Goal: Task Accomplishment & Management: Manage account settings

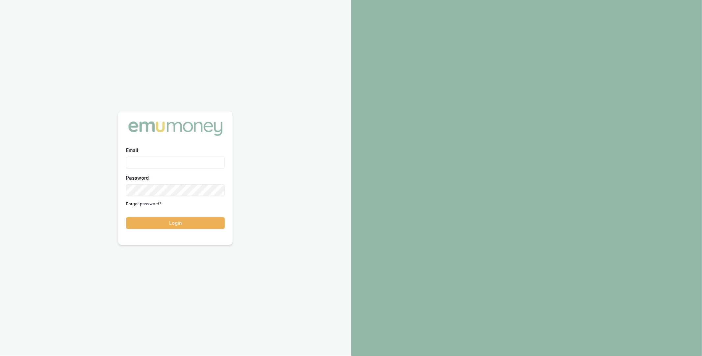
click at [161, 160] on input "Email" at bounding box center [175, 163] width 99 height 12
click at [0, 356] on com-1password-button at bounding box center [0, 356] width 0 height 0
type input "m@emumoney.com.au"
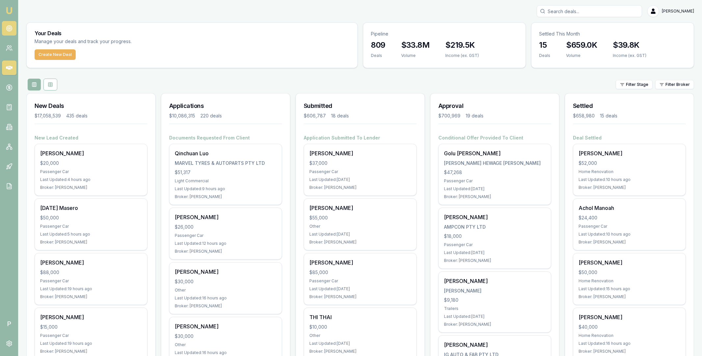
click at [10, 30] on circle at bounding box center [9, 28] width 3 height 3
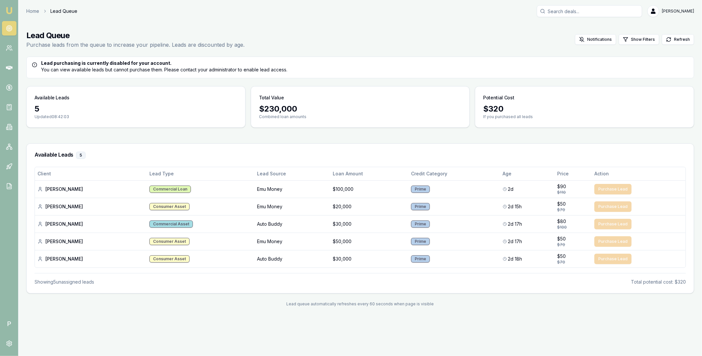
click at [248, 105] on div "Available Leads 5 Updated 08:42:03 Total Value $ 230,000 Combined loan amounts …" at bounding box center [360, 106] width 668 height 41
click at [247, 101] on div "Available Leads 5 Updated 08:42:03 Total Value $ 230,000 Combined loan amounts …" at bounding box center [360, 106] width 668 height 41
click at [9, 65] on icon at bounding box center [9, 68] width 7 height 7
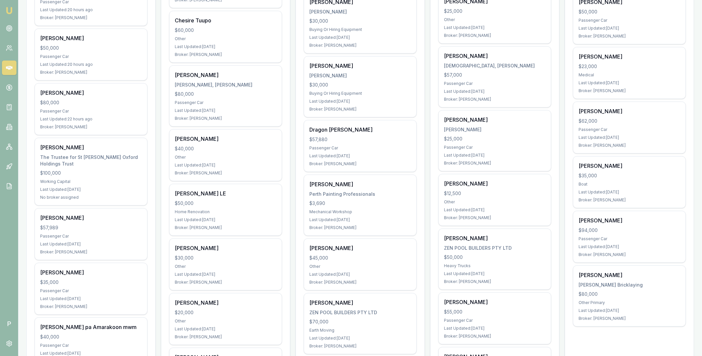
scroll to position [676, 0]
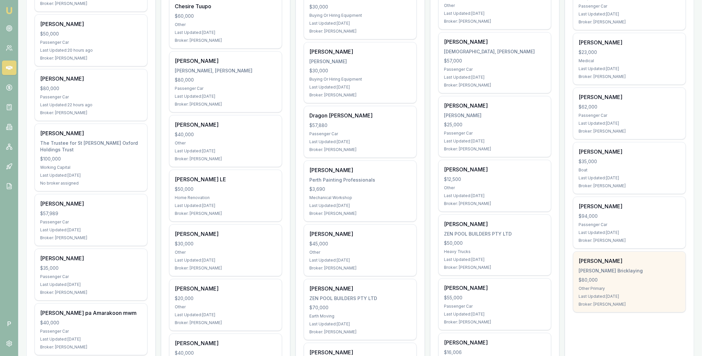
click at [627, 267] on div "Trent Keily Keily Bricklaying $80,000 Other Primary Last Updated: 3 days ago Br…" at bounding box center [629, 282] width 112 height 61
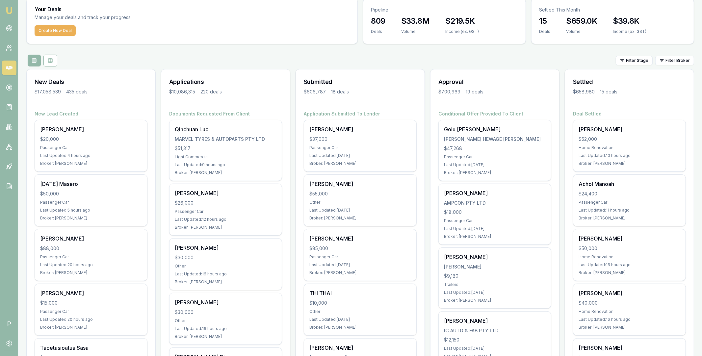
scroll to position [0, 0]
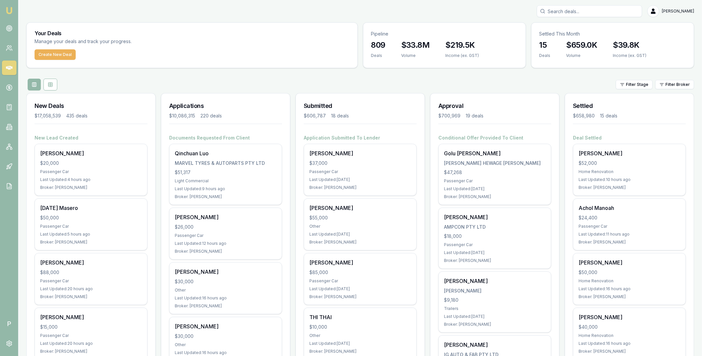
click at [672, 90] on div "Filter Stage Filter Broker" at bounding box center [360, 85] width 668 height 12
click at [675, 85] on html "Emu Broker P Matt Leeburn Toggle Menu Your Deals Manage your deals and track yo…" at bounding box center [351, 178] width 702 height 356
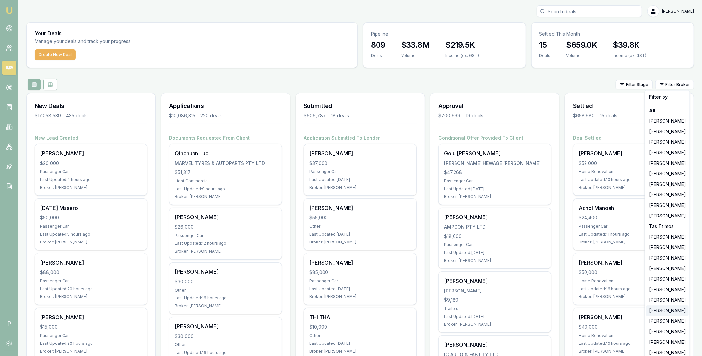
click at [659, 312] on div "[PERSON_NAME]" at bounding box center [667, 310] width 42 height 11
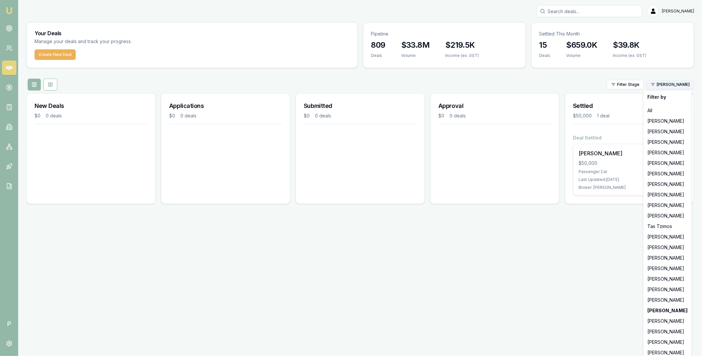
click at [667, 86] on html "Emu Broker P Matt Leeburn Toggle Menu Your Deals Manage your deals and track yo…" at bounding box center [351, 178] width 702 height 356
click at [664, 301] on div "[PERSON_NAME]" at bounding box center [667, 300] width 45 height 11
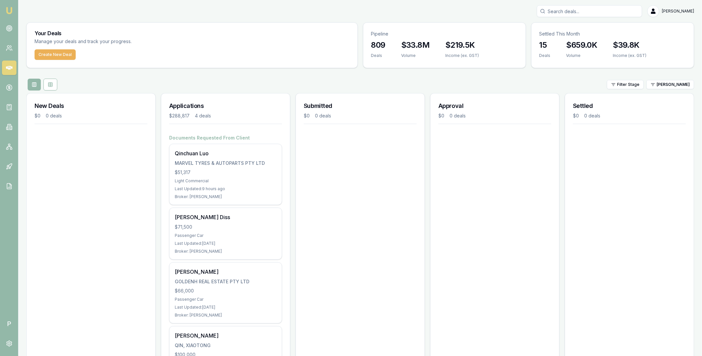
scroll to position [55, 0]
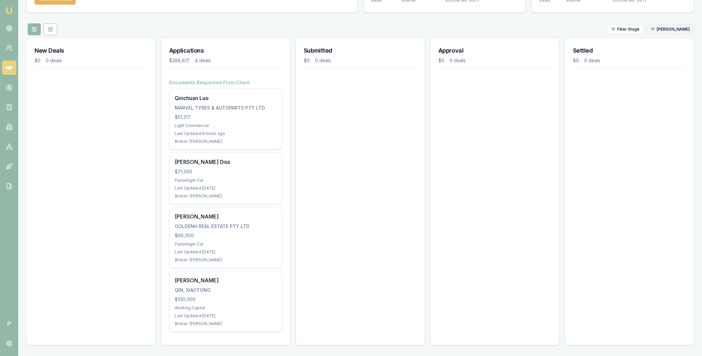
click at [679, 32] on html "Emu Broker P Matt Leeburn Toggle Menu Your Deals Manage your deals and track yo…" at bounding box center [351, 123] width 702 height 356
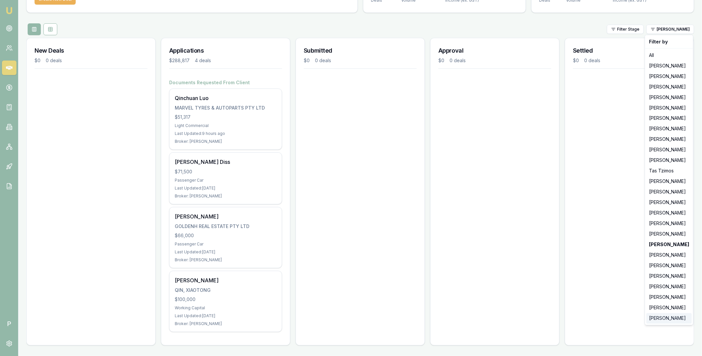
click at [661, 320] on div "[PERSON_NAME]" at bounding box center [668, 318] width 45 height 11
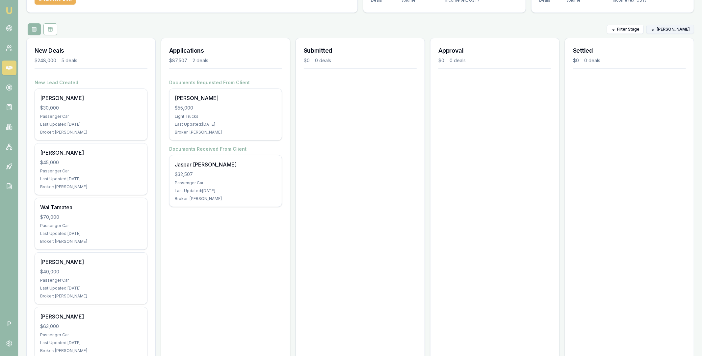
click at [674, 26] on html "Emu Broker P Matt Leeburn Toggle Menu Your Deals Manage your deals and track yo…" at bounding box center [351, 123] width 702 height 356
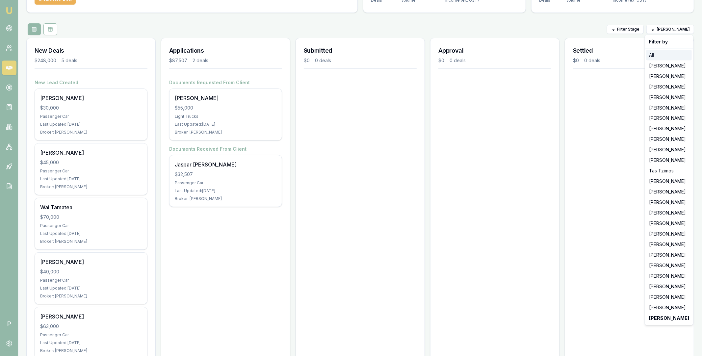
click at [662, 54] on div "All" at bounding box center [668, 55] width 45 height 11
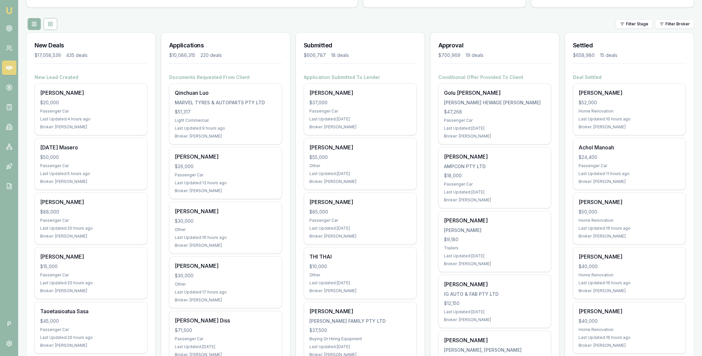
scroll to position [0, 0]
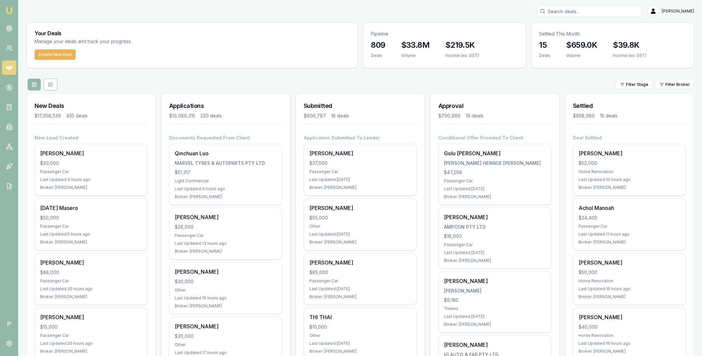
click at [601, 11] on input "Search deals" at bounding box center [589, 11] width 105 height 12
type input "sudhol"
click at [585, 20] on div "John Sudholz 0427227749 johnsudholz@gmail.com Deal ID: D-1IUB97IEOK Stage: Deal…" at bounding box center [589, 42] width 105 height 44
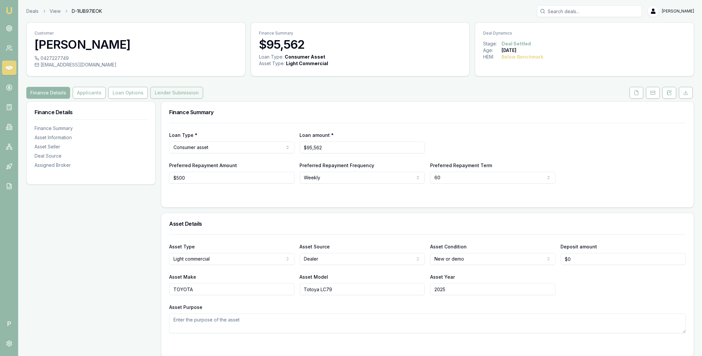
click at [171, 98] on button "Lender Submission" at bounding box center [176, 93] width 53 height 12
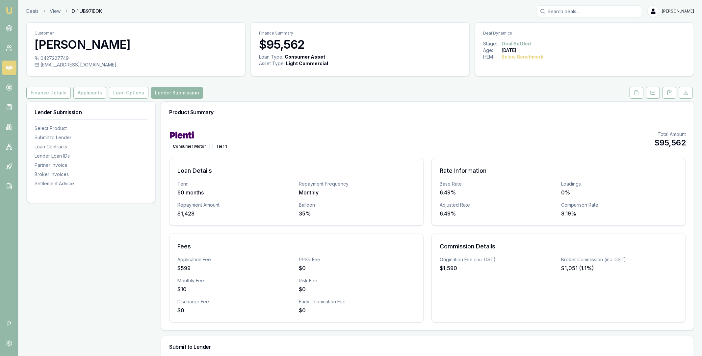
click at [80, 13] on span "D-1IUB97IEOK" at bounding box center [87, 11] width 30 height 7
copy span "D-1IUB97IEOK"
click at [574, 10] on input "Search deals" at bounding box center [589, 11] width 105 height 12
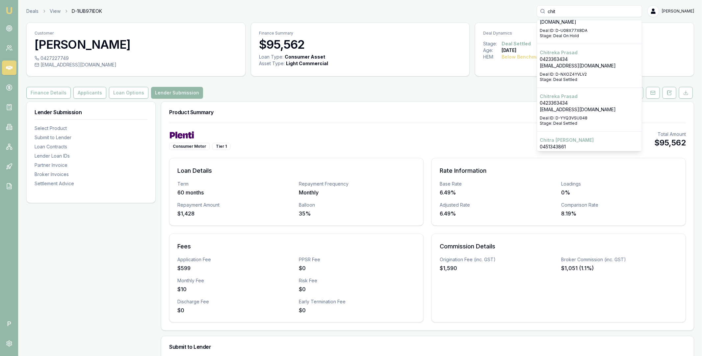
scroll to position [76, 0]
type input "chit"
click at [10, 68] on icon at bounding box center [9, 68] width 7 height 7
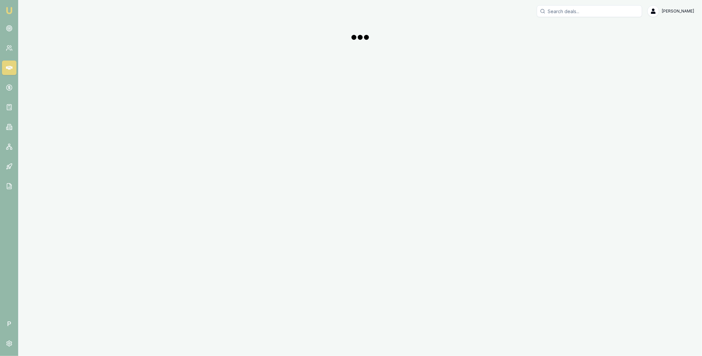
click at [10, 68] on icon at bounding box center [9, 68] width 7 height 7
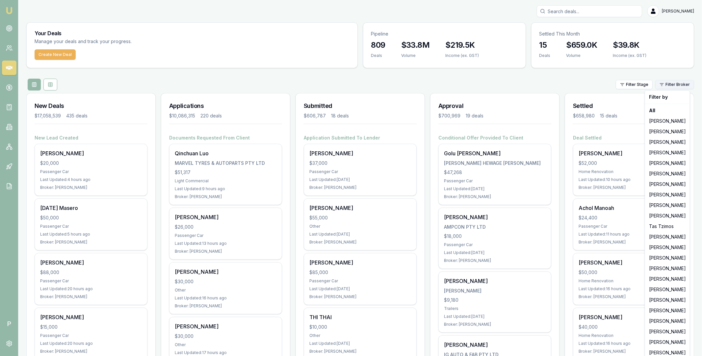
click at [680, 84] on html "Emu Broker P Matt Leeburn Toggle Menu Your Deals Manage your deals and track yo…" at bounding box center [351, 178] width 702 height 356
click at [663, 111] on div "All" at bounding box center [667, 110] width 42 height 11
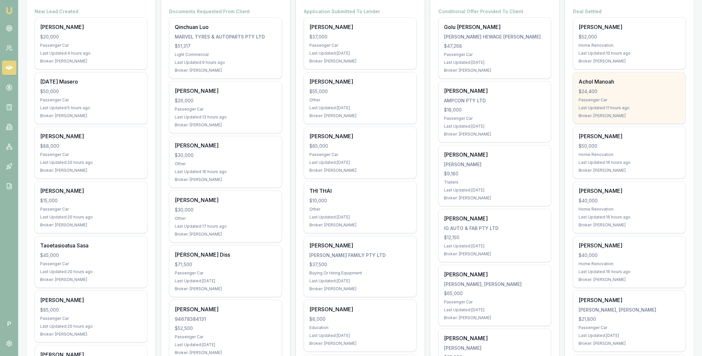
scroll to position [189, 0]
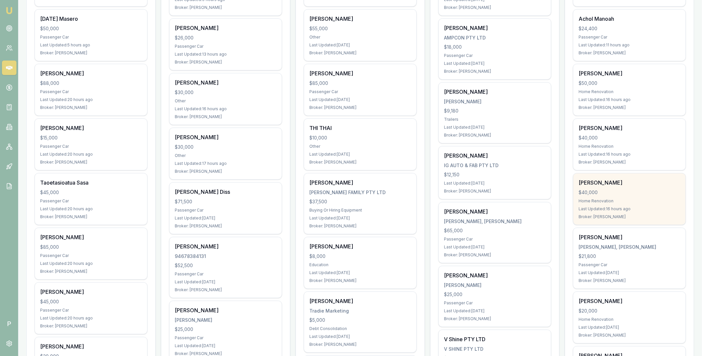
click at [640, 200] on div "Home Renovation" at bounding box center [630, 200] width 102 height 5
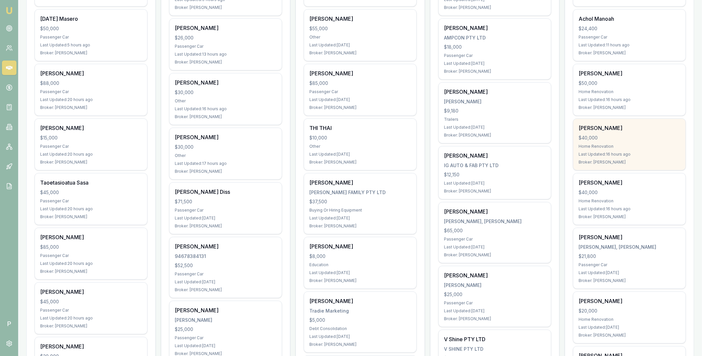
click at [639, 137] on div "$40,000" at bounding box center [630, 138] width 102 height 7
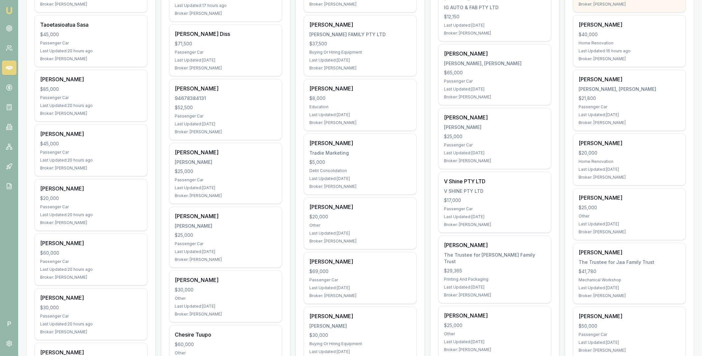
scroll to position [232, 0]
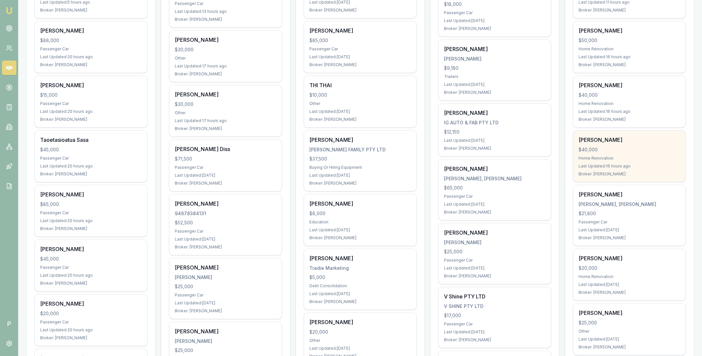
click at [630, 149] on div "$40,000" at bounding box center [630, 149] width 102 height 7
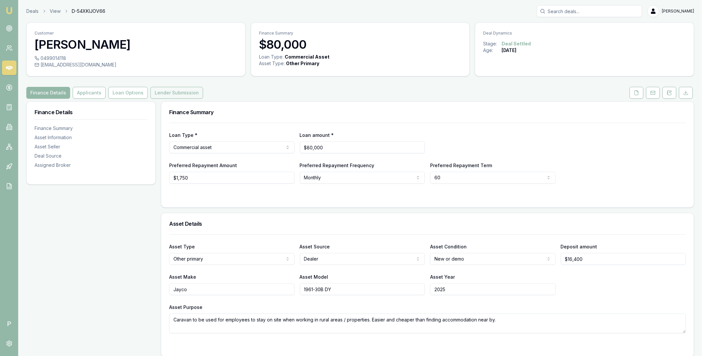
click at [174, 91] on button "Lender Submission" at bounding box center [176, 93] width 53 height 12
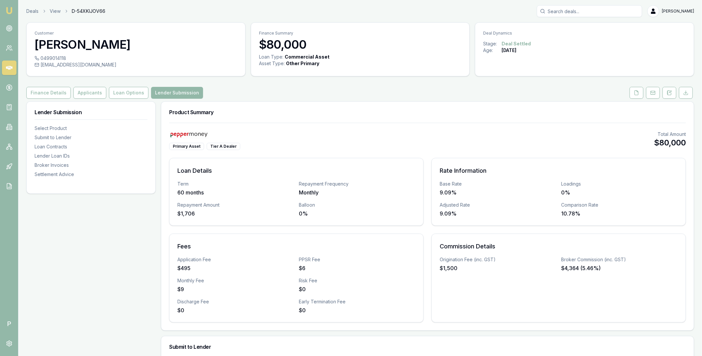
click at [7, 63] on link at bounding box center [9, 68] width 14 height 14
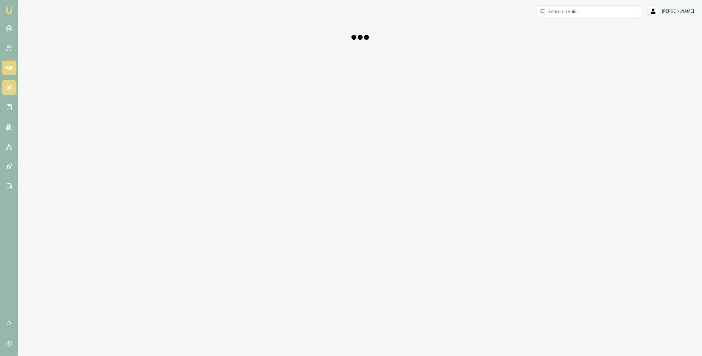
click at [10, 83] on link at bounding box center [9, 87] width 14 height 14
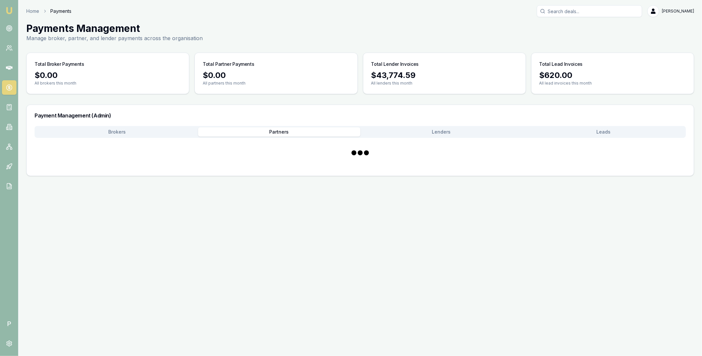
click at [277, 128] on button "Partners" at bounding box center [279, 131] width 162 height 9
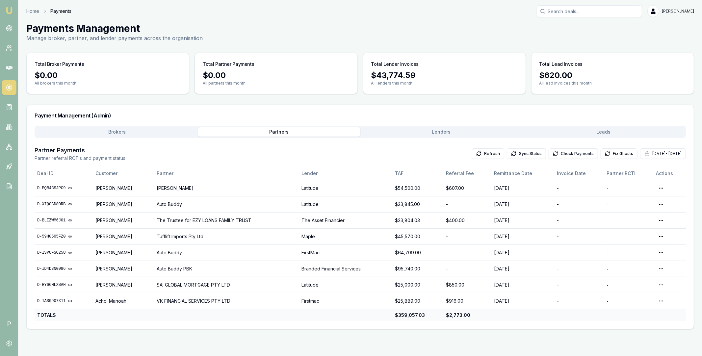
click at [567, 154] on button "Check Payments" at bounding box center [573, 153] width 49 height 11
click at [644, 151] on icon "button" at bounding box center [646, 153] width 5 height 5
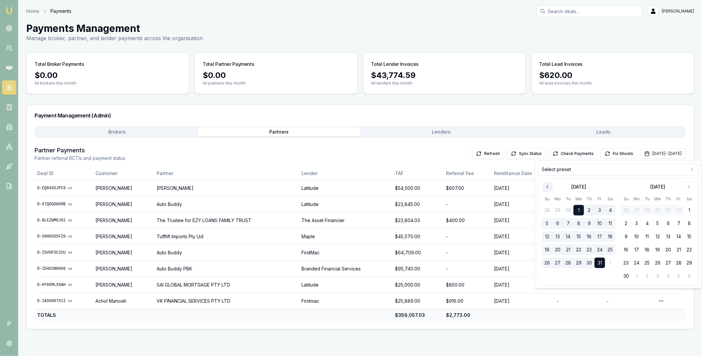
click at [548, 187] on icon "Go to previous month" at bounding box center [547, 186] width 5 height 5
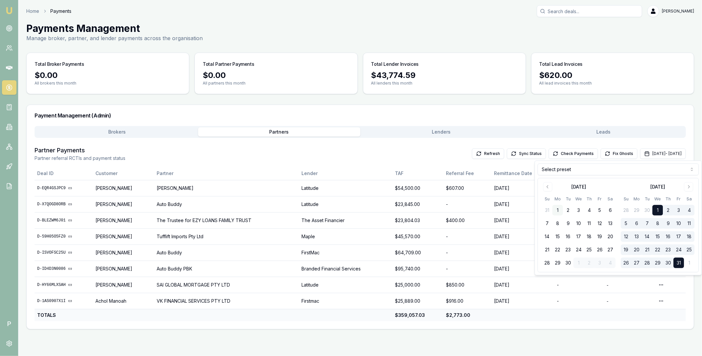
click at [557, 208] on button "1" at bounding box center [557, 210] width 11 height 11
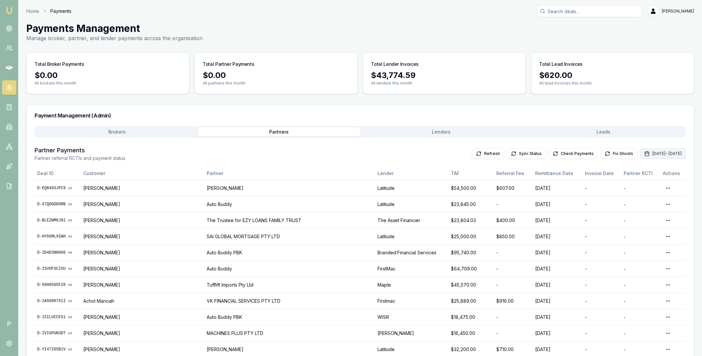
click at [640, 156] on button "Oct 01, 2025 - Oct 31, 2025" at bounding box center [663, 153] width 46 height 11
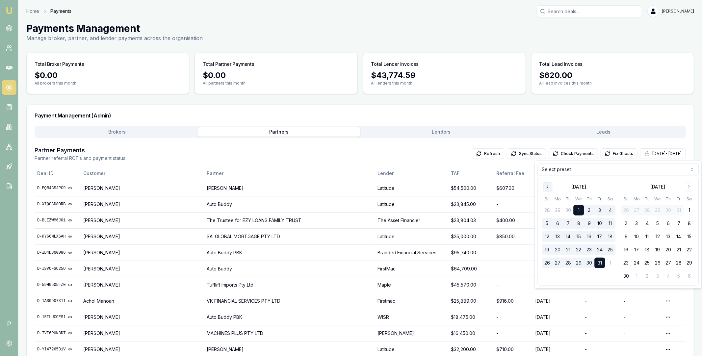
click at [550, 188] on icon "Go to previous month" at bounding box center [547, 186] width 5 height 5
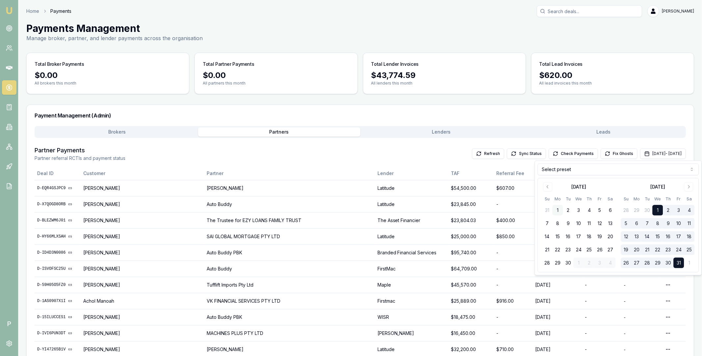
click at [558, 210] on button "1" at bounding box center [557, 210] width 11 height 11
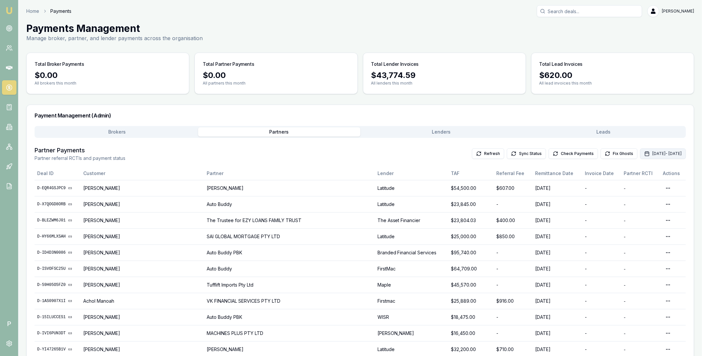
click at [640, 152] on button "Oct 01, 2025 - Oct 31, 2025" at bounding box center [663, 153] width 46 height 11
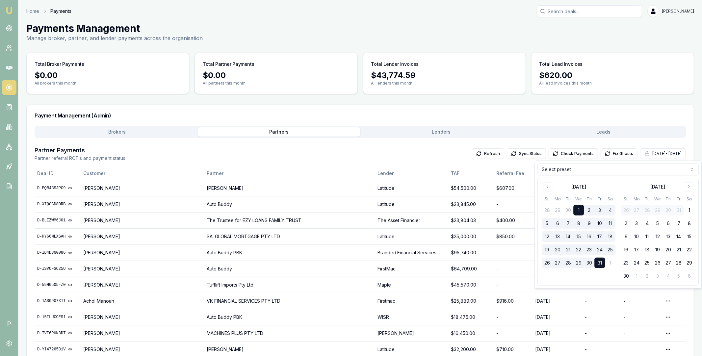
click at [592, 160] on div "Partner Payments Partner referral RCTIs and payment status Refresh Sync Status …" at bounding box center [360, 154] width 651 height 16
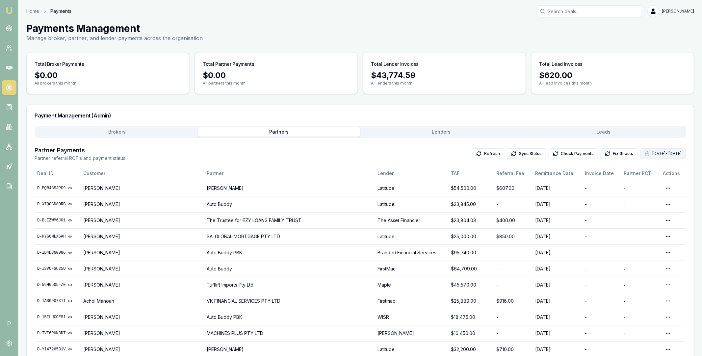
click at [640, 154] on button "Oct 01, 2025 - Oct 31, 2025" at bounding box center [663, 153] width 46 height 11
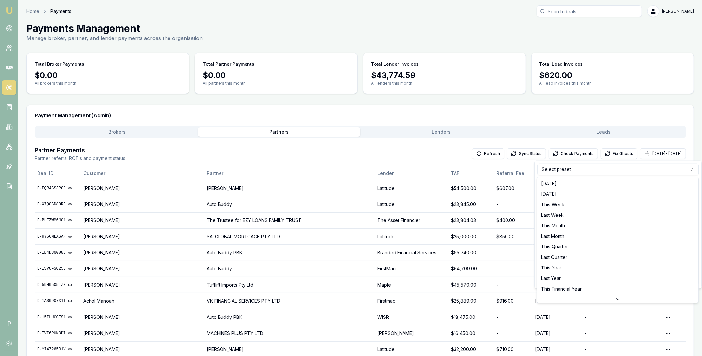
click at [595, 168] on html "Emu Broker P Home Payments Matt Leeburn Toggle Menu Payments Management Manage …" at bounding box center [351, 178] width 702 height 356
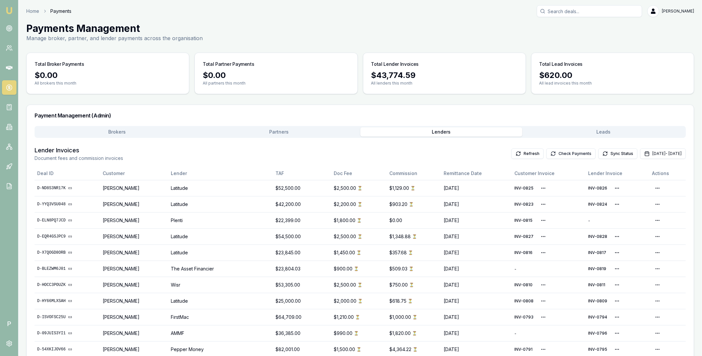
click at [561, 155] on button "Check Payments" at bounding box center [570, 153] width 49 height 11
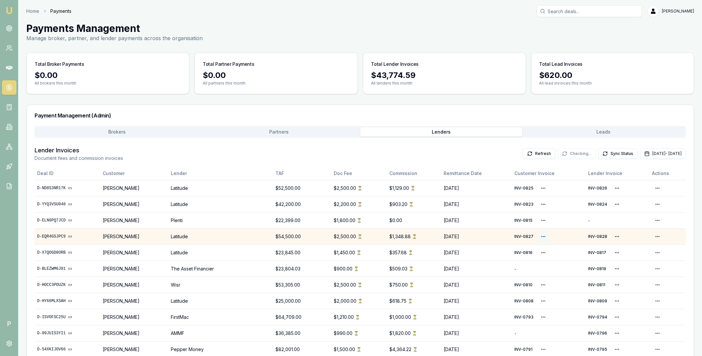
scroll to position [92, 0]
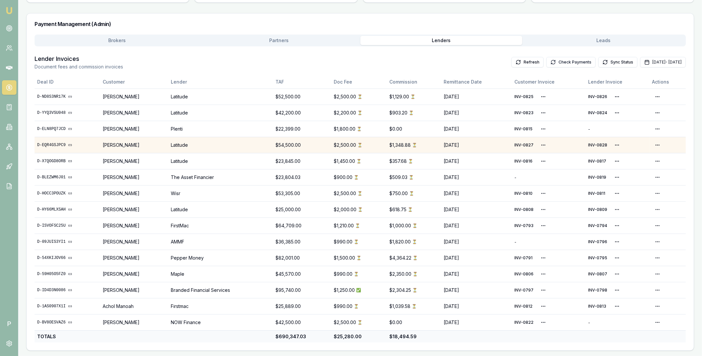
click at [546, 58] on button "Check Payments" at bounding box center [570, 62] width 49 height 11
click at [553, 62] on button "Check Payments" at bounding box center [570, 62] width 49 height 11
click at [547, 62] on button "Check Payments" at bounding box center [570, 62] width 49 height 11
click at [546, 61] on button "Check Payments" at bounding box center [570, 62] width 49 height 11
click at [558, 64] on button "Check Payments" at bounding box center [570, 62] width 49 height 11
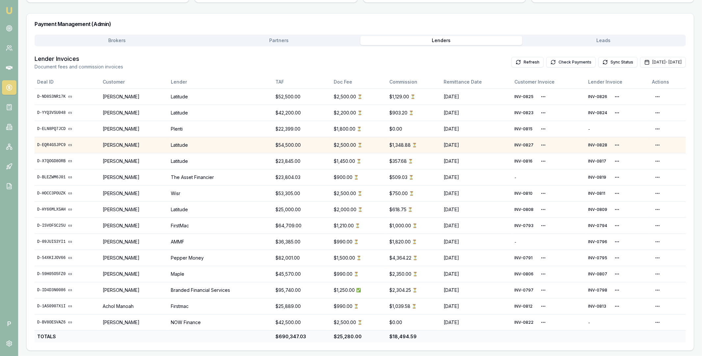
click at [548, 61] on button "Check Payments" at bounding box center [570, 62] width 49 height 11
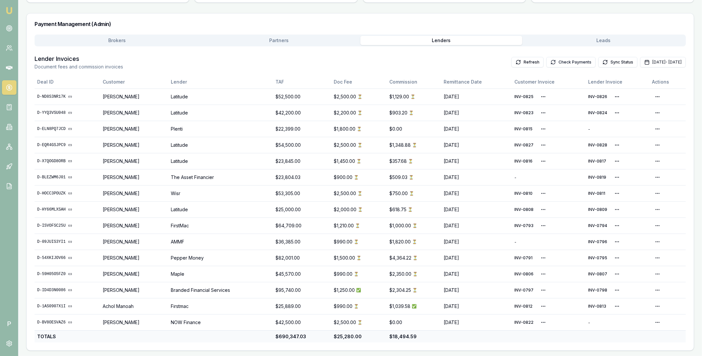
click at [553, 63] on button "Check Payments" at bounding box center [570, 62] width 49 height 11
click at [555, 64] on button "Check Payments" at bounding box center [570, 62] width 49 height 11
click at [598, 64] on button "Sync Status" at bounding box center [617, 62] width 39 height 11
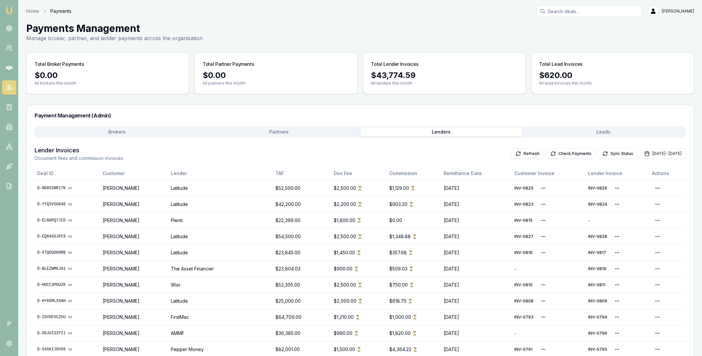
click at [578, 15] on input "Search deals" at bounding box center [589, 11] width 105 height 12
paste input "D-ELN8PQ7JCD"
type input "D-ELN8PQ7JCD"
click at [574, 34] on p "0425129412" at bounding box center [589, 35] width 99 height 7
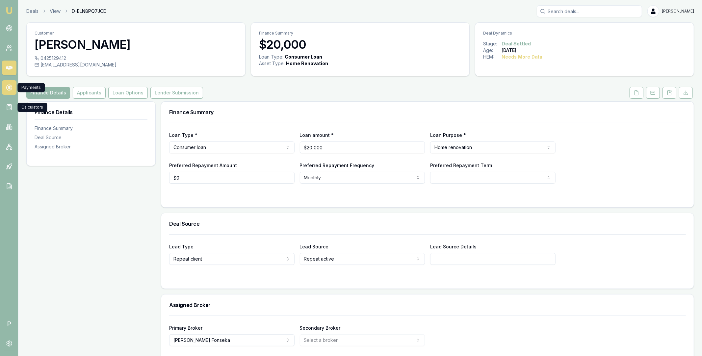
click at [12, 85] on icon at bounding box center [9, 87] width 7 height 7
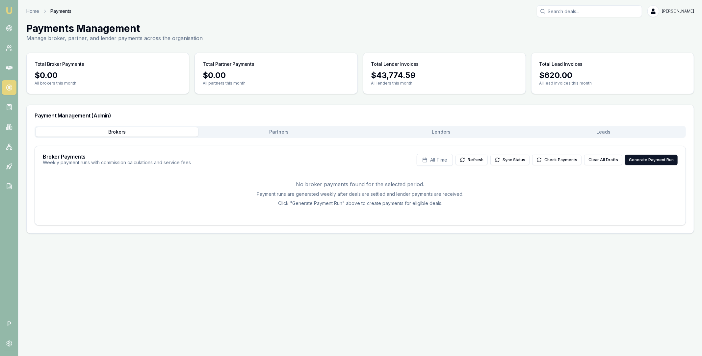
click at [303, 128] on button "Partners" at bounding box center [279, 131] width 162 height 9
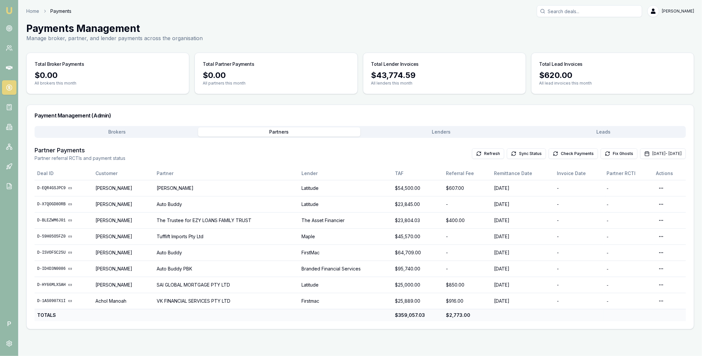
click at [438, 133] on button "Lenders" at bounding box center [441, 131] width 162 height 9
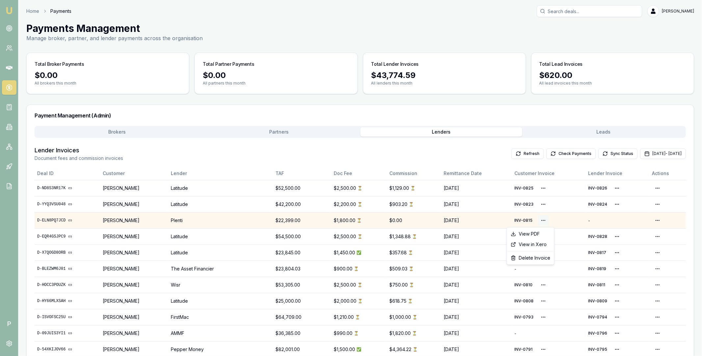
click at [551, 222] on html "Emu Broker P Home Payments [PERSON_NAME] Toggle Menu Payments Management Manage…" at bounding box center [351, 178] width 702 height 356
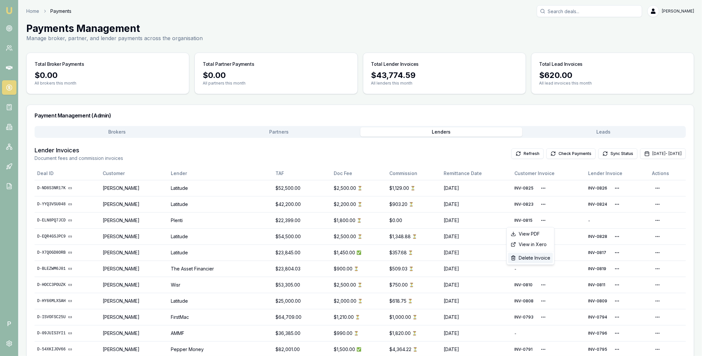
click at [533, 259] on div "Delete Invoice" at bounding box center [530, 258] width 45 height 11
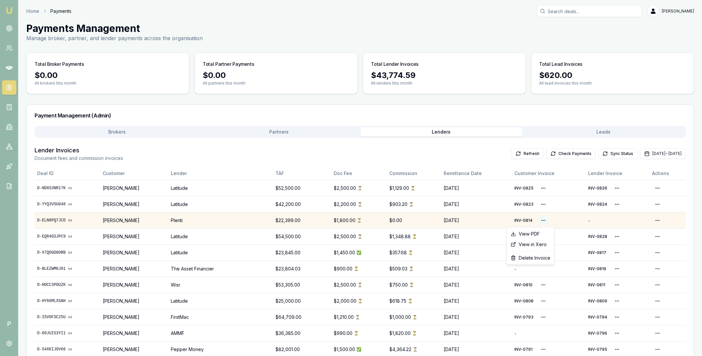
click at [548, 219] on html "Emu Broker P Home Payments [PERSON_NAME] Toggle Menu Payments Management Manage…" at bounding box center [351, 178] width 702 height 356
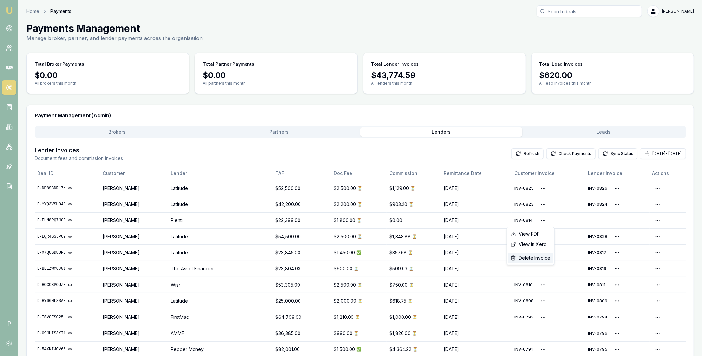
click at [539, 259] on div "Delete Invoice" at bounding box center [530, 258] width 45 height 11
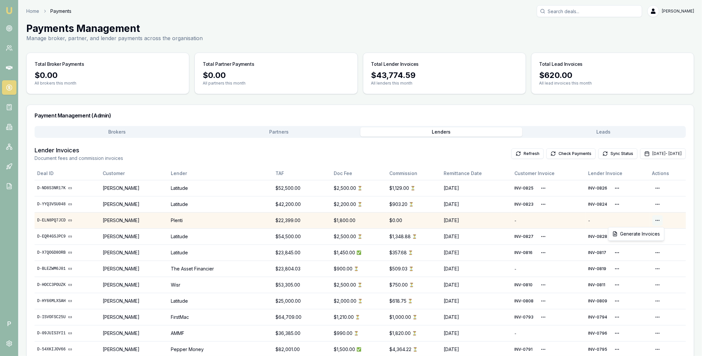
click at [659, 222] on html "Emu Broker P Home Payments [PERSON_NAME] Toggle Menu Payments Management Manage…" at bounding box center [351, 178] width 702 height 356
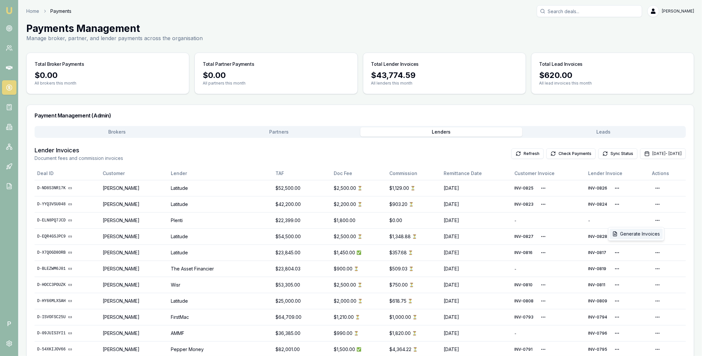
click at [644, 234] on div "Generate Invoices" at bounding box center [636, 234] width 53 height 11
click at [546, 152] on button "Check Payments" at bounding box center [570, 153] width 49 height 11
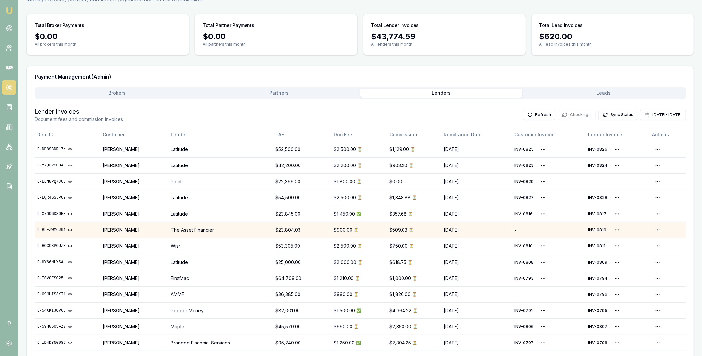
scroll to position [54, 0]
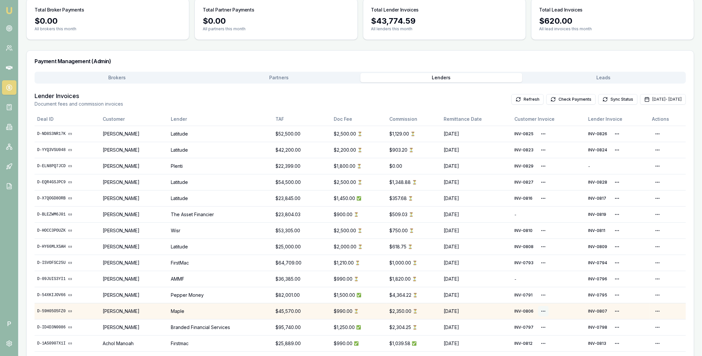
click at [549, 302] on html "Emu Broker P Home Payments [PERSON_NAME] Toggle Menu Payments Management Manage…" at bounding box center [351, 124] width 702 height 356
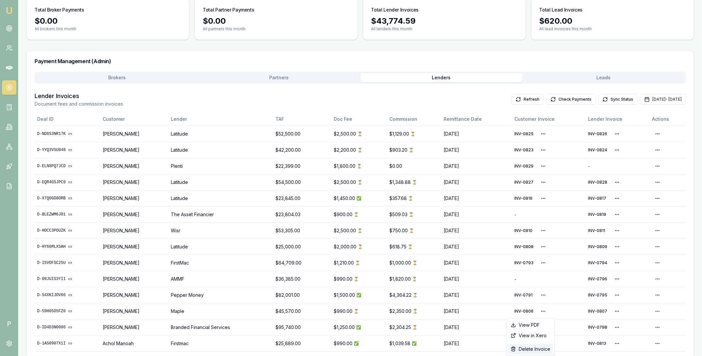
click at [535, 348] on div "Delete Invoice" at bounding box center [530, 349] width 45 height 11
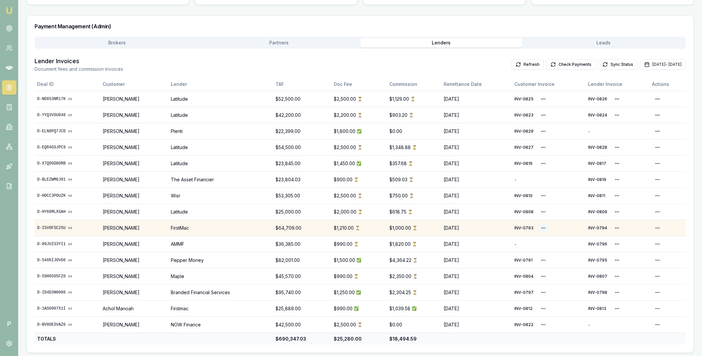
scroll to position [92, 0]
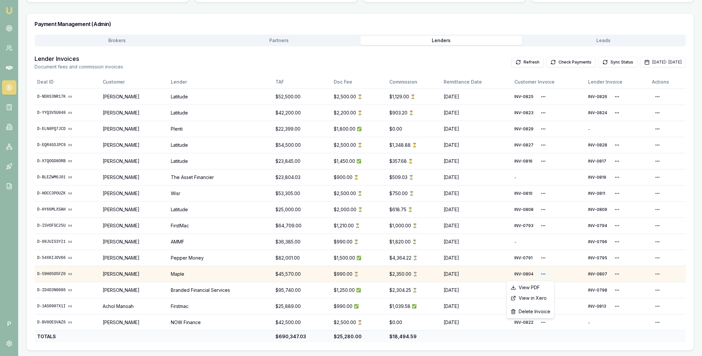
click at [550, 265] on html "Emu Broker P Home Payments Matt Leeburn Toggle Menu Payments Management Manage …" at bounding box center [351, 86] width 702 height 356
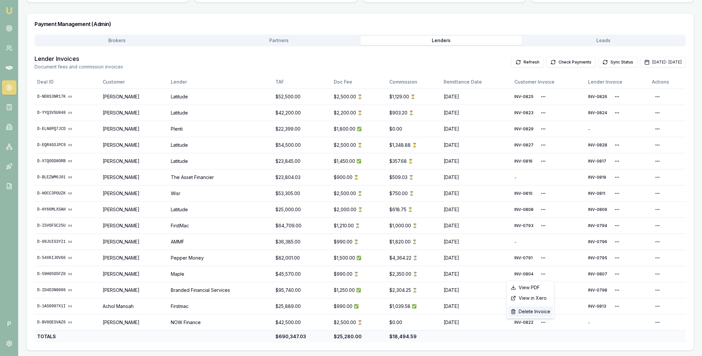
click at [534, 312] on div "Delete Invoice" at bounding box center [530, 311] width 45 height 11
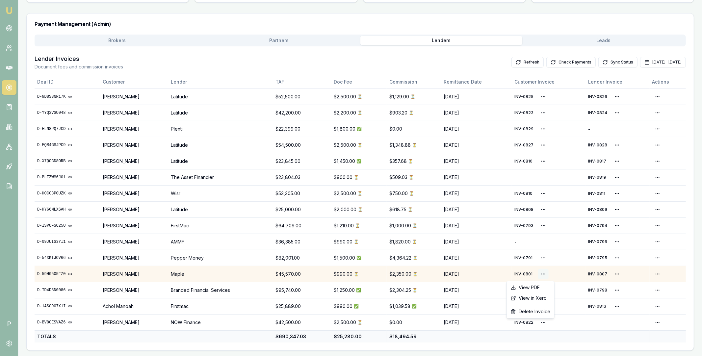
click at [549, 265] on html "Emu Broker P Home Payments Matt Leeburn Toggle Menu Payments Management Manage …" at bounding box center [351, 86] width 702 height 356
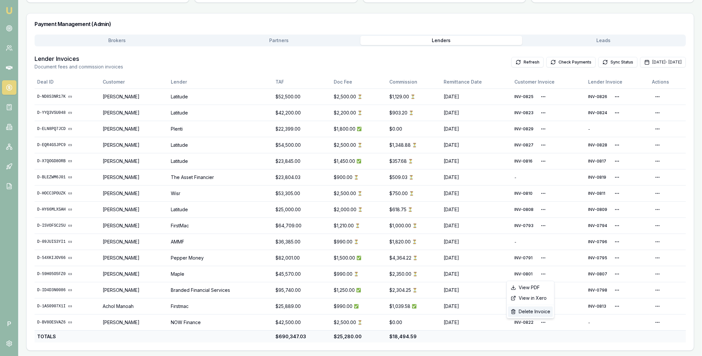
click at [536, 313] on div "Delete Invoice" at bounding box center [530, 311] width 45 height 11
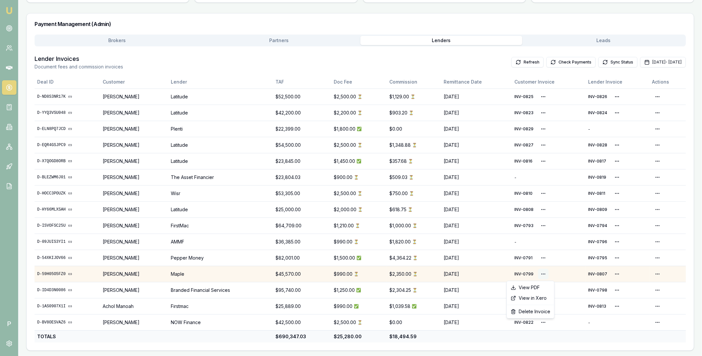
click at [545, 265] on html "Emu Broker P Home Payments Matt Leeburn Toggle Menu Payments Management Manage …" at bounding box center [351, 86] width 702 height 356
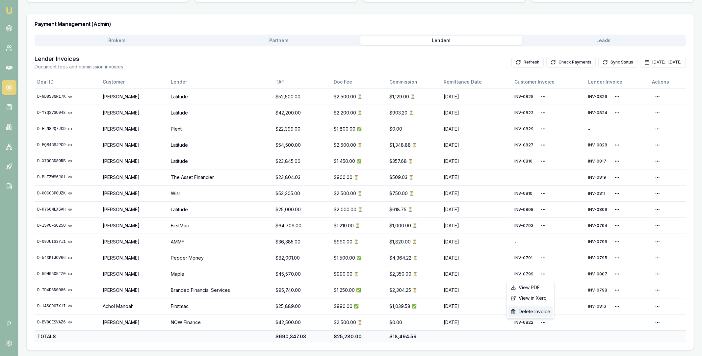
click at [540, 313] on div "Delete Invoice" at bounding box center [530, 311] width 45 height 11
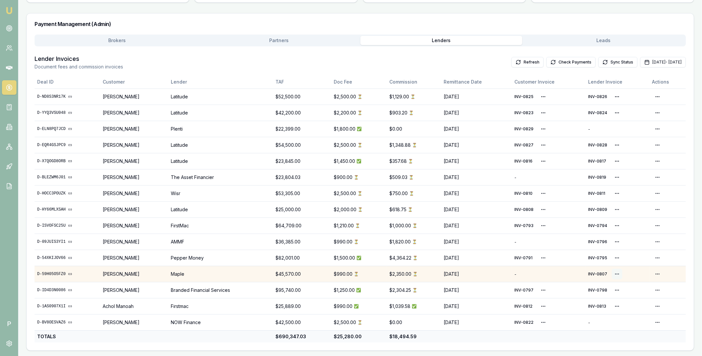
click at [619, 265] on html "Emu Broker P Home Payments Matt Leeburn Toggle Menu Payments Management Manage …" at bounding box center [351, 86] width 702 height 356
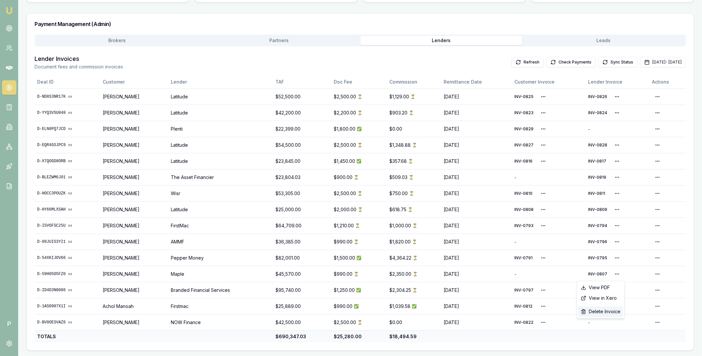
click at [607, 309] on div "Delete Invoice" at bounding box center [600, 311] width 45 height 11
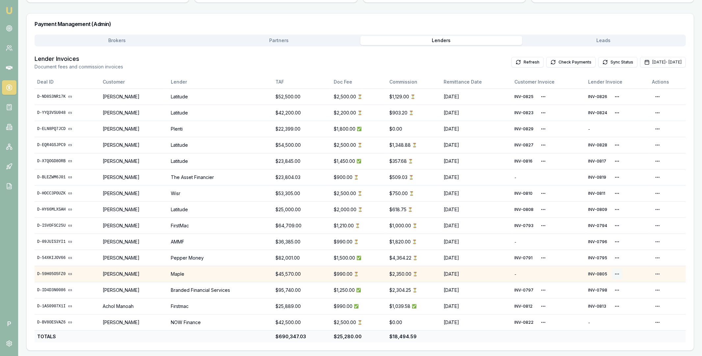
click at [619, 265] on html "Emu Broker P Home Payments Matt Leeburn Toggle Menu Payments Management Manage …" at bounding box center [351, 86] width 702 height 356
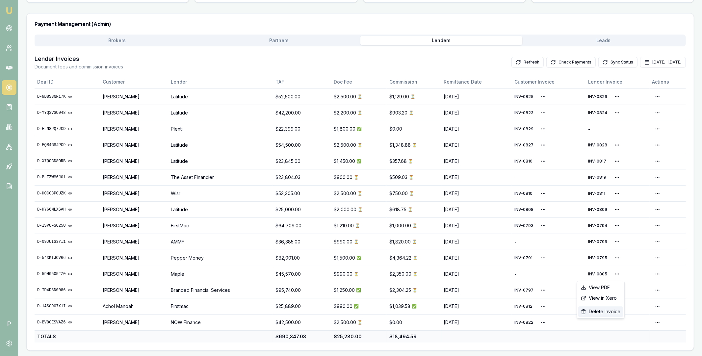
click at [605, 311] on div "Delete Invoice" at bounding box center [600, 311] width 45 height 11
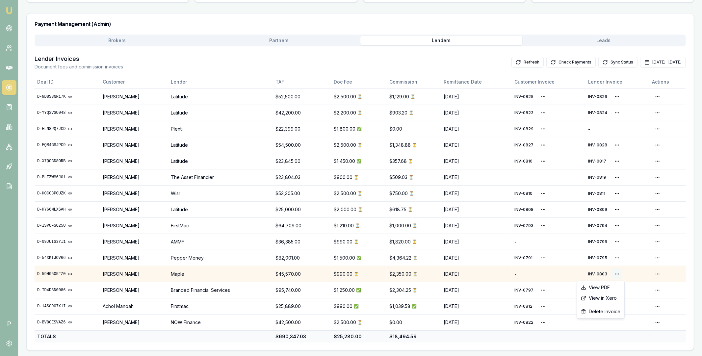
click at [616, 265] on html "Emu Broker P Home Payments Matt Leeburn Toggle Menu Payments Management Manage …" at bounding box center [351, 86] width 702 height 356
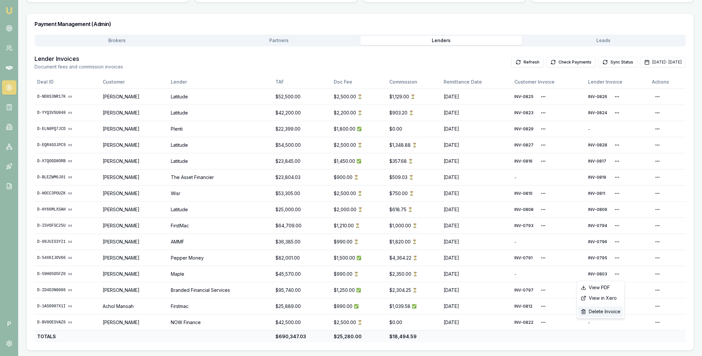
click at [596, 313] on div "Delete Invoice" at bounding box center [600, 311] width 45 height 11
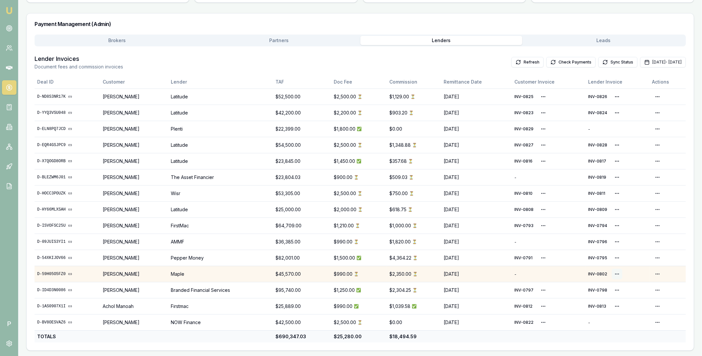
click at [619, 265] on html "Emu Broker P Home Payments Matt Leeburn Toggle Menu Payments Management Manage …" at bounding box center [351, 86] width 702 height 356
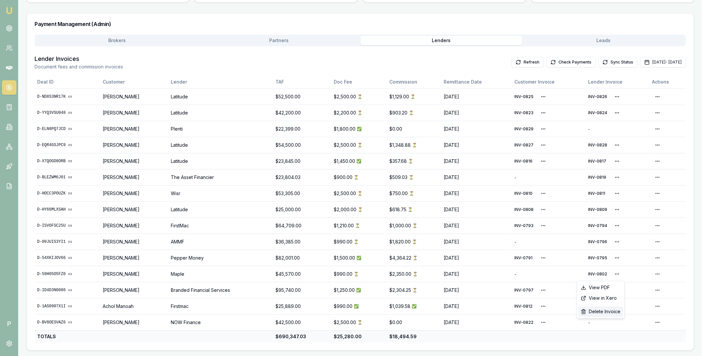
click at [605, 312] on div "Delete Invoice" at bounding box center [600, 311] width 45 height 11
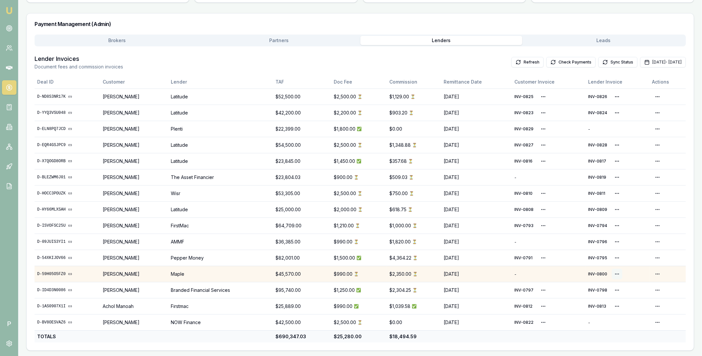
click at [617, 265] on html "Emu Broker P Home Payments Matt Leeburn Toggle Menu Payments Management Manage …" at bounding box center [351, 86] width 702 height 356
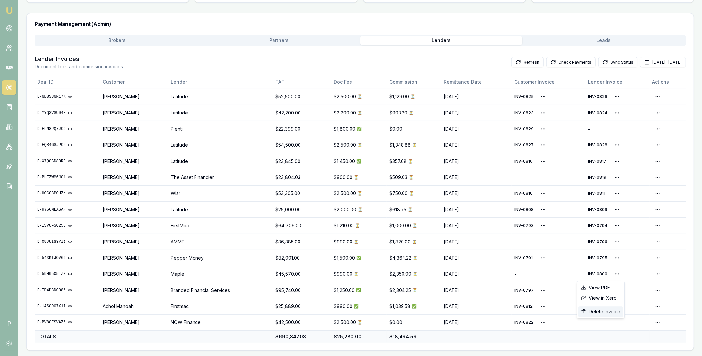
click at [600, 315] on div "Delete Invoice" at bounding box center [600, 311] width 45 height 11
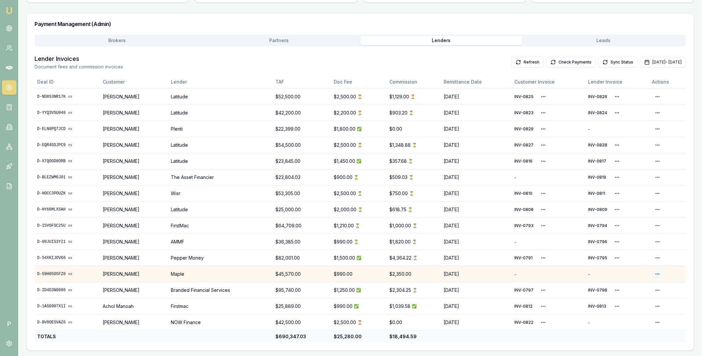
click at [660, 265] on html "Emu Broker P Home Payments Matt Leeburn Toggle Menu Payments Management Manage …" at bounding box center [351, 86] width 702 height 356
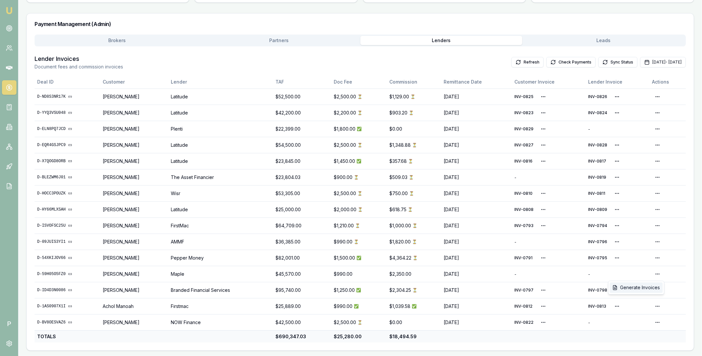
click at [641, 286] on div "Generate Invoices" at bounding box center [636, 287] width 53 height 11
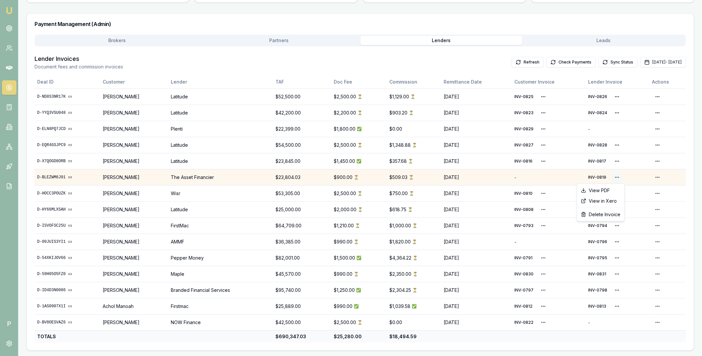
click at [620, 177] on html "Emu Broker P Home Payments Matt Leeburn Toggle Menu Payments Management Manage …" at bounding box center [351, 86] width 702 height 356
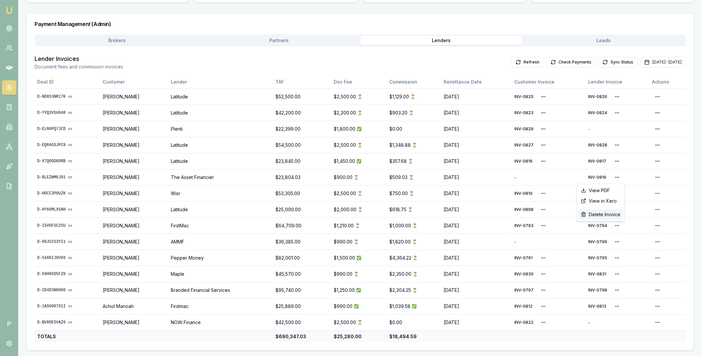
click at [611, 215] on div "Delete Invoice" at bounding box center [600, 214] width 45 height 11
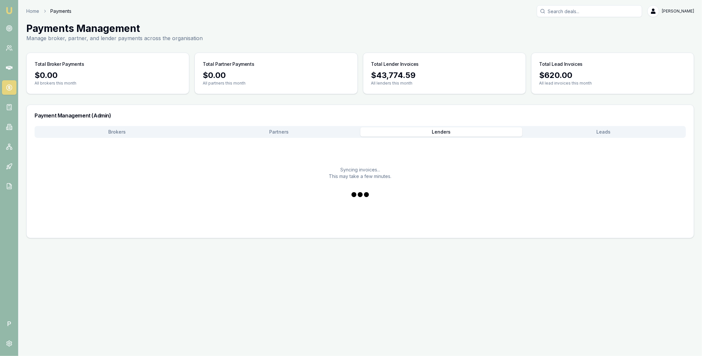
scroll to position [0, 0]
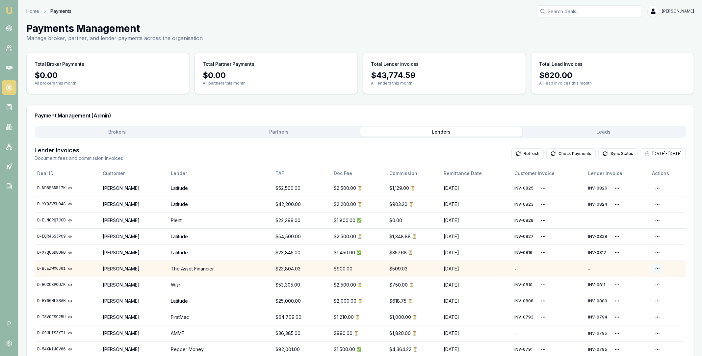
click at [660, 268] on html "Emu Broker P Home Payments Matt Leeburn Toggle Menu Payments Management Manage …" at bounding box center [351, 178] width 702 height 356
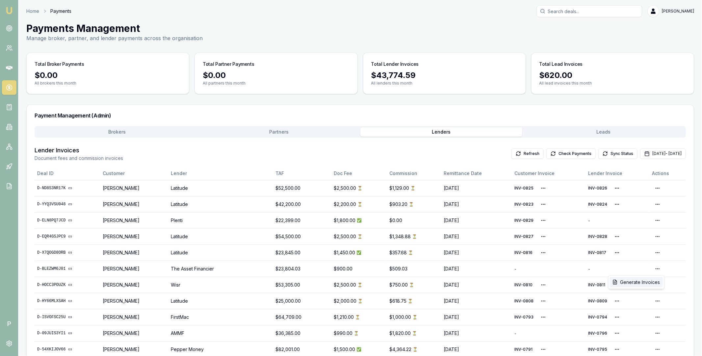
click at [649, 279] on div "Generate Invoices" at bounding box center [636, 282] width 53 height 11
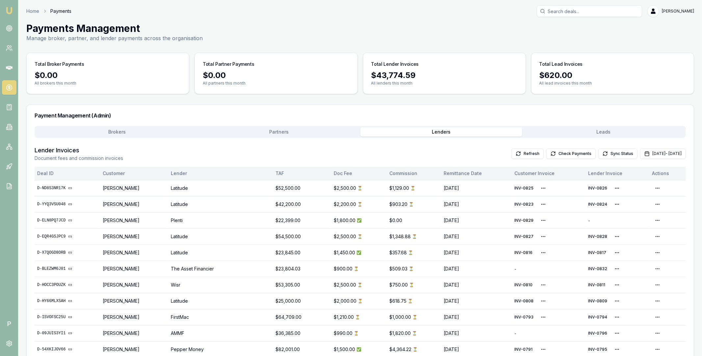
scroll to position [92, 0]
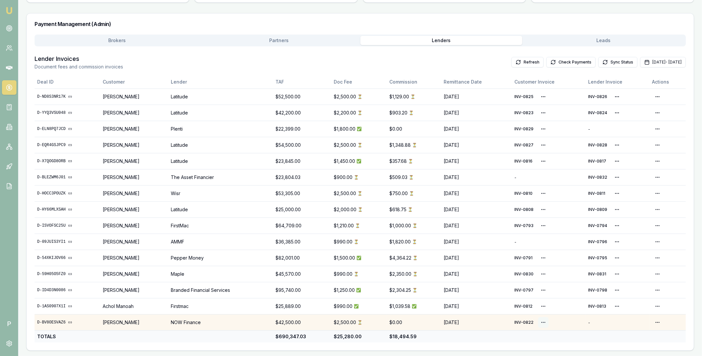
click at [549, 265] on html "Emu Broker P Home Payments Matt Leeburn Toggle Menu Payments Management Manage …" at bounding box center [351, 86] width 702 height 356
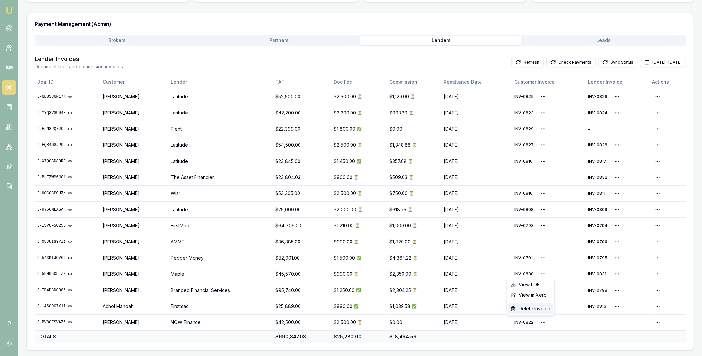
click at [540, 305] on div "Delete Invoice" at bounding box center [530, 308] width 45 height 11
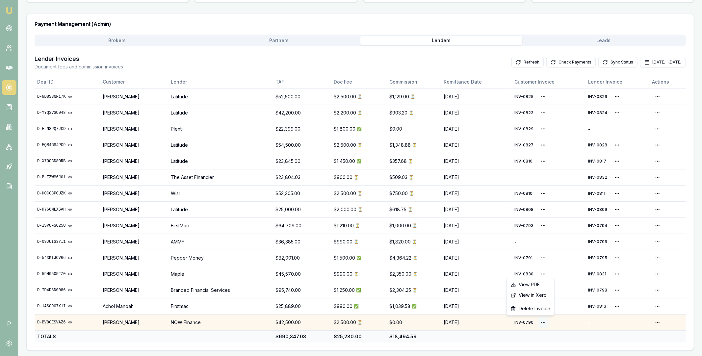
click at [548, 265] on html "Emu Broker P Home Payments Matt Leeburn Toggle Menu Payments Management Manage …" at bounding box center [351, 86] width 702 height 356
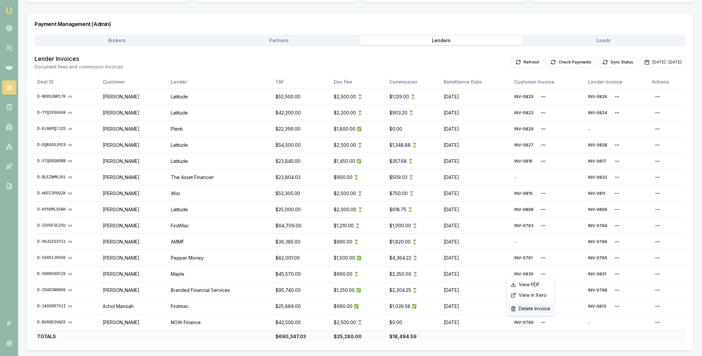
click at [542, 308] on div "Delete Invoice" at bounding box center [530, 308] width 45 height 11
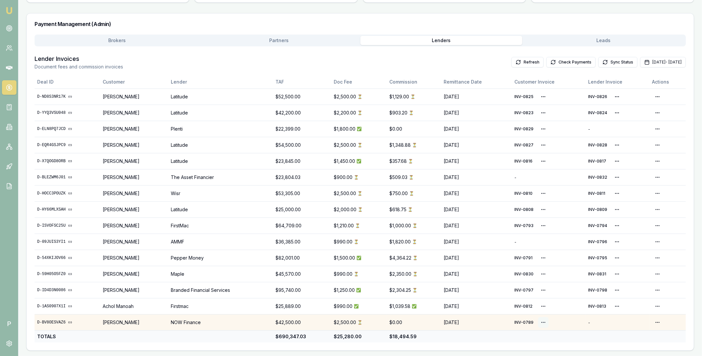
click at [549, 265] on html "Emu Broker P Home Payments Matt Leeburn Toggle Menu Payments Management Manage …" at bounding box center [351, 86] width 702 height 356
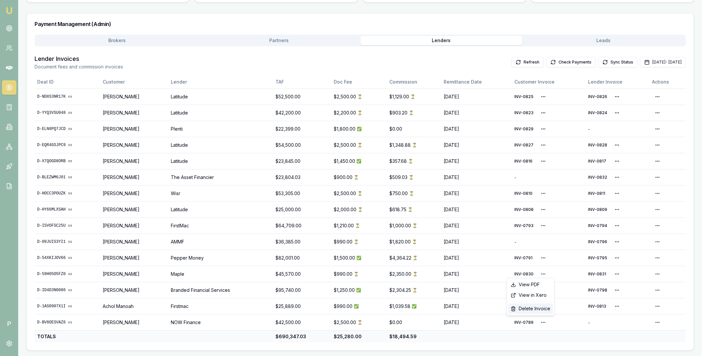
click at [546, 310] on div "Delete Invoice" at bounding box center [530, 308] width 45 height 11
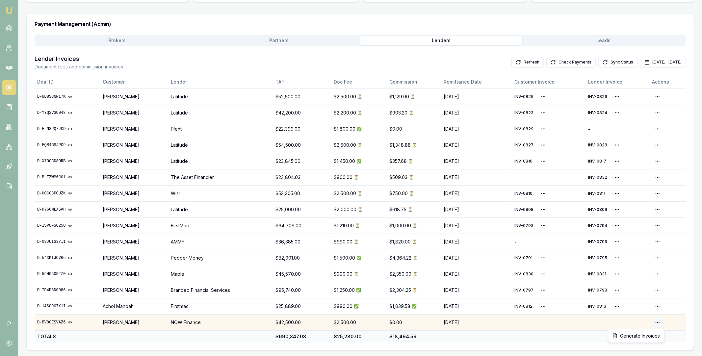
click at [658, 265] on html "Emu Broker P Home Payments Matt Leeburn Toggle Menu Payments Management Manage …" at bounding box center [351, 86] width 702 height 356
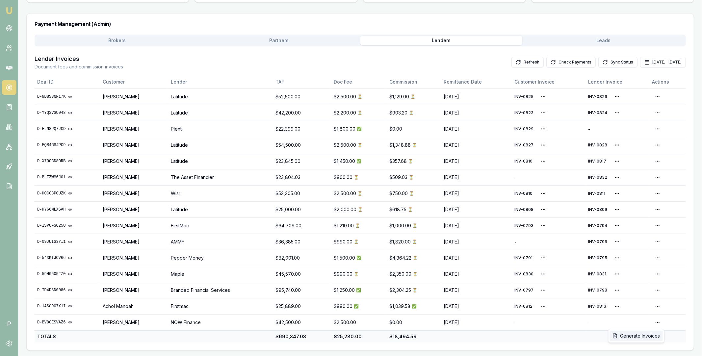
click at [646, 335] on div "Generate Invoices" at bounding box center [636, 336] width 53 height 11
click at [640, 64] on button "Oct 01, 2025 - Oct 31, 2025" at bounding box center [663, 62] width 46 height 11
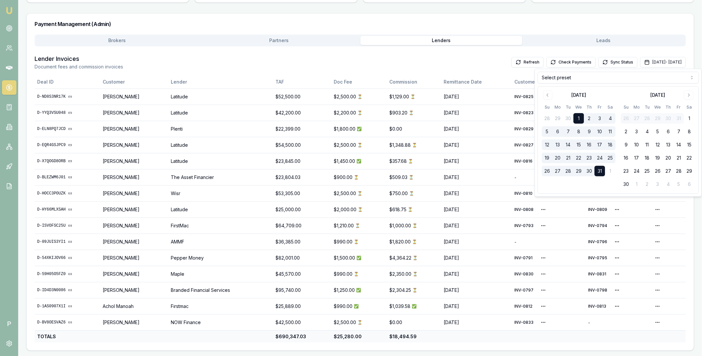
click at [615, 92] on div "October 2025" at bounding box center [579, 95] width 74 height 8
click at [613, 81] on html "Emu Broker P Home Payments Matt Leeburn Toggle Menu Payments Management Manage …" at bounding box center [351, 86] width 702 height 356
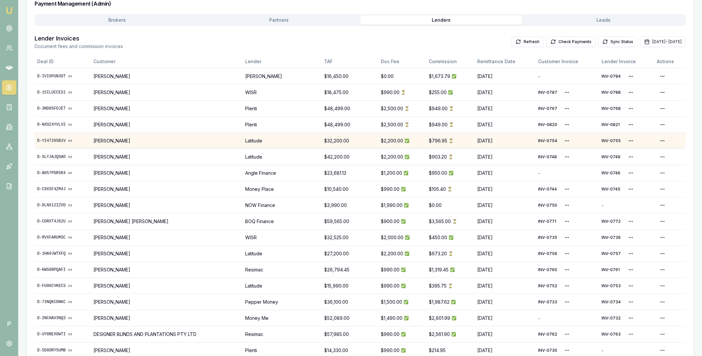
scroll to position [114, 0]
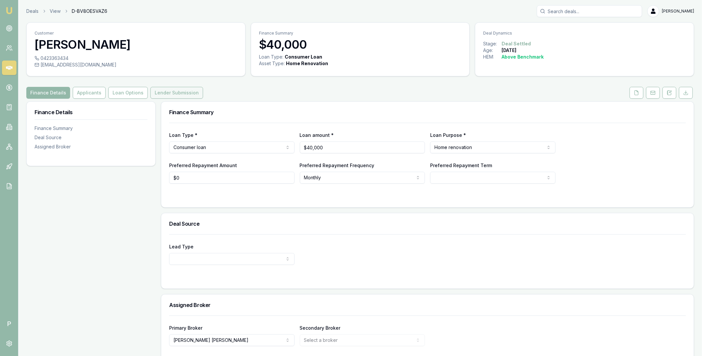
click at [184, 96] on button "Lender Submission" at bounding box center [176, 93] width 53 height 12
click at [166, 91] on button "Lender Submission" at bounding box center [176, 93] width 53 height 12
click at [183, 92] on button "Lender Submission" at bounding box center [176, 93] width 53 height 12
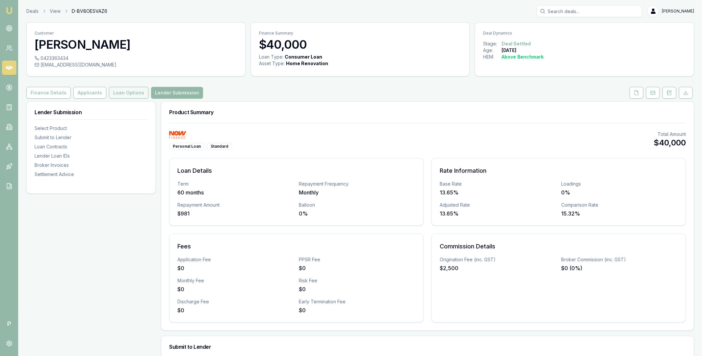
click at [118, 90] on button "Loan Options" at bounding box center [128, 93] width 39 height 12
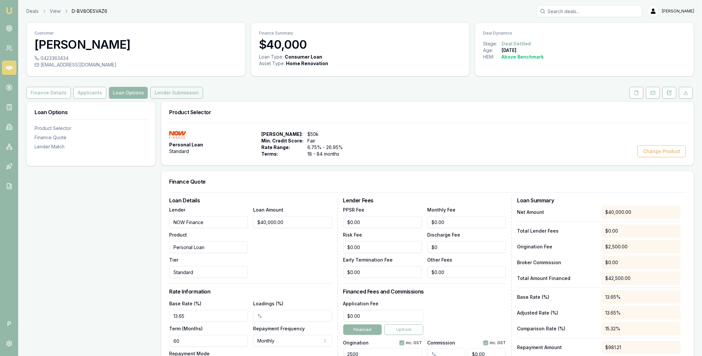
click at [177, 94] on button "Lender Submission" at bounding box center [176, 93] width 53 height 12
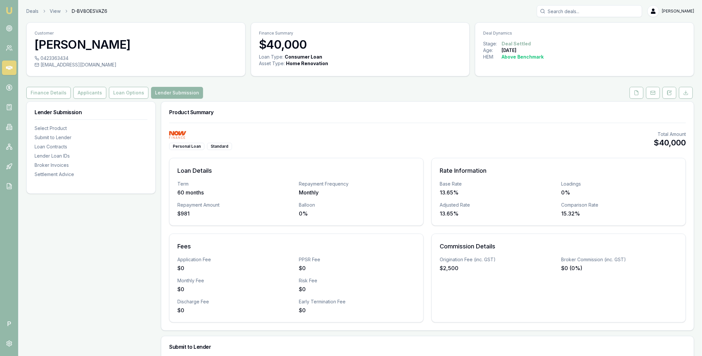
click at [575, 10] on input "Search deals" at bounding box center [589, 11] width 105 height 12
paste input "D-NAPOJUCBZX"
click at [602, 13] on input "D-NAPOJUCBZX" at bounding box center [589, 11] width 105 height 12
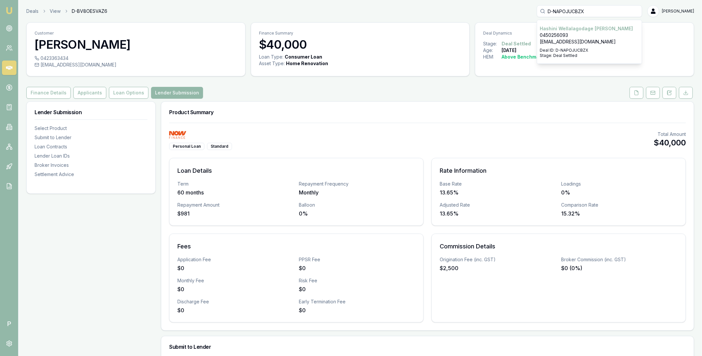
paste input "Q5RRBFEERW"
click at [608, 6] on input "D-Q5RRBFEERW" at bounding box center [589, 11] width 105 height 12
paste input "YYQ3VSU048"
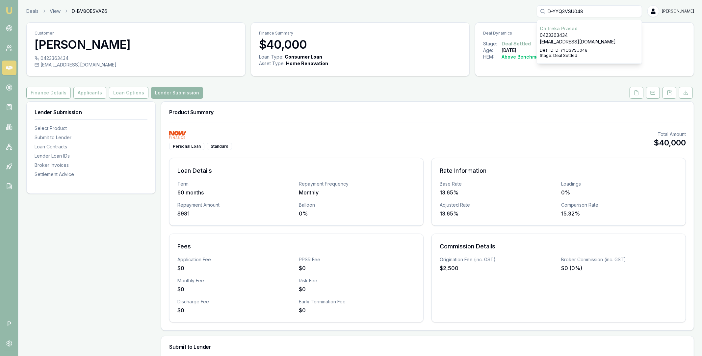
type input "D-YYQ3VSU048"
click at [599, 32] on p "0423363434" at bounding box center [589, 35] width 99 height 7
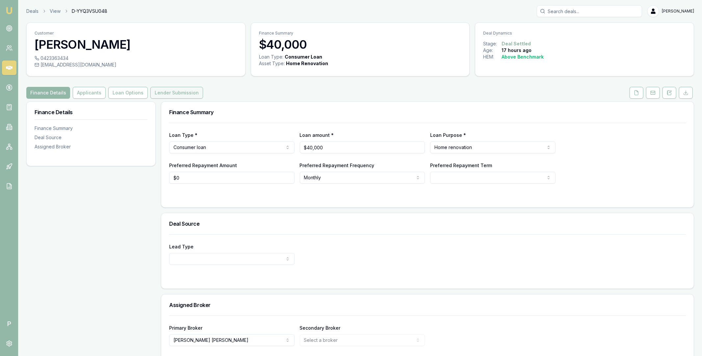
click at [181, 94] on button "Lender Submission" at bounding box center [176, 93] width 53 height 12
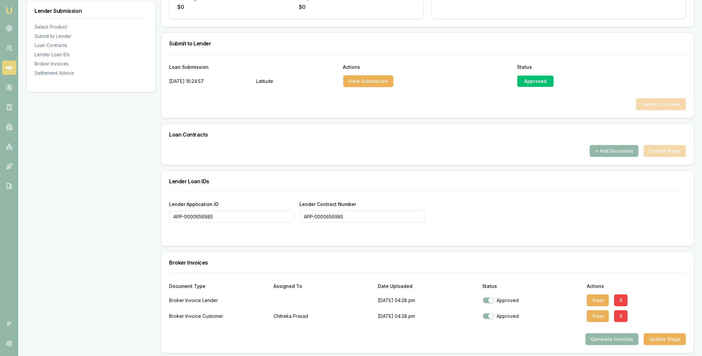
scroll to position [395, 0]
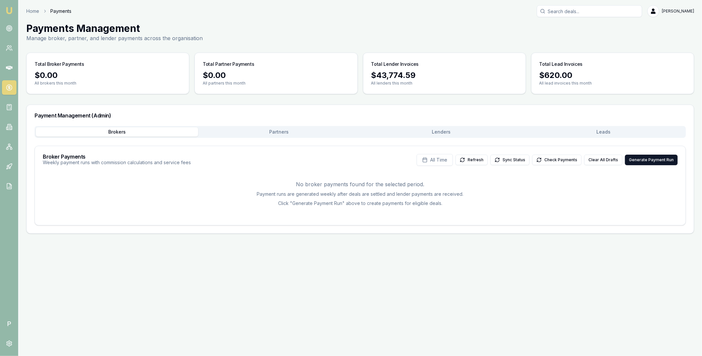
click at [622, 129] on button "Leads" at bounding box center [603, 131] width 162 height 9
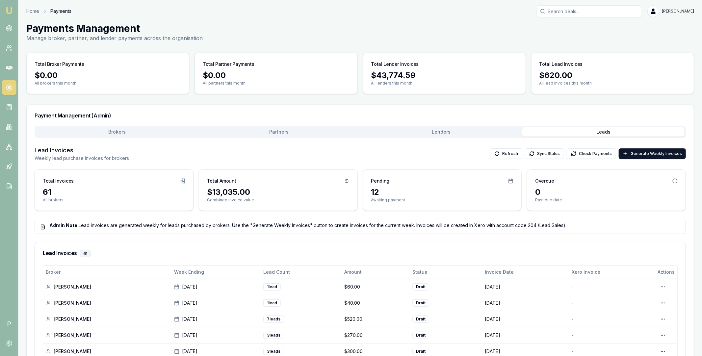
click at [468, 130] on button "Lenders" at bounding box center [441, 131] width 162 height 9
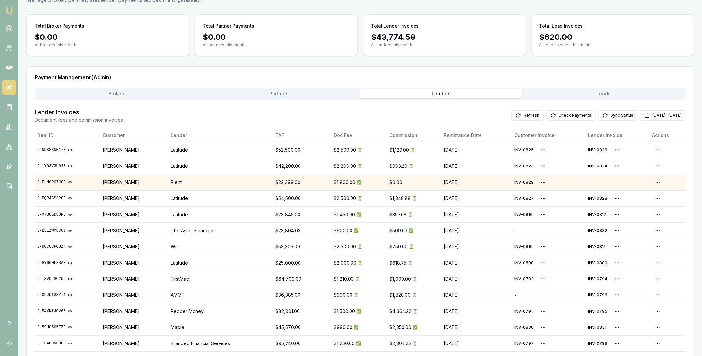
scroll to position [92, 0]
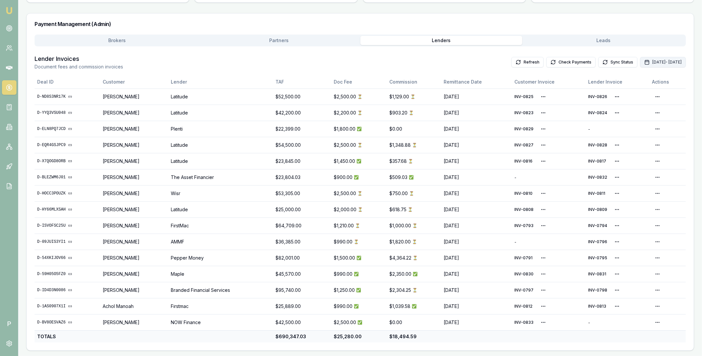
click at [640, 62] on button "[DATE] - [DATE]" at bounding box center [663, 62] width 46 height 11
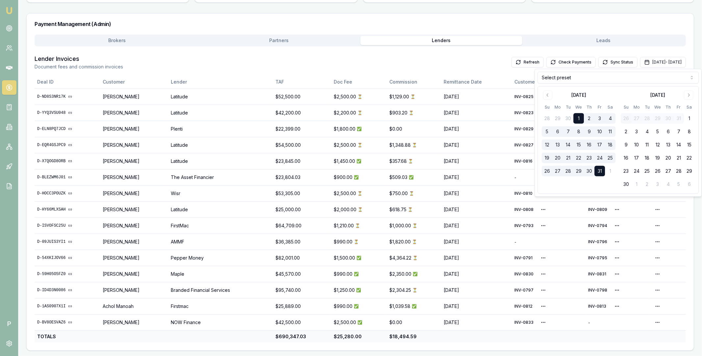
click at [617, 83] on html "Emu Broker P Home Payments [PERSON_NAME] Toggle Menu Payments Management Manage…" at bounding box center [351, 86] width 702 height 356
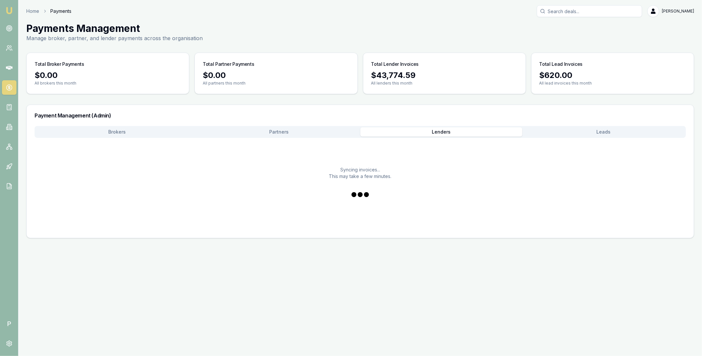
scroll to position [0, 0]
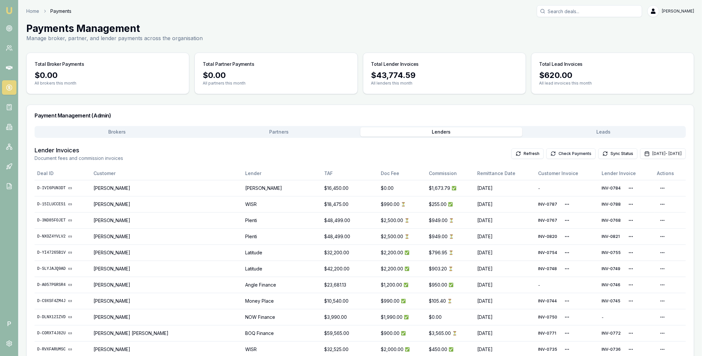
click at [550, 156] on button "Check Payments" at bounding box center [570, 153] width 49 height 11
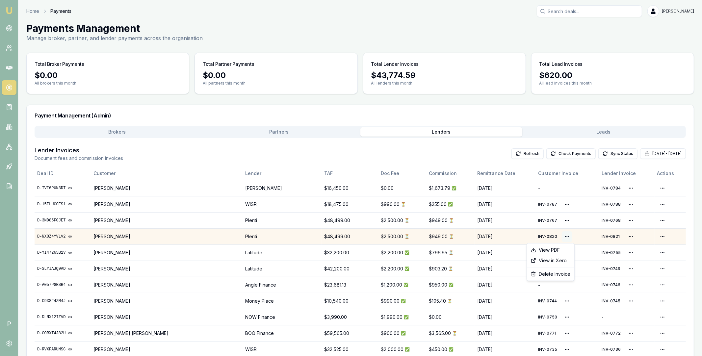
click at [570, 236] on html "Emu Broker P Home Payments Matt Leeburn Toggle Menu Payments Management Manage …" at bounding box center [351, 178] width 702 height 356
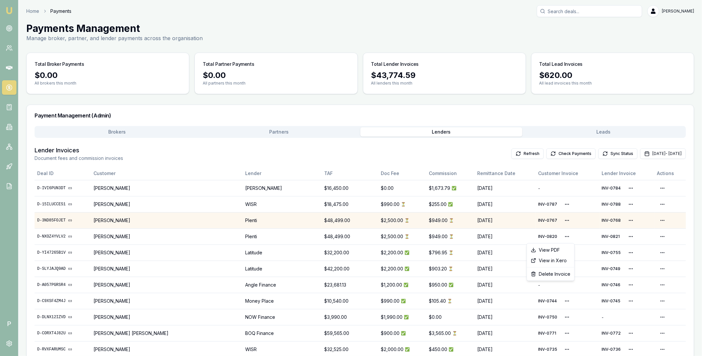
click at [51, 222] on html "Emu Broker P Home Payments Matt Leeburn Toggle Menu Payments Management Manage …" at bounding box center [351, 178] width 702 height 356
click at [42, 221] on link "D-3ND85FOJET" at bounding box center [62, 220] width 51 height 5
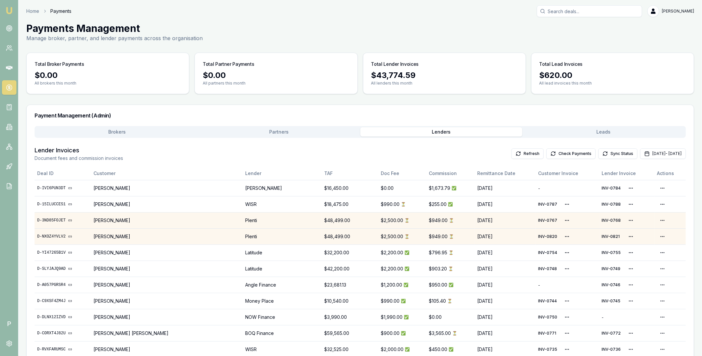
click at [59, 236] on link "D-NXOZ4YVLV2" at bounding box center [62, 236] width 51 height 5
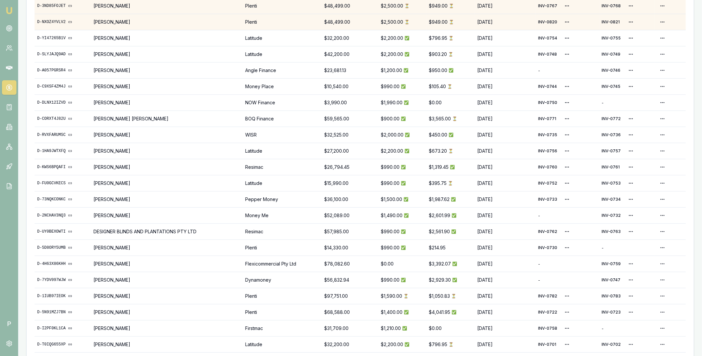
scroll to position [246, 0]
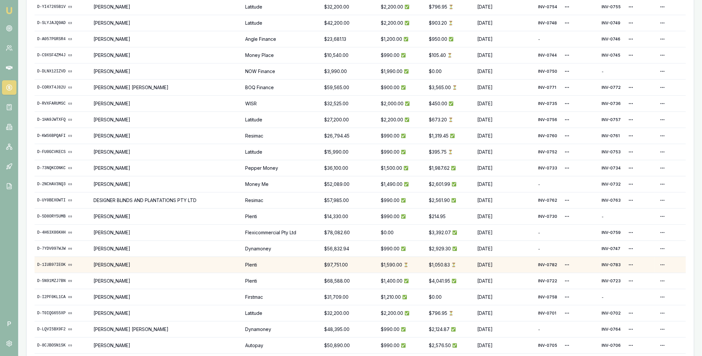
click at [60, 264] on link "D-1IUB97IEOK" at bounding box center [62, 264] width 51 height 5
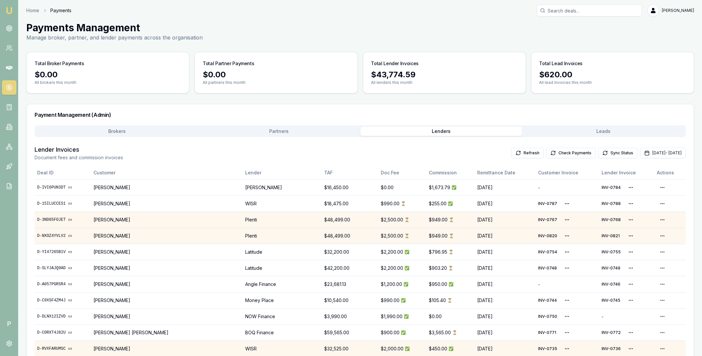
scroll to position [0, 0]
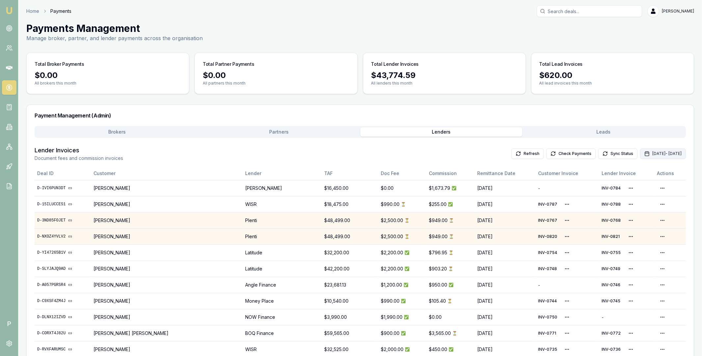
click at [640, 150] on button "Oct 01, 2025 - Oct 31, 2025" at bounding box center [663, 153] width 46 height 11
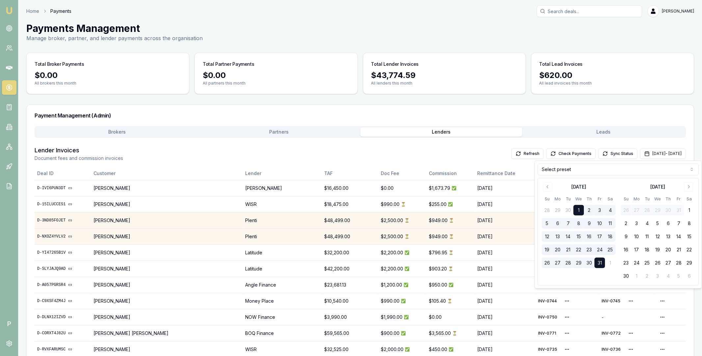
click at [626, 170] on html "Emu Broker P Home Payments Matt Leeburn Toggle Menu Payments Management Manage …" at bounding box center [351, 178] width 702 height 356
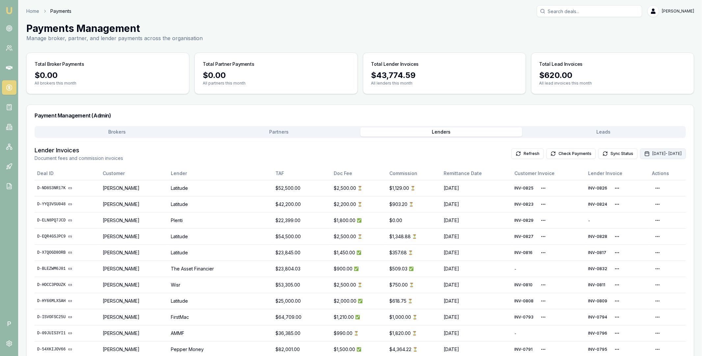
click at [640, 155] on button "Oct 01, 2025 - Oct 31, 2025" at bounding box center [663, 153] width 46 height 11
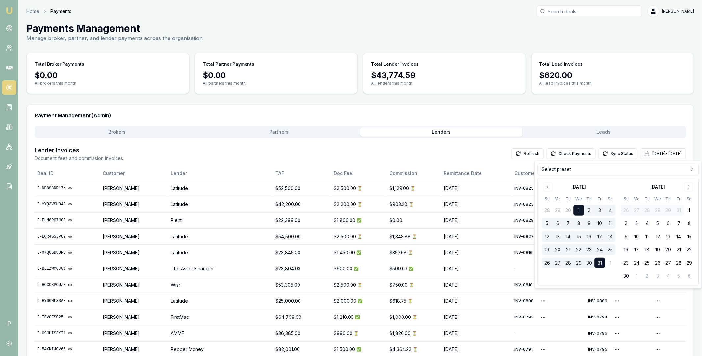
click at [604, 177] on div "Select preset October 2025 Su Mo Tu We Th Fr Sa 28 29 30 1 2 3 4 5 6 7 8 9 10 1…" at bounding box center [618, 224] width 167 height 127
click at [602, 168] on html "Emu Broker P Home Payments Matt Leeburn Toggle Menu Payments Management Manage …" at bounding box center [351, 178] width 702 height 356
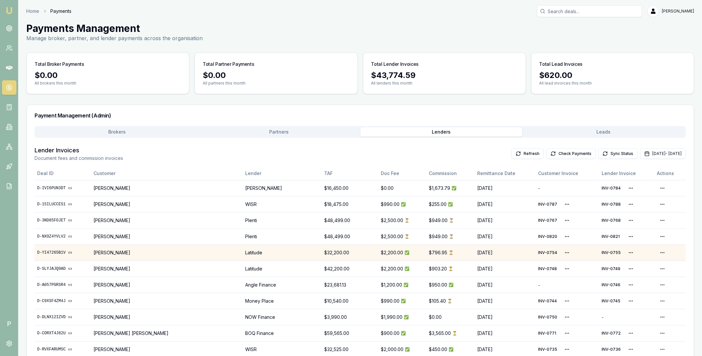
scroll to position [1012, 0]
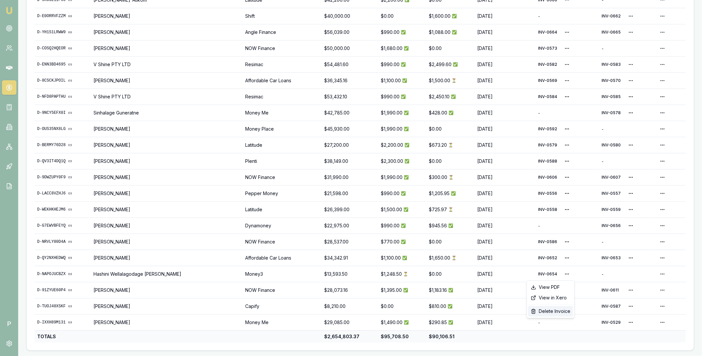
click at [551, 312] on div "Delete Invoice" at bounding box center [550, 311] width 45 height 11
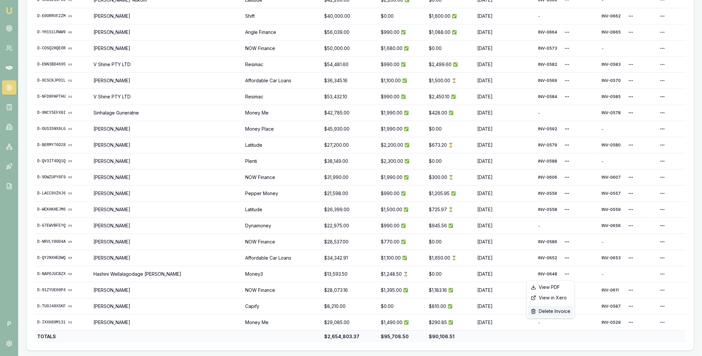
click at [553, 309] on div "Delete Invoice" at bounding box center [550, 311] width 45 height 11
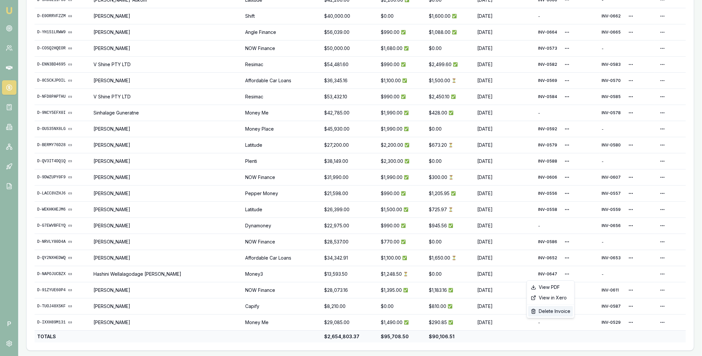
click at [551, 311] on div "Delete Invoice" at bounding box center [550, 311] width 45 height 11
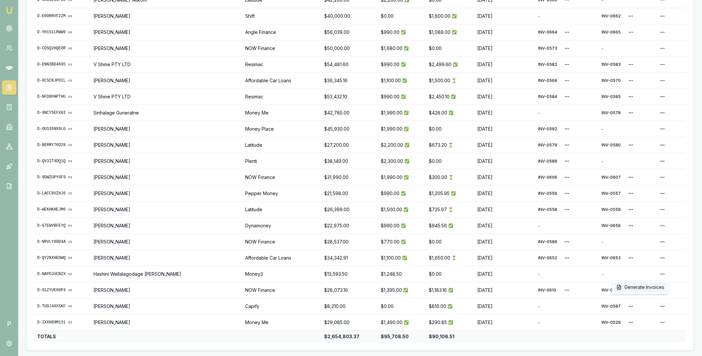
click at [653, 289] on div "Generate Invoices" at bounding box center [640, 287] width 53 height 11
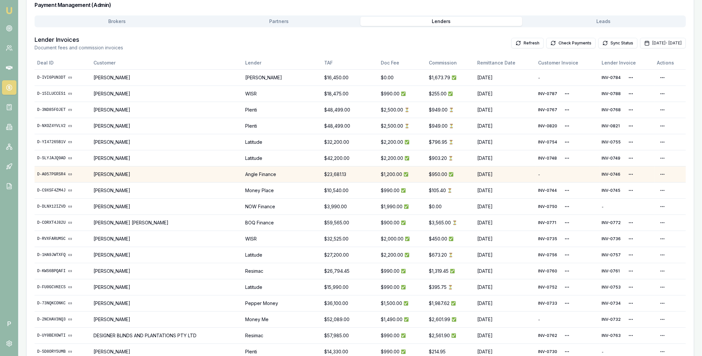
scroll to position [0, 0]
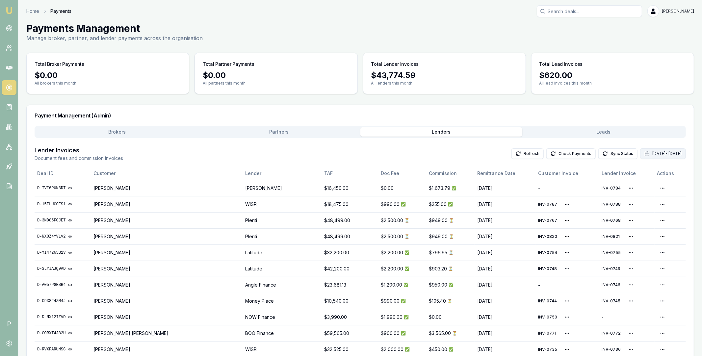
click at [640, 155] on button "[DATE] - [DATE]" at bounding box center [663, 153] width 46 height 11
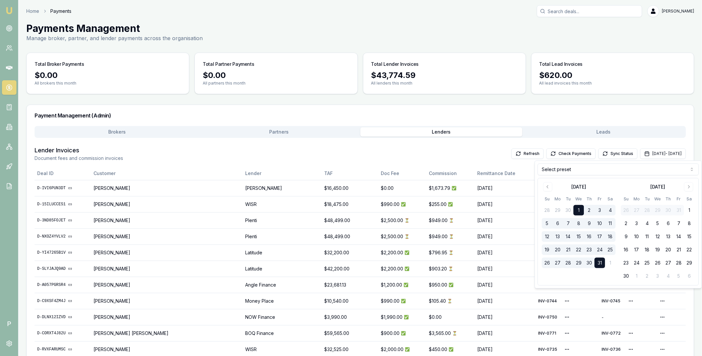
click at [613, 171] on html "Emu Broker P Home Payments Matt Leeburn Toggle Menu Payments Management Manage …" at bounding box center [351, 178] width 702 height 356
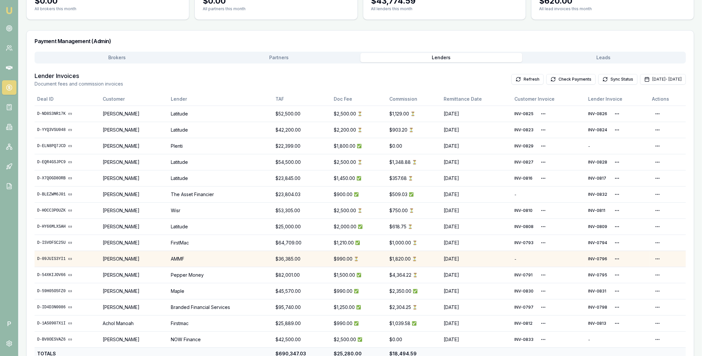
scroll to position [87, 0]
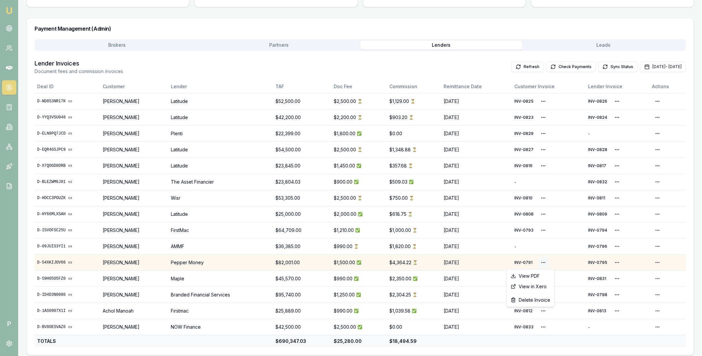
click at [548, 263] on html "Emu Broker P Home Payments Matt Leeburn Toggle Menu Payments Management Manage …" at bounding box center [351, 91] width 702 height 356
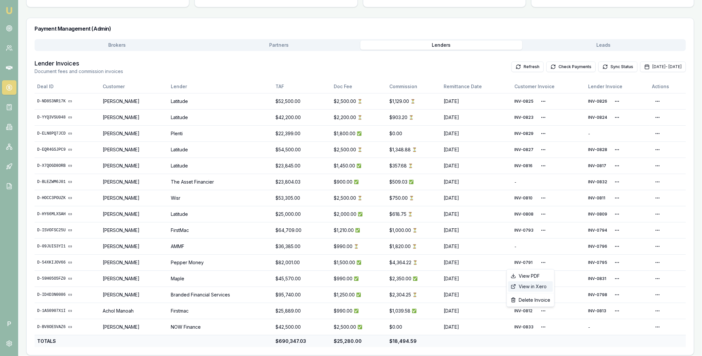
click at [541, 284] on div "View in Xero" at bounding box center [530, 286] width 45 height 11
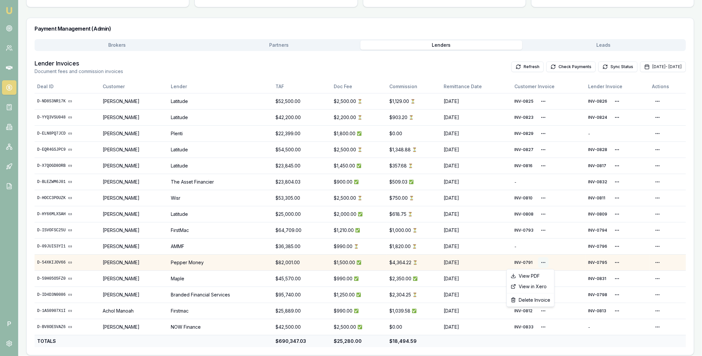
click at [548, 262] on html "Emu Broker P Home Payments Matt Leeburn Toggle Menu Payments Management Manage …" at bounding box center [351, 91] width 702 height 356
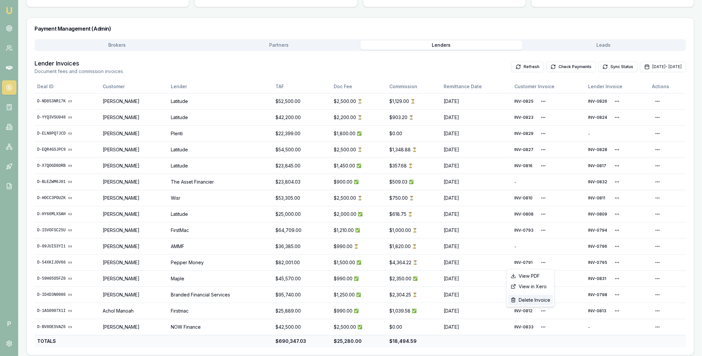
click at [535, 301] on div "Delete Invoice" at bounding box center [530, 300] width 45 height 11
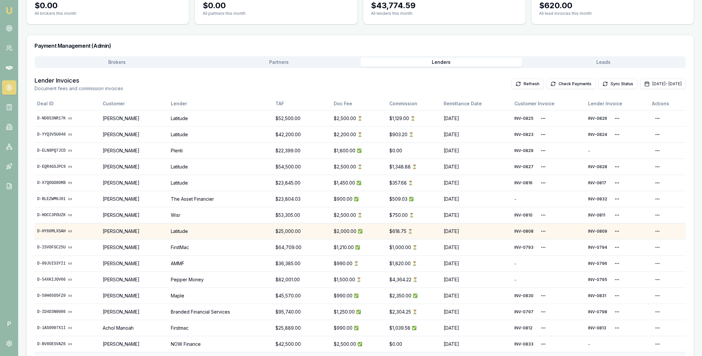
scroll to position [78, 0]
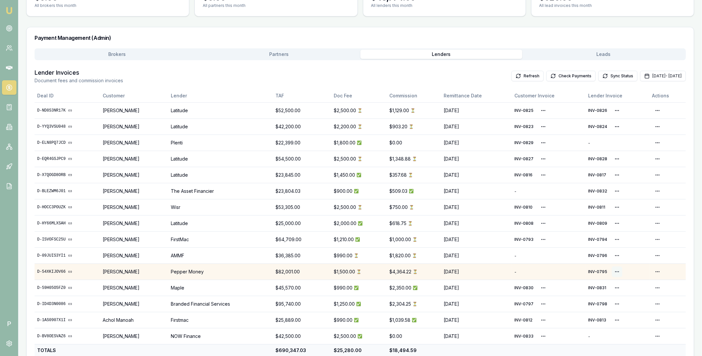
click at [619, 271] on html "Emu Broker P Home Payments Matt Leeburn Toggle Menu Payments Management Manage …" at bounding box center [351, 100] width 702 height 356
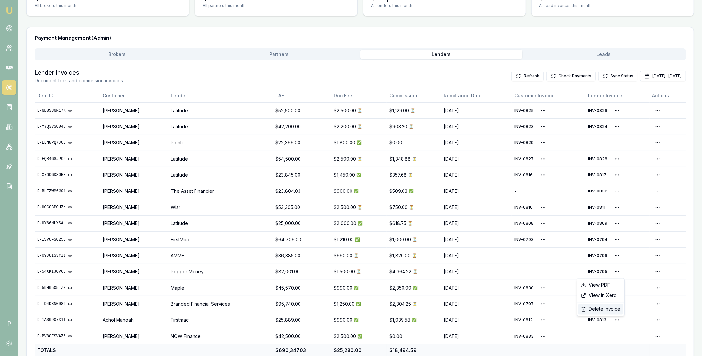
click at [605, 308] on div "Delete Invoice" at bounding box center [600, 309] width 45 height 11
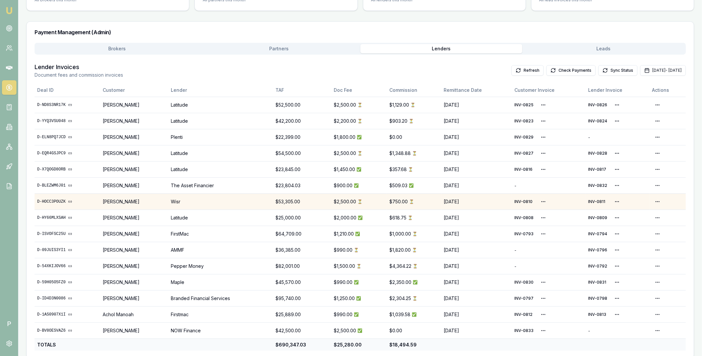
scroll to position [92, 0]
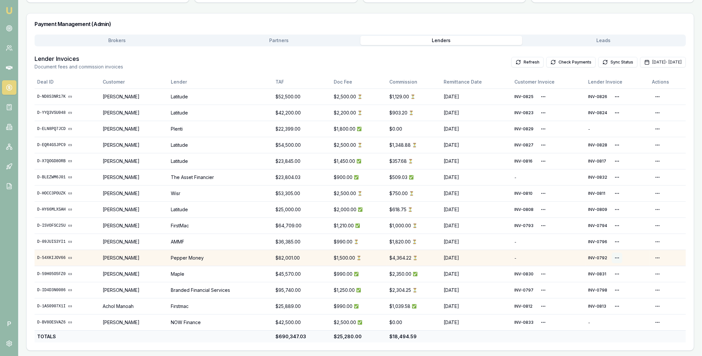
click at [617, 257] on html "Emu Broker P Home Payments Matt Leeburn Toggle Menu Payments Management Manage …" at bounding box center [351, 86] width 702 height 356
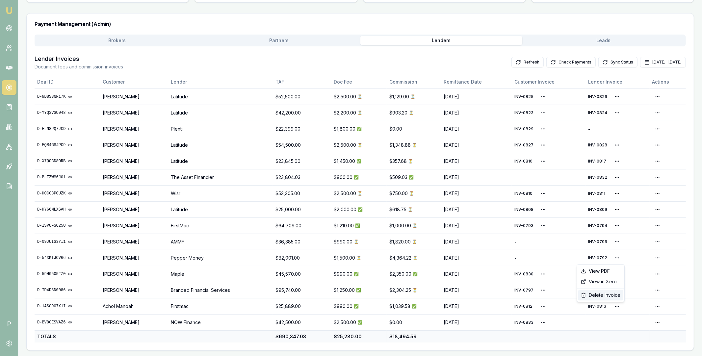
click at [603, 296] on div "Delete Invoice" at bounding box center [600, 295] width 45 height 11
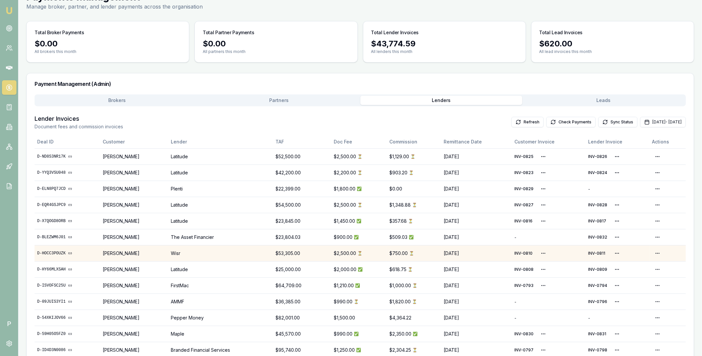
scroll to position [70, 0]
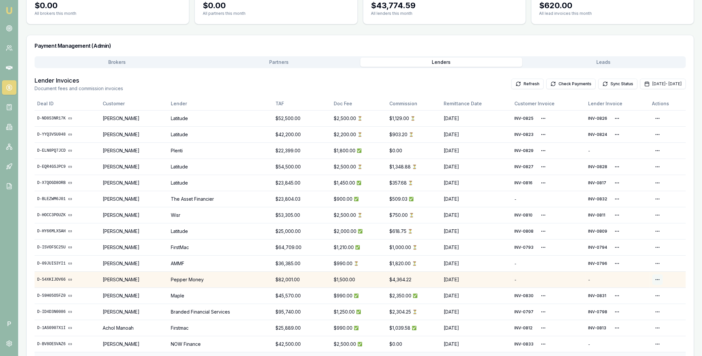
click at [659, 280] on html "Emu Broker P Home Payments Matt Leeburn Toggle Menu Payments Management Manage …" at bounding box center [351, 108] width 702 height 356
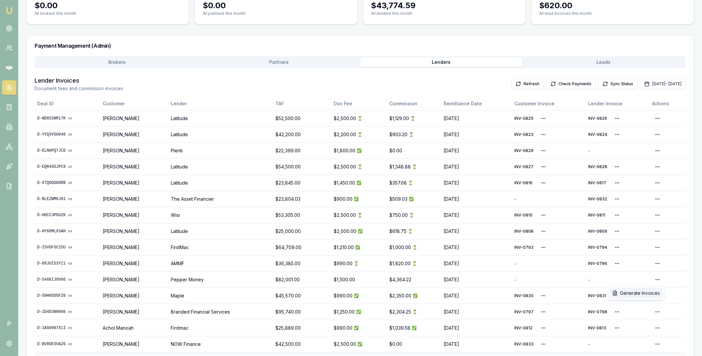
click at [649, 293] on div "Generate Invoices" at bounding box center [636, 293] width 53 height 11
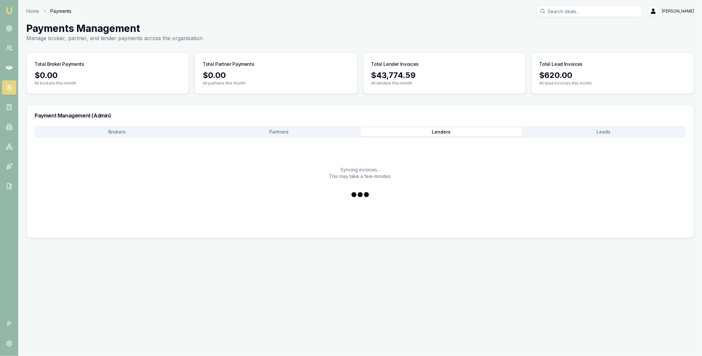
scroll to position [0, 0]
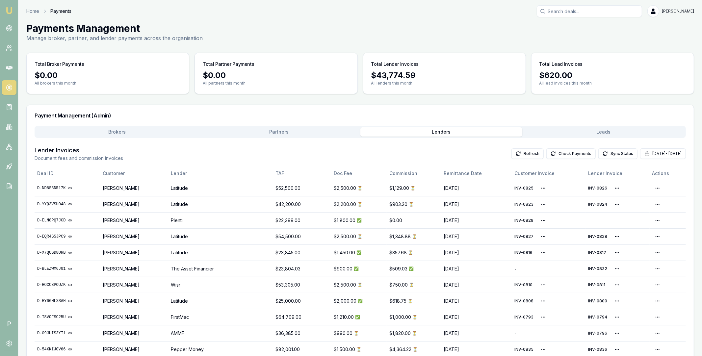
click at [612, 132] on button "Leads" at bounding box center [603, 131] width 162 height 9
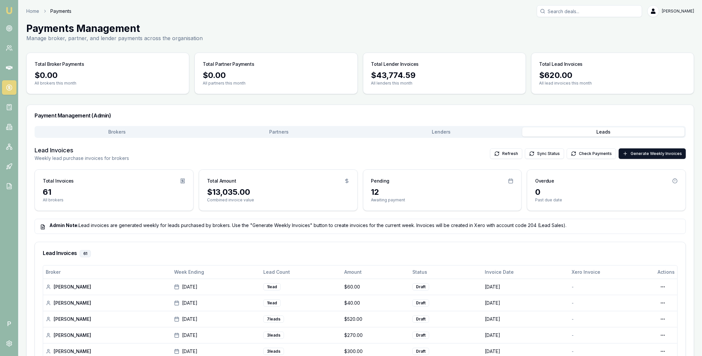
click at [507, 132] on button "Lenders" at bounding box center [441, 131] width 162 height 9
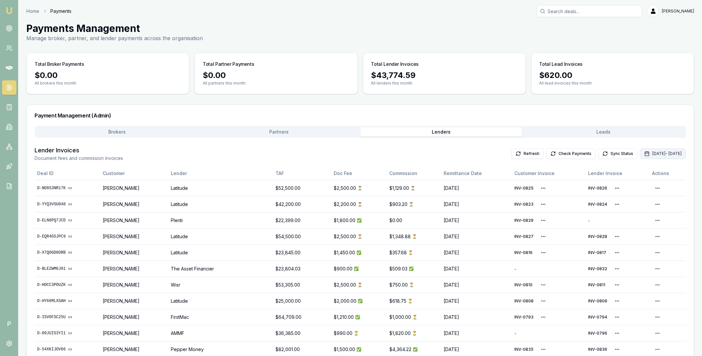
click at [640, 154] on button "[DATE] - [DATE]" at bounding box center [663, 153] width 46 height 11
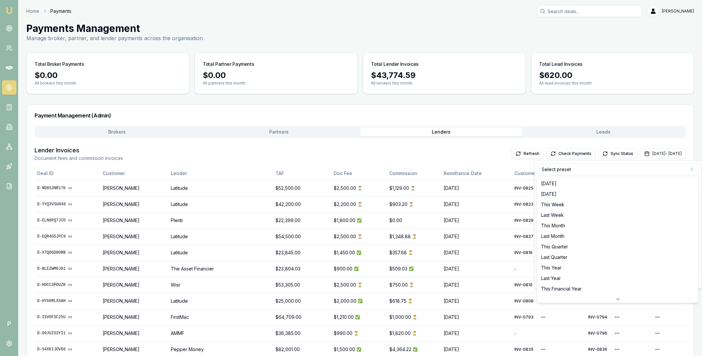
click at [619, 173] on html "Emu Broker P Home Payments Matt Leeburn Toggle Menu Payments Management Manage …" at bounding box center [351, 178] width 702 height 356
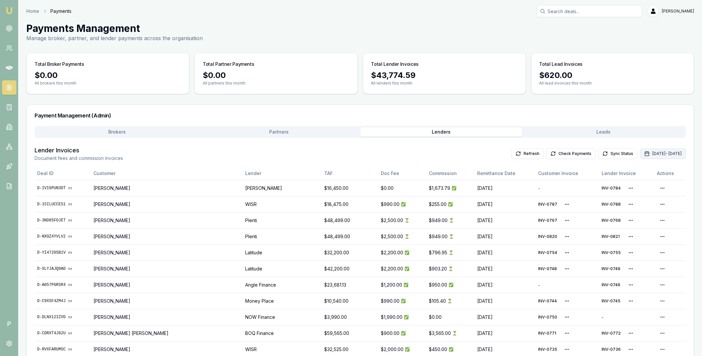
click at [644, 153] on button "Oct 01, 2025 - Oct 31, 2025" at bounding box center [663, 153] width 46 height 11
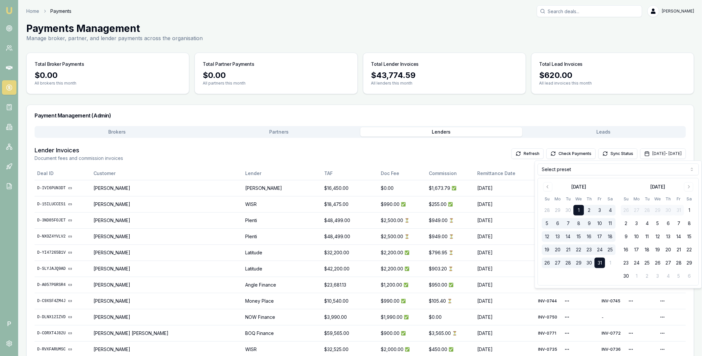
click at [585, 175] on html "Emu Broker P Home Payments Matt Leeburn Toggle Menu Payments Management Manage …" at bounding box center [351, 178] width 702 height 356
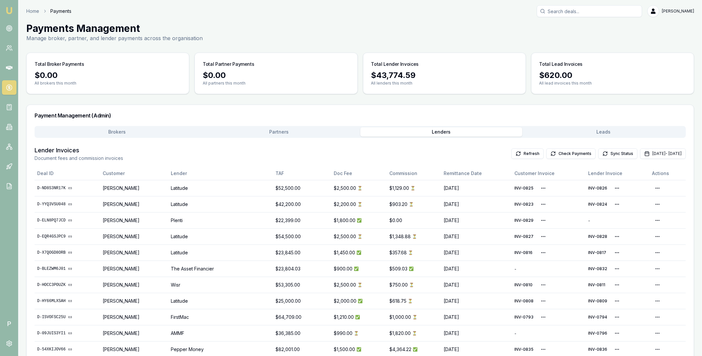
click at [581, 10] on input "Search deals" at bounding box center [589, 11] width 105 height 12
paste input "D-EQR4GSJPC9"
type input "D-EQR4GSJPC9"
click at [497, 40] on div "Payments Management Manage broker, partner, and lender payments across the orga…" at bounding box center [360, 32] width 668 height 20
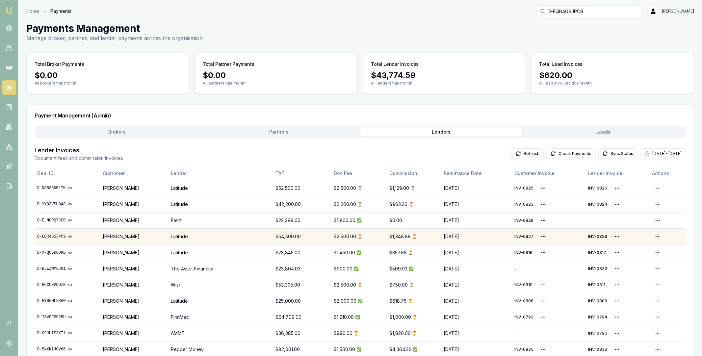
click at [62, 237] on link "D-EQR4GSJPC9" at bounding box center [67, 236] width 60 height 5
click at [600, 12] on input "D-EQR4GSJPC9" at bounding box center [589, 11] width 105 height 12
click at [550, 155] on button "Check Payments" at bounding box center [570, 153] width 49 height 11
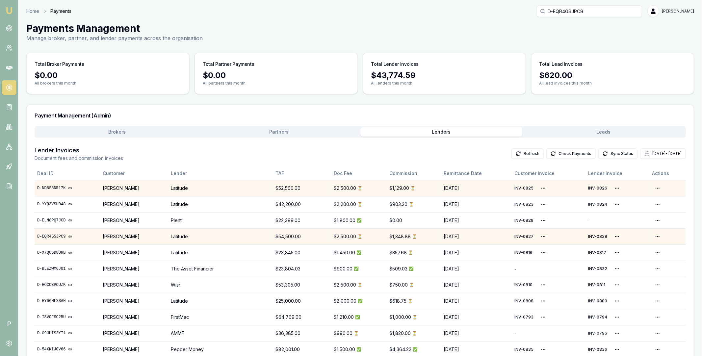
click at [58, 187] on link "D-ND8S3NR17K" at bounding box center [67, 188] width 60 height 5
click at [549, 187] on html "Emu Broker P Home Payments D-EQR4GSJPC9 Matt Leeburn Toggle Menu Payments Manag…" at bounding box center [351, 178] width 702 height 356
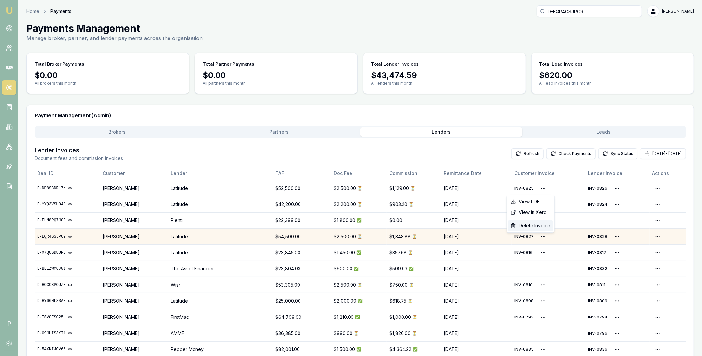
click at [535, 225] on div "Delete Invoice" at bounding box center [530, 226] width 45 height 11
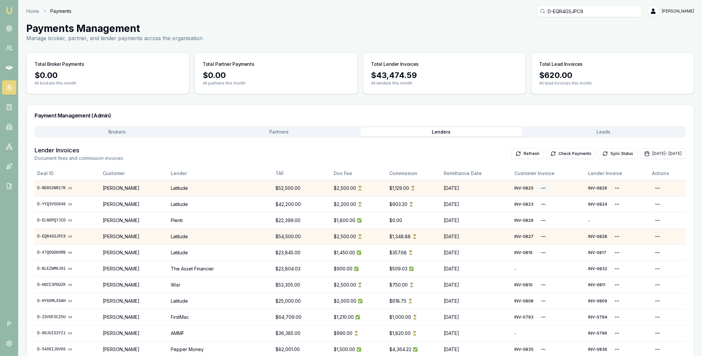
click at [550, 186] on html "Emu Broker P Home Payments D-EQR4GSJPC9 Matt Leeburn Toggle Menu Payments Manag…" at bounding box center [351, 178] width 702 height 356
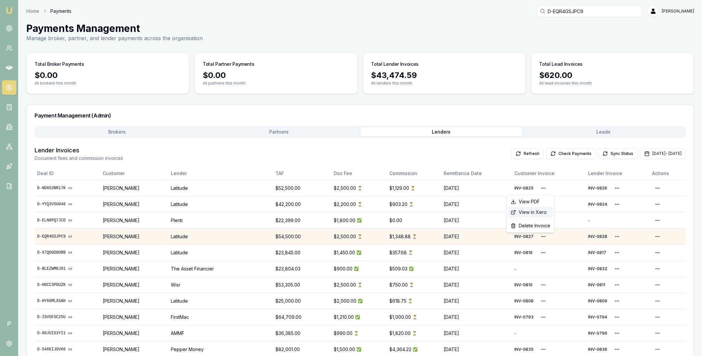
click at [541, 211] on div "View in Xero" at bounding box center [530, 212] width 45 height 11
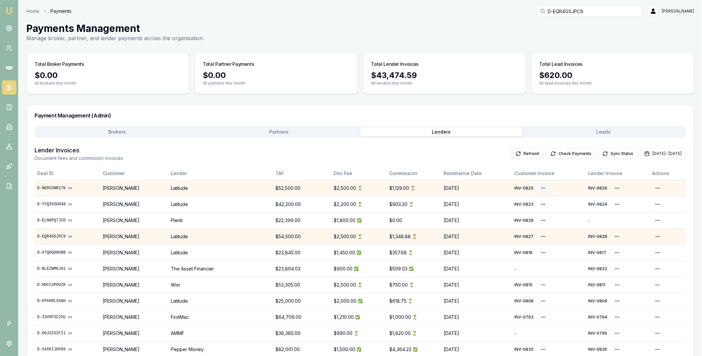
click at [549, 189] on html "Emu Broker P Home Payments D-EQR4GSJPC9 Matt Leeburn Toggle Menu Payments Manag…" at bounding box center [351, 178] width 702 height 356
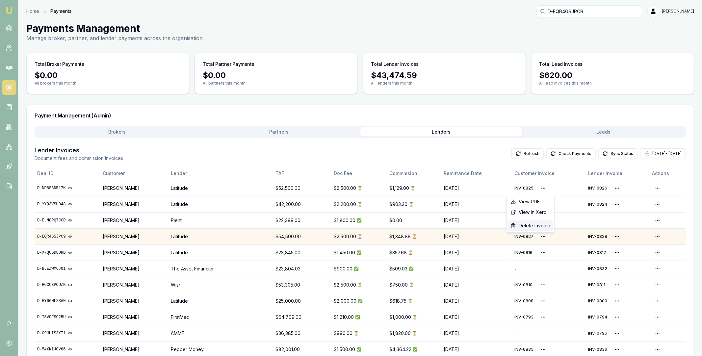
click at [539, 225] on div "Delete Invoice" at bounding box center [530, 226] width 45 height 11
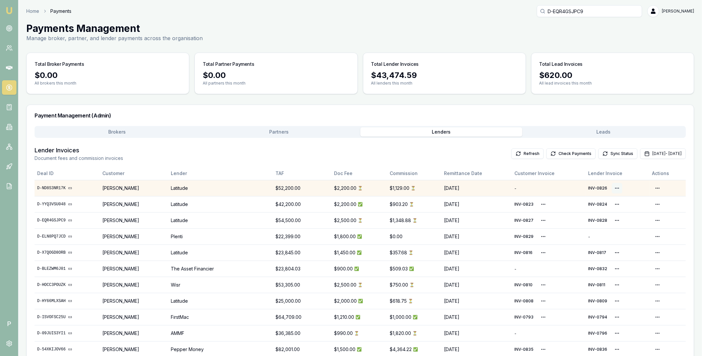
click at [617, 187] on html "Emu Broker P Home Payments D-EQR4GSJPC9 Matt Leeburn Toggle Menu Payments Manag…" at bounding box center [351, 178] width 702 height 356
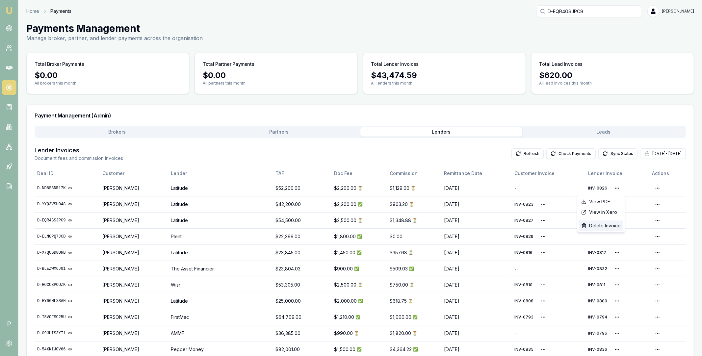
click at [610, 225] on div "Delete Invoice" at bounding box center [601, 226] width 45 height 11
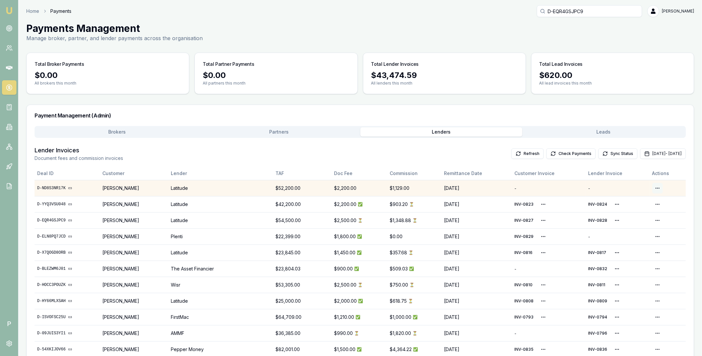
click at [656, 188] on html "Emu Broker P Home Payments D-EQR4GSJPC9 Matt Leeburn Toggle Menu Payments Manag…" at bounding box center [351, 178] width 702 height 356
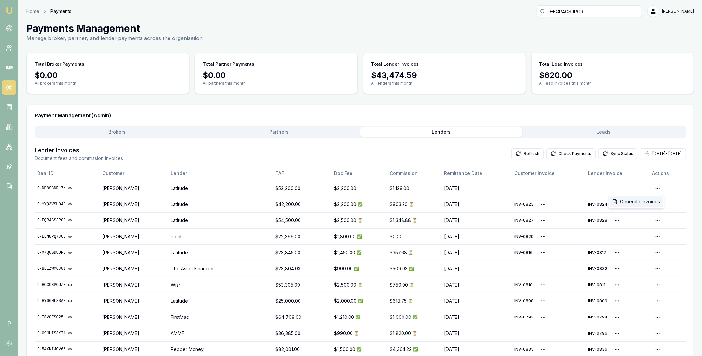
click at [651, 200] on div "Generate Invoices" at bounding box center [636, 201] width 53 height 11
click at [557, 154] on button "Check Payments" at bounding box center [570, 153] width 49 height 11
click at [546, 154] on button "Check Payments" at bounding box center [570, 153] width 49 height 11
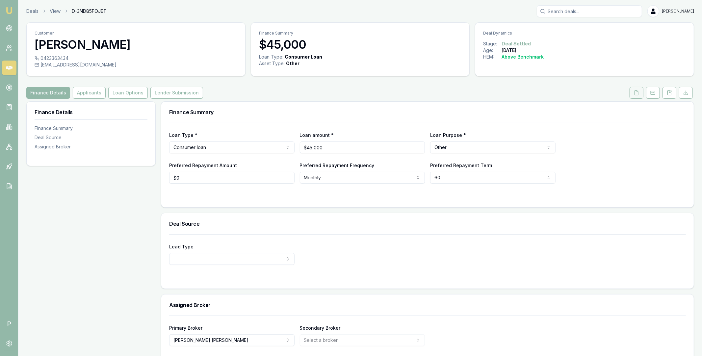
click at [636, 92] on icon at bounding box center [636, 92] width 5 height 5
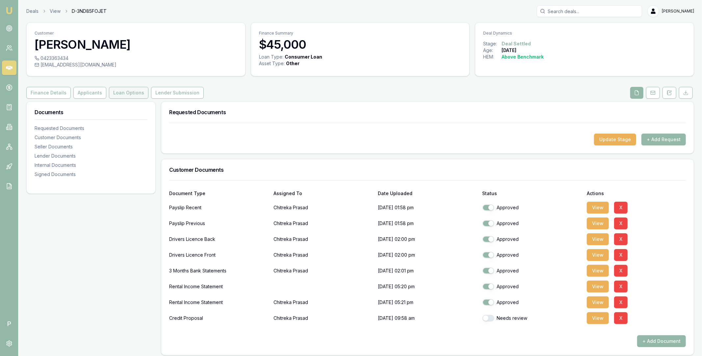
click at [130, 93] on button "Loan Options" at bounding box center [128, 93] width 39 height 12
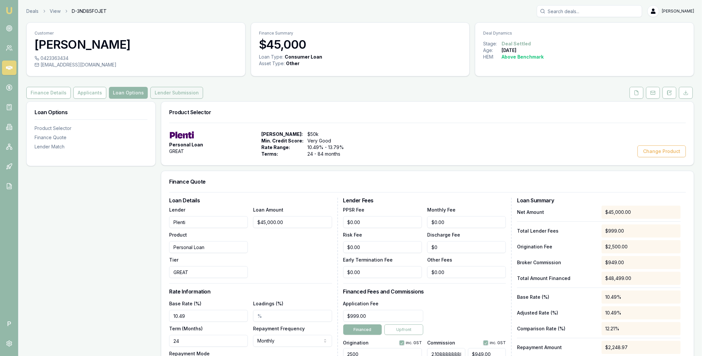
click at [182, 93] on button "Lender Submission" at bounding box center [176, 93] width 53 height 12
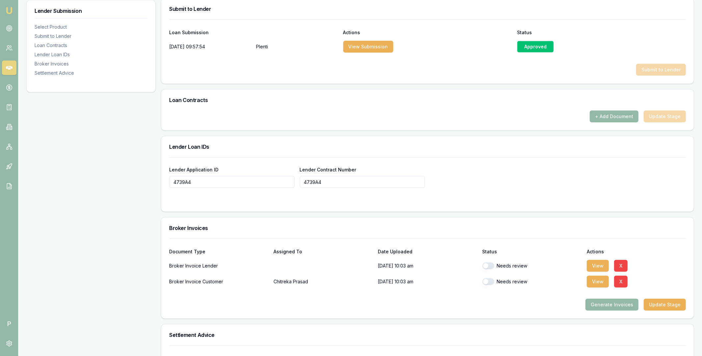
scroll to position [339, 0]
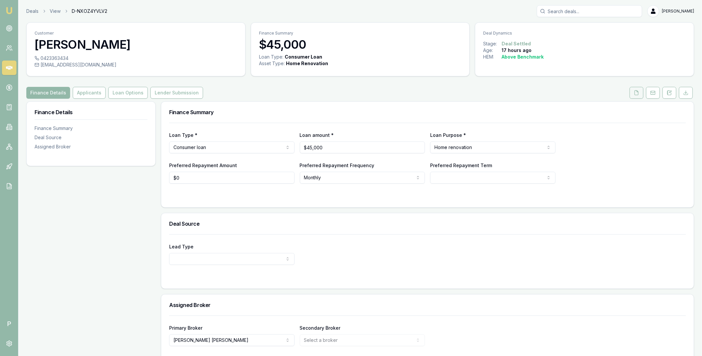
click at [635, 98] on button at bounding box center [637, 93] width 14 height 12
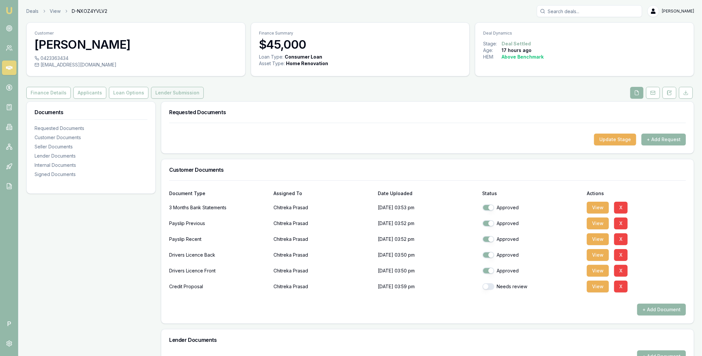
click at [178, 90] on button "Lender Submission" at bounding box center [177, 93] width 53 height 12
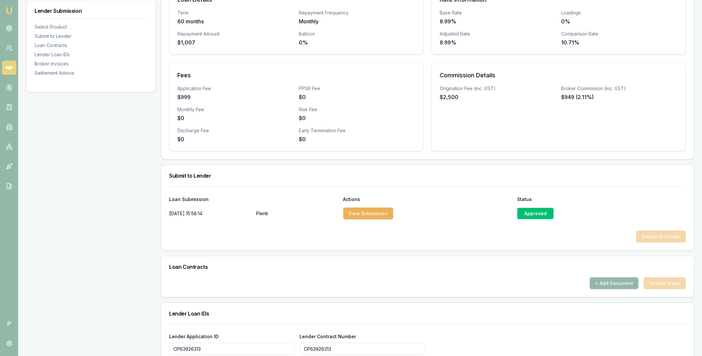
scroll to position [86, 0]
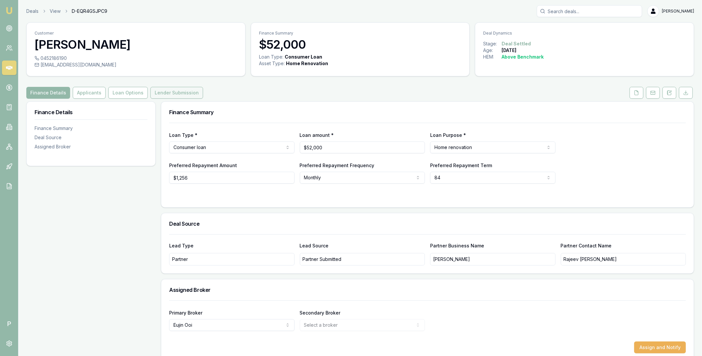
click at [171, 95] on button "Lender Submission" at bounding box center [176, 93] width 53 height 12
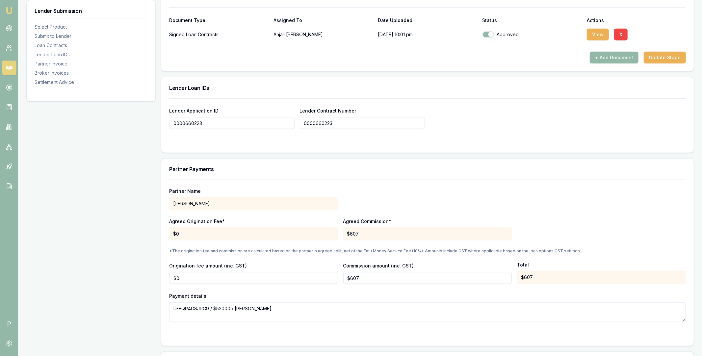
scroll to position [682, 0]
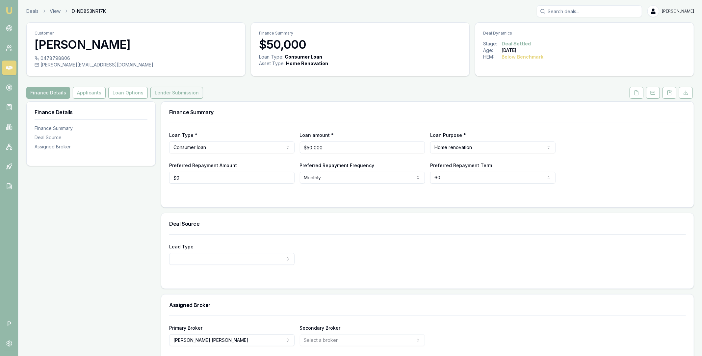
click at [183, 95] on button "Lender Submission" at bounding box center [176, 93] width 53 height 12
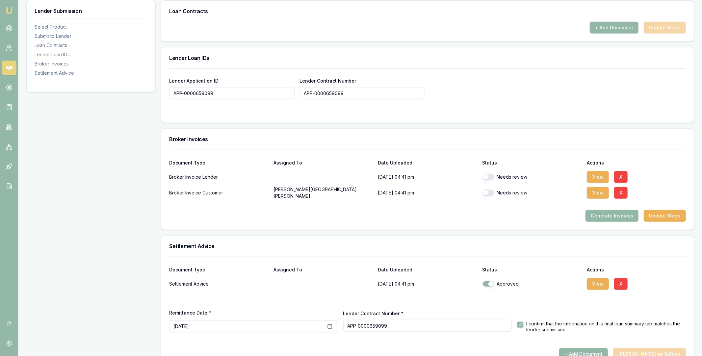
scroll to position [445, 0]
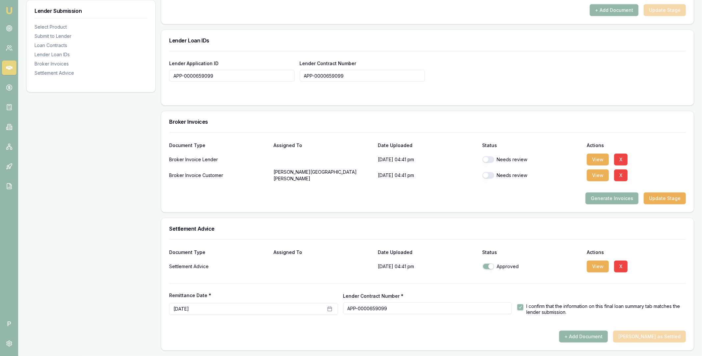
click at [609, 265] on div "View X" at bounding box center [636, 266] width 99 height 13
click at [599, 266] on button "View" at bounding box center [598, 267] width 22 height 12
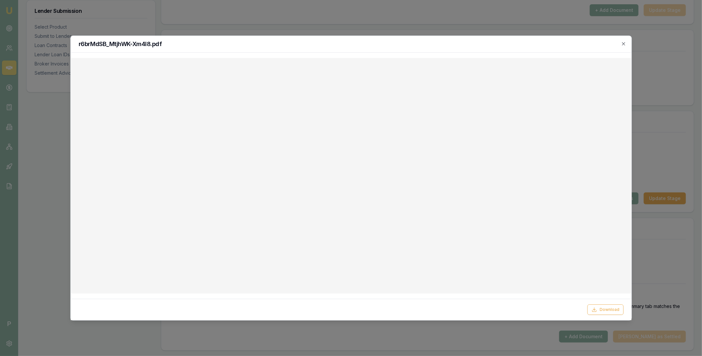
click at [626, 42] on div "r6brMdSB_MtjhWK-Xm4I8.pdf" at bounding box center [350, 44] width 561 height 17
click at [623, 45] on icon "button" at bounding box center [623, 43] width 3 height 3
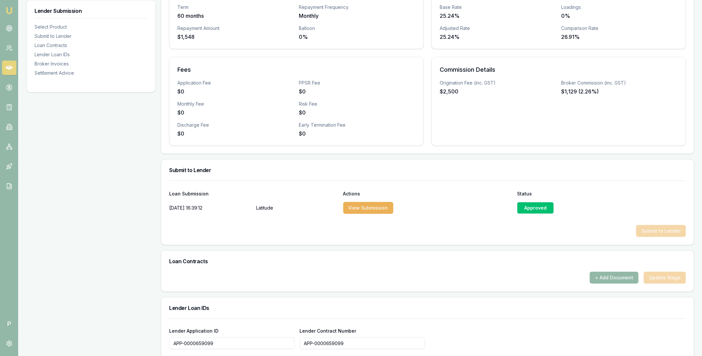
scroll to position [0, 0]
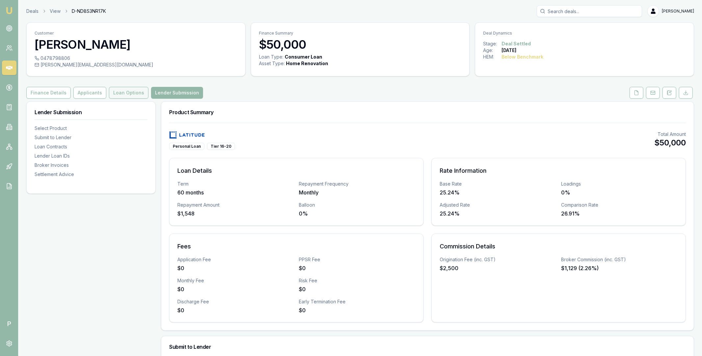
click at [134, 95] on button "Loan Options" at bounding box center [128, 93] width 39 height 12
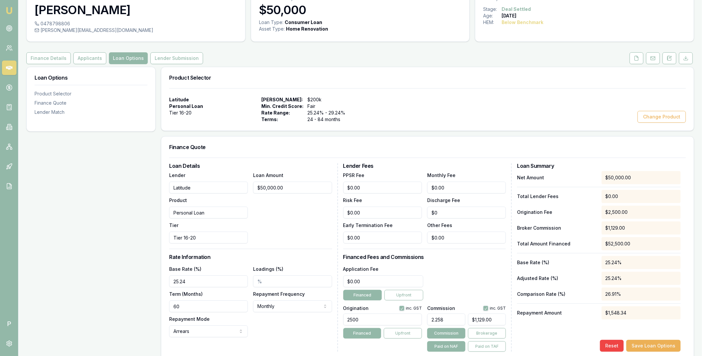
scroll to position [83, 0]
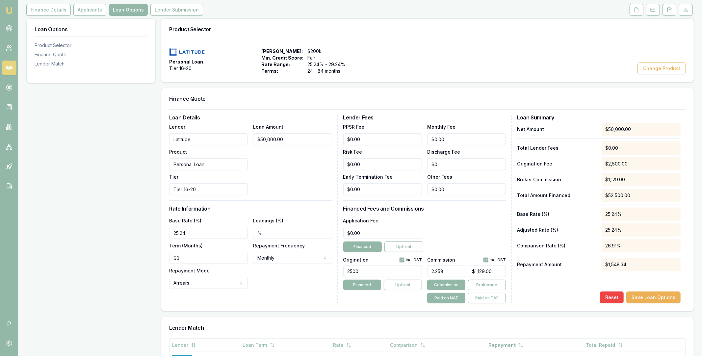
click at [363, 272] on input "2500" at bounding box center [382, 271] width 79 height 12
type input "2200.00"
click at [536, 286] on div "Net Amount $50,000.00 Total Lender Fees $0.00 Origination Fee $2,200.00 Broker …" at bounding box center [599, 213] width 164 height 181
click at [678, 301] on button "Save Loan Options" at bounding box center [653, 298] width 54 height 12
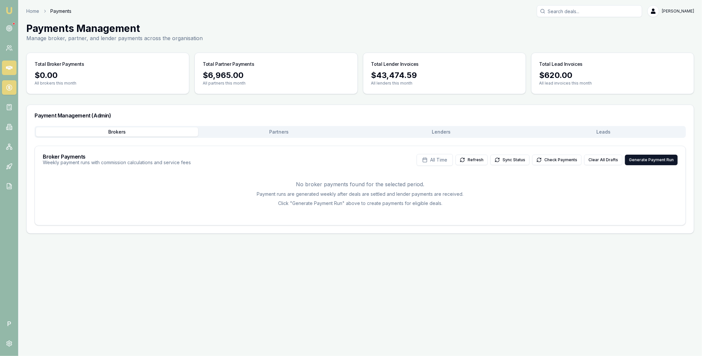
click at [10, 72] on link at bounding box center [9, 68] width 14 height 14
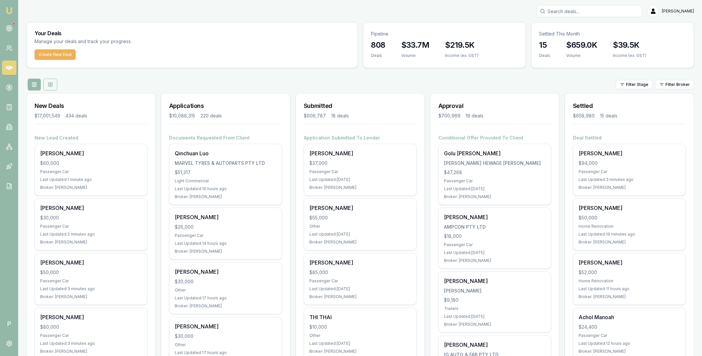
click at [49, 84] on icon at bounding box center [50, 84] width 5 height 5
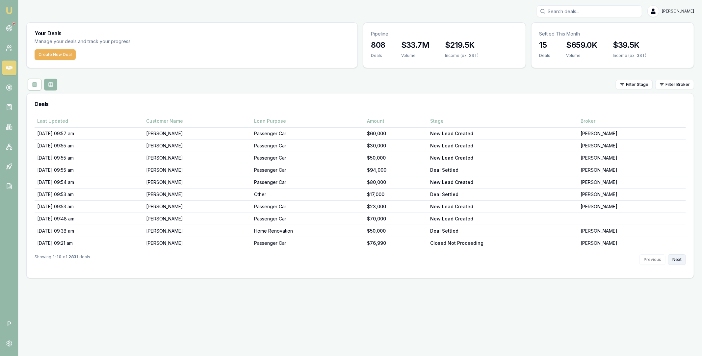
click at [679, 263] on button "Next" at bounding box center [677, 259] width 18 height 11
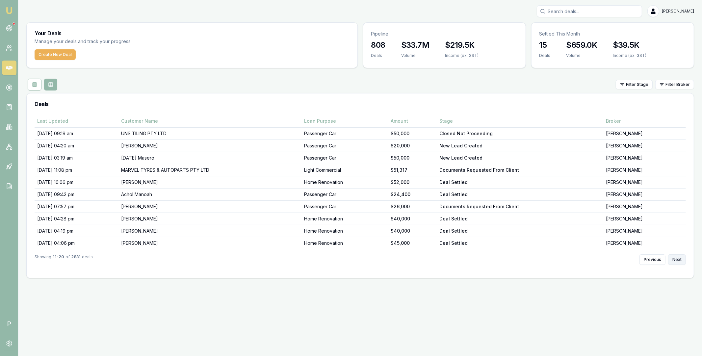
click at [679, 263] on button "Next" at bounding box center [677, 259] width 18 height 11
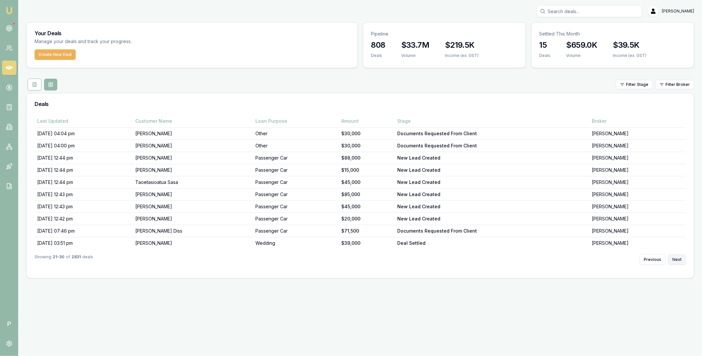
click at [679, 263] on button "Next" at bounding box center [677, 259] width 18 height 11
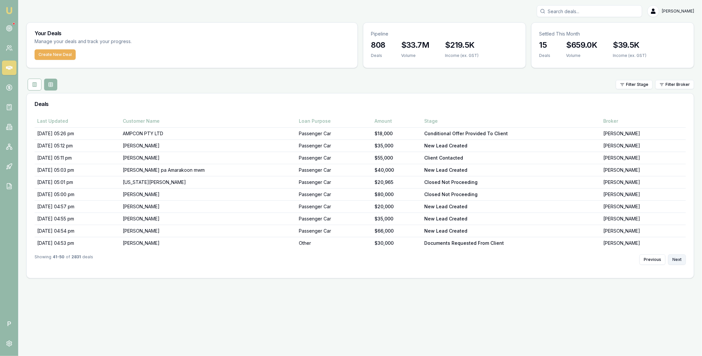
click at [679, 263] on button "Next" at bounding box center [677, 259] width 18 height 11
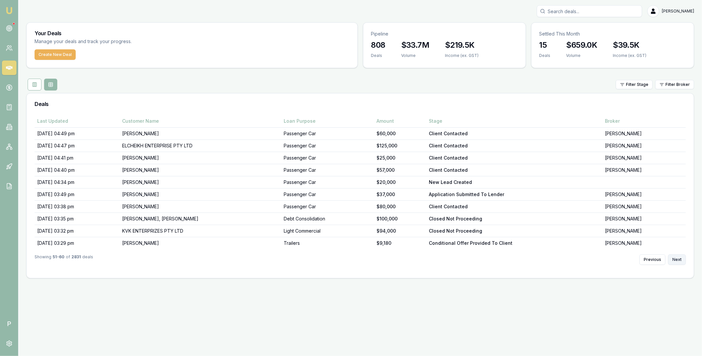
click at [679, 263] on button "Next" at bounding box center [677, 259] width 18 height 11
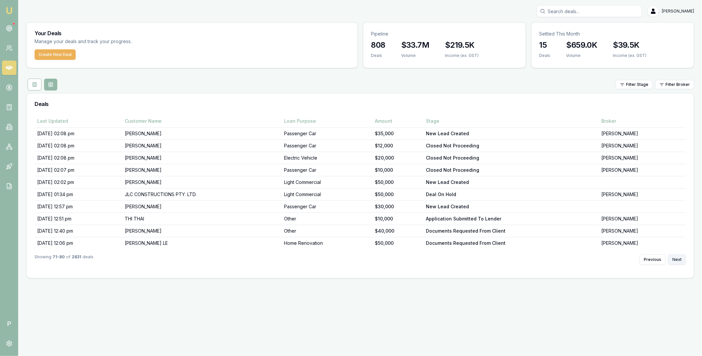
click at [679, 263] on button "Next" at bounding box center [677, 259] width 18 height 11
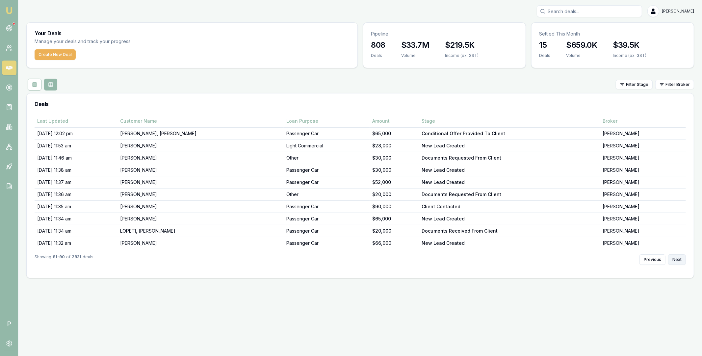
click at [679, 263] on button "Next" at bounding box center [677, 259] width 18 height 11
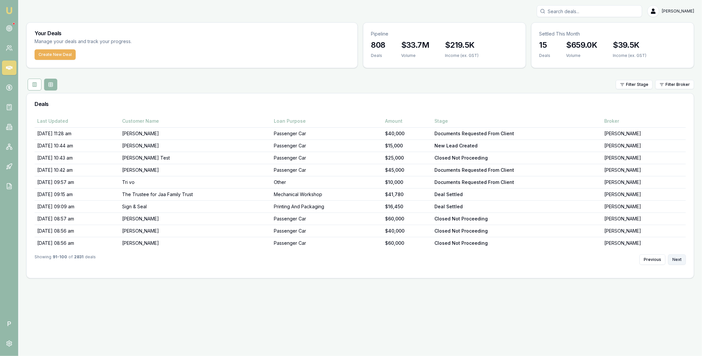
click at [679, 263] on button "Next" at bounding box center [677, 259] width 18 height 11
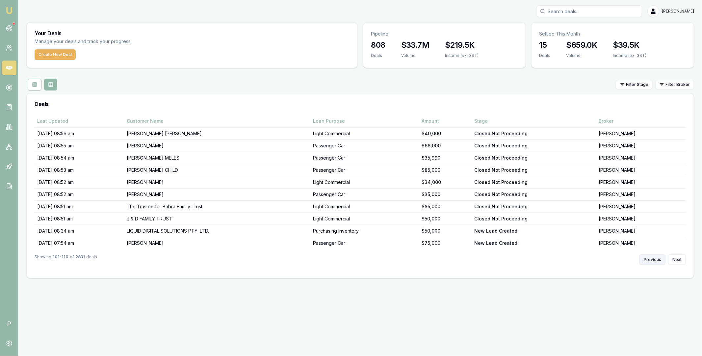
click at [655, 262] on button "Previous" at bounding box center [653, 259] width 26 height 11
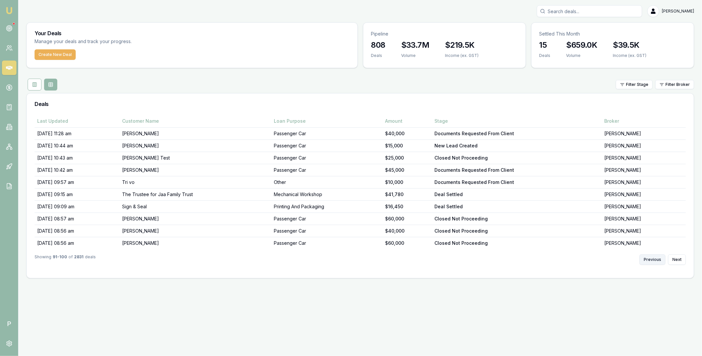
click at [655, 262] on button "Previous" at bounding box center [653, 259] width 26 height 11
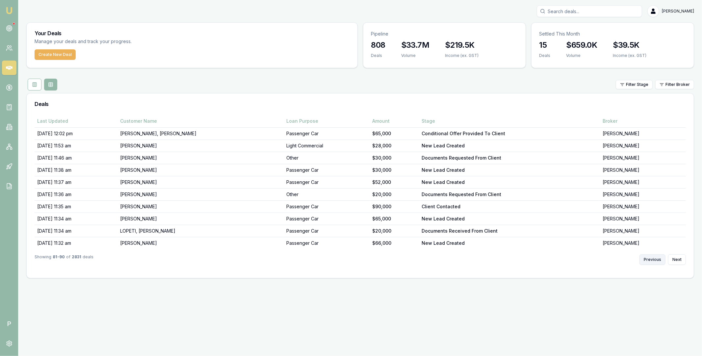
click at [655, 262] on button "Previous" at bounding box center [653, 259] width 26 height 11
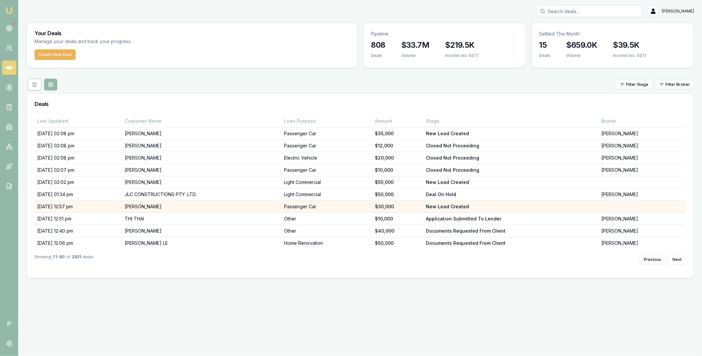
click at [179, 207] on td "[PERSON_NAME]" at bounding box center [201, 207] width 159 height 12
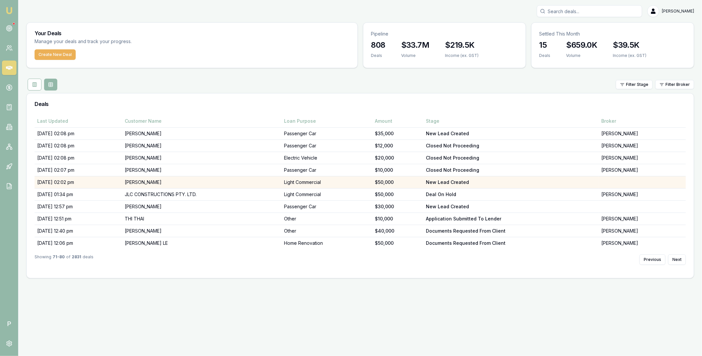
click at [180, 180] on td "[PERSON_NAME]" at bounding box center [201, 182] width 159 height 12
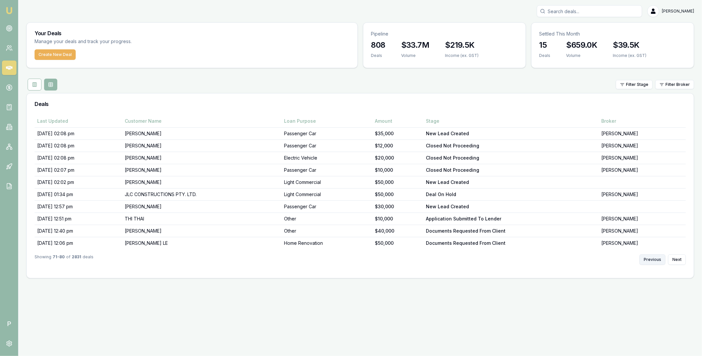
click at [650, 260] on button "Previous" at bounding box center [653, 259] width 26 height 11
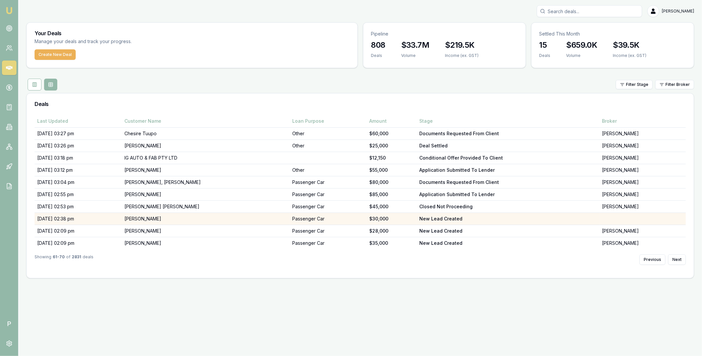
click at [177, 218] on td "[PERSON_NAME]" at bounding box center [206, 219] width 168 height 12
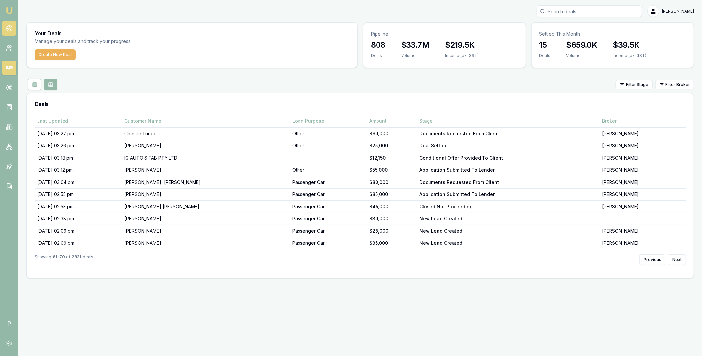
click at [11, 30] on circle at bounding box center [9, 29] width 6 height 6
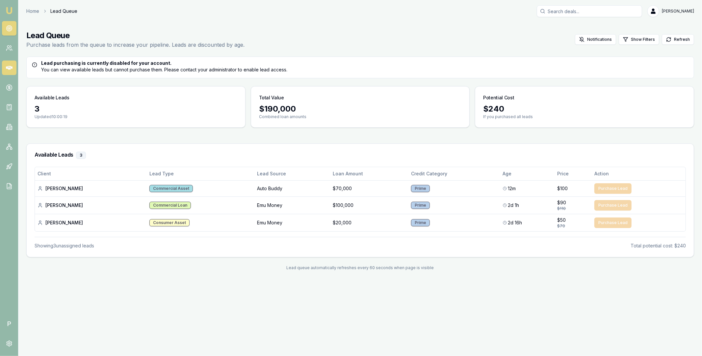
click at [11, 68] on icon at bounding box center [9, 68] width 7 height 7
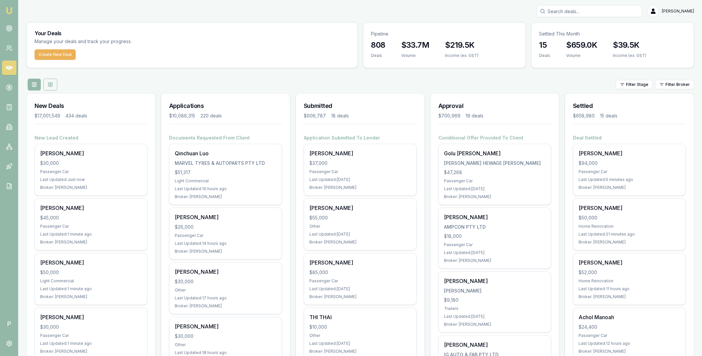
click at [45, 85] on button at bounding box center [50, 85] width 14 height 12
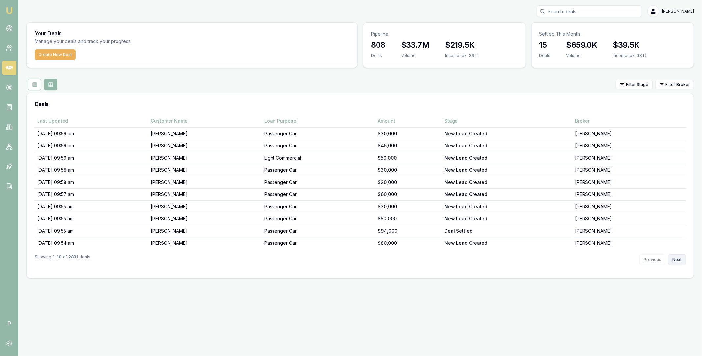
click at [677, 259] on button "Next" at bounding box center [677, 259] width 18 height 11
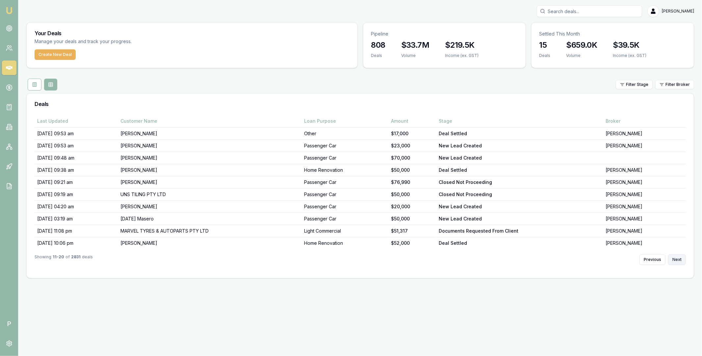
click at [677, 259] on button "Next" at bounding box center [677, 259] width 18 height 11
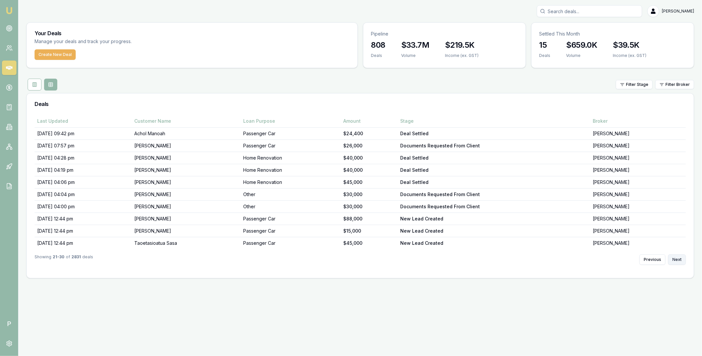
click at [677, 259] on button "Next" at bounding box center [677, 259] width 18 height 11
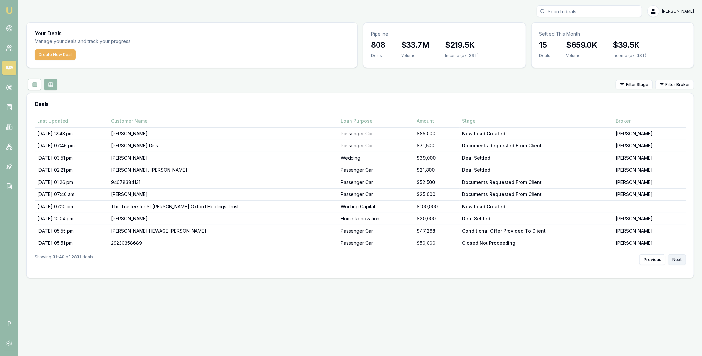
click at [677, 259] on button "Next" at bounding box center [677, 259] width 18 height 11
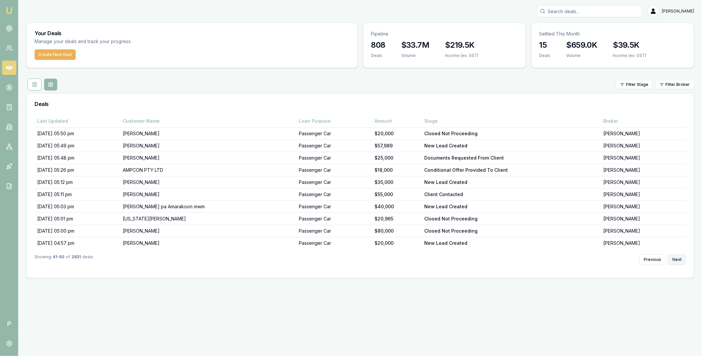
click at [677, 259] on button "Next" at bounding box center [677, 259] width 18 height 11
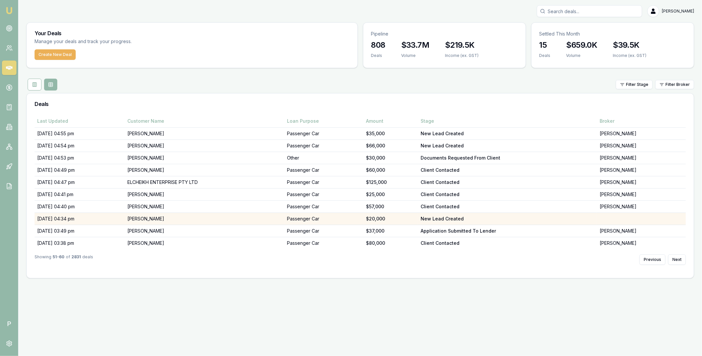
click at [195, 220] on td "[PERSON_NAME]" at bounding box center [205, 219] width 160 height 12
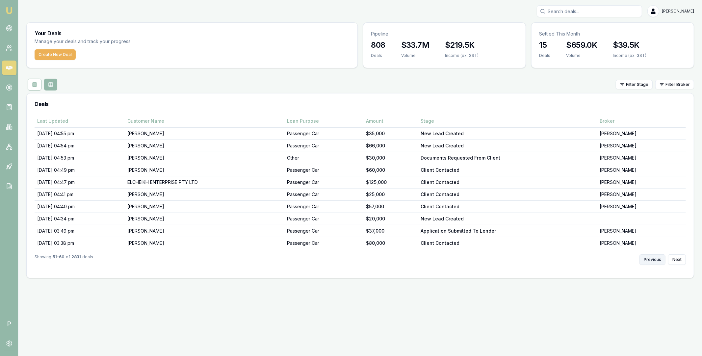
click at [648, 256] on button "Previous" at bounding box center [653, 259] width 26 height 11
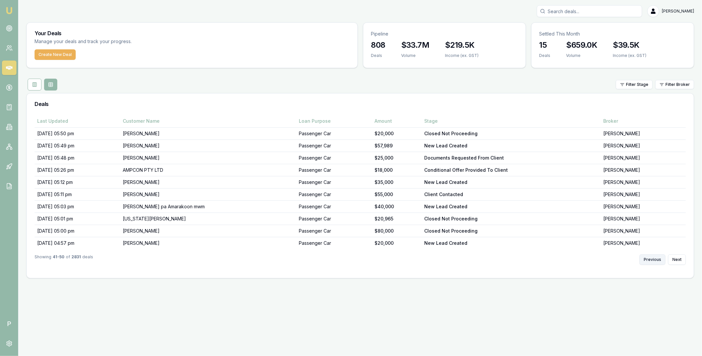
click at [648, 256] on button "Previous" at bounding box center [653, 259] width 26 height 11
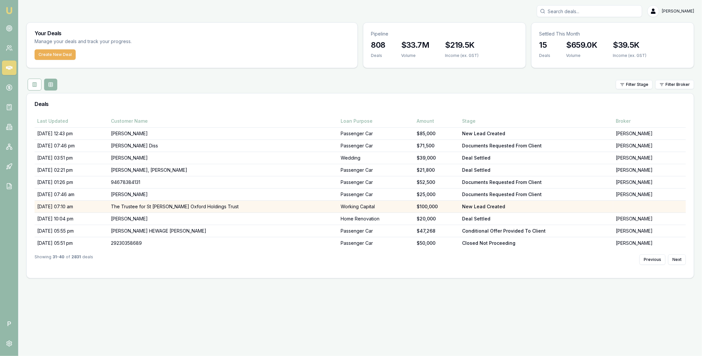
click at [226, 206] on td "The Trustee for St George Oxford Holdings Trust" at bounding box center [223, 207] width 230 height 12
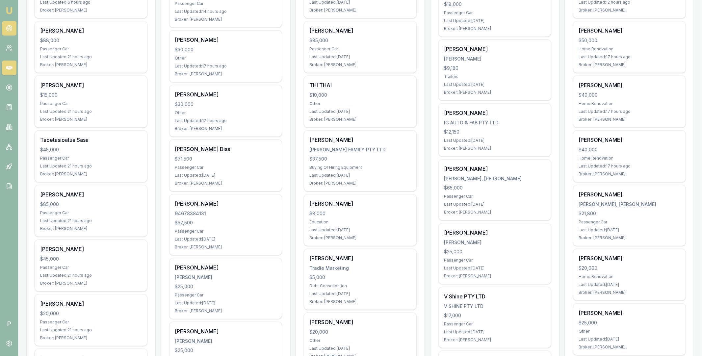
click at [5, 23] on link at bounding box center [9, 28] width 14 height 14
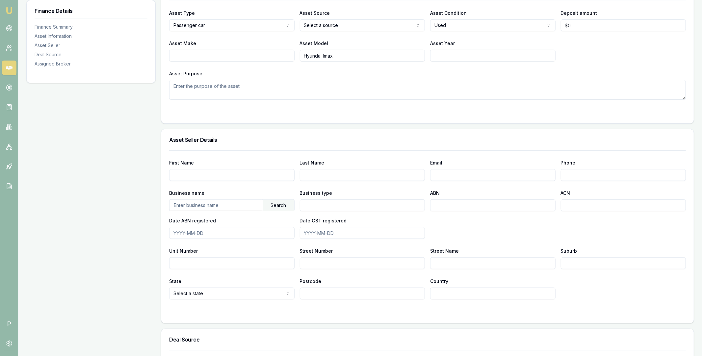
scroll to position [376, 0]
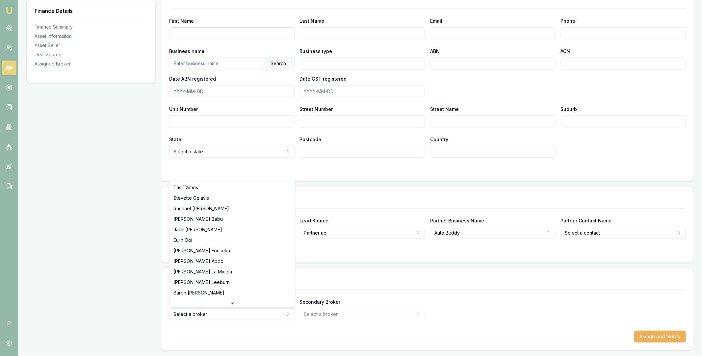
select select "U-EL674GL3P6"
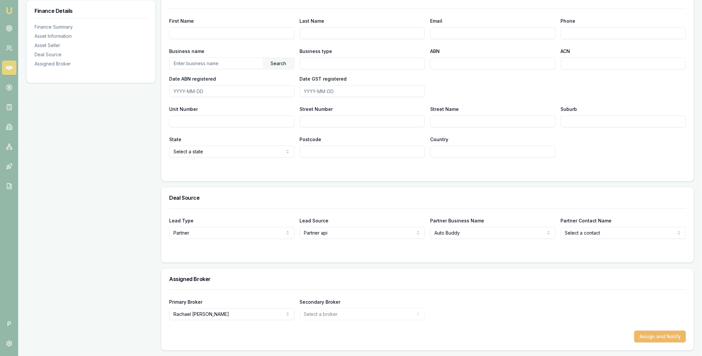
click at [656, 339] on button "Assign and Notify" at bounding box center [660, 337] width 52 height 12
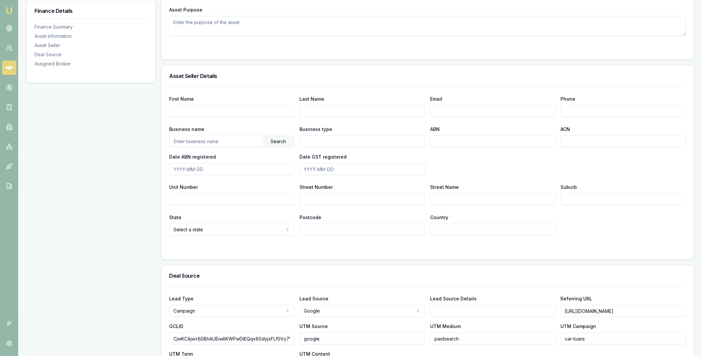
scroll to position [431, 0]
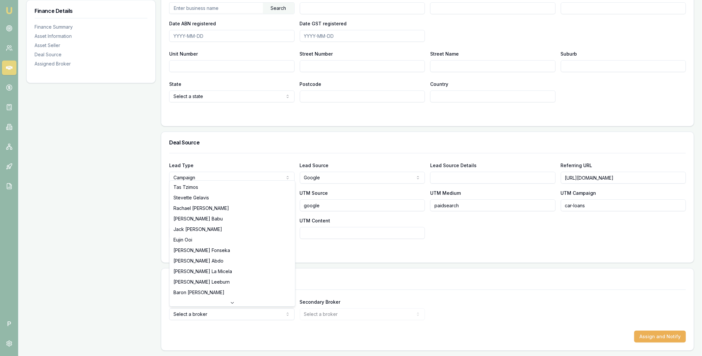
select select "U-EL674GL3P6"
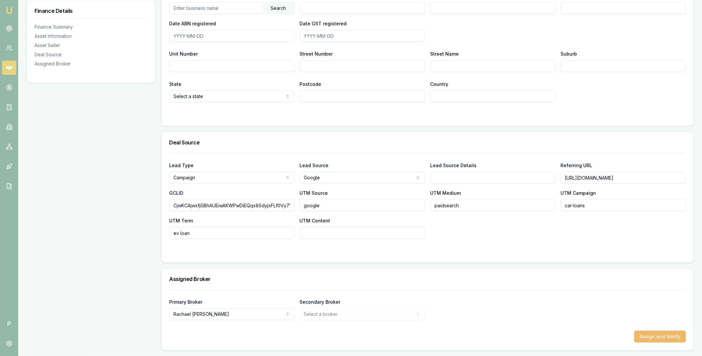
click at [652, 336] on button "Assign and Notify" at bounding box center [660, 337] width 52 height 12
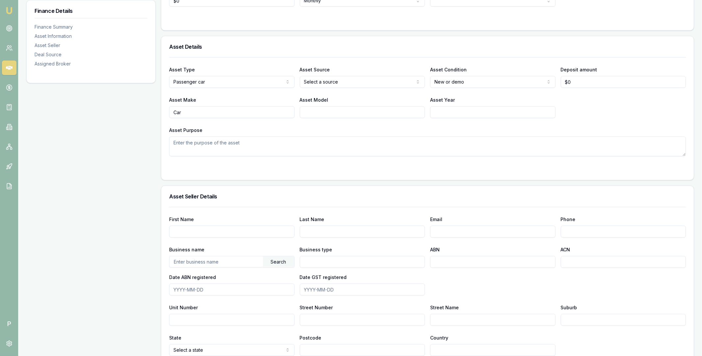
scroll to position [376, 0]
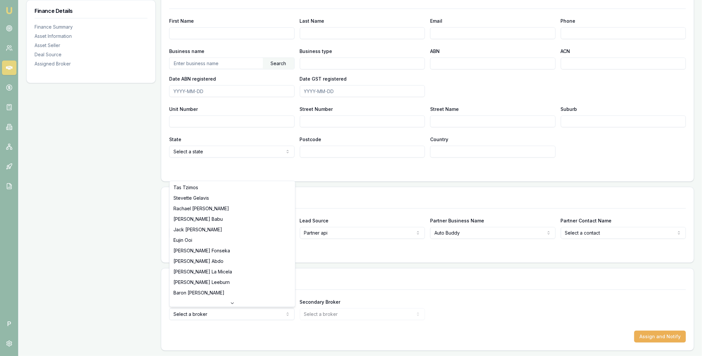
select select "U-EL674GL3P6"
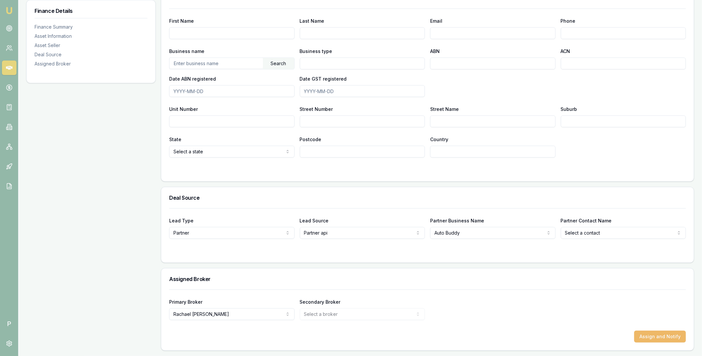
click at [643, 336] on button "Assign and Notify" at bounding box center [660, 337] width 52 height 12
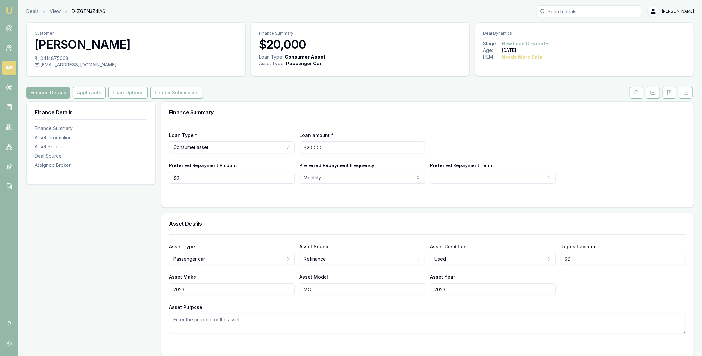
scroll to position [431, 0]
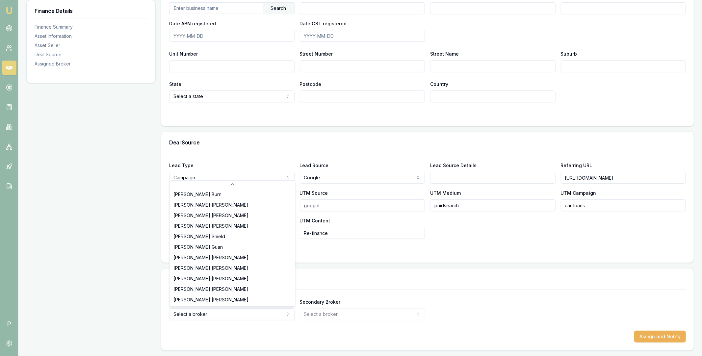
scroll to position [137, 0]
select select "U-1WJPGYZ43L"
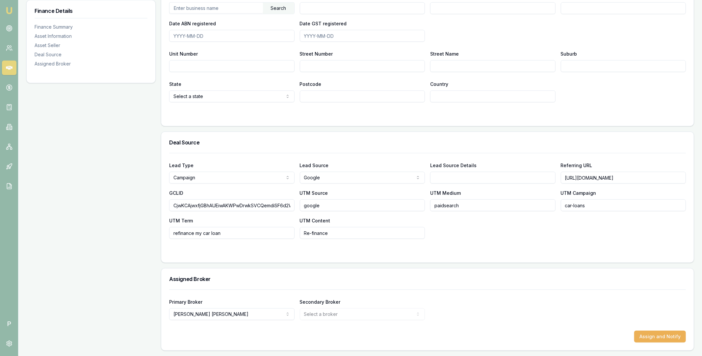
click at [497, 332] on div "Assign and Notify" at bounding box center [427, 337] width 517 height 12
click at [654, 335] on button "Assign and Notify" at bounding box center [660, 337] width 52 height 12
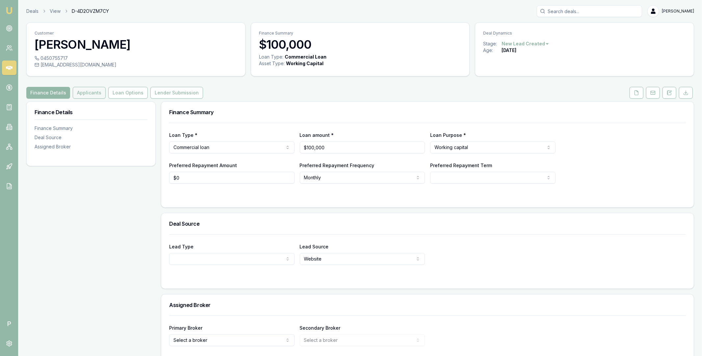
click at [99, 94] on button "Applicants" at bounding box center [89, 93] width 33 height 12
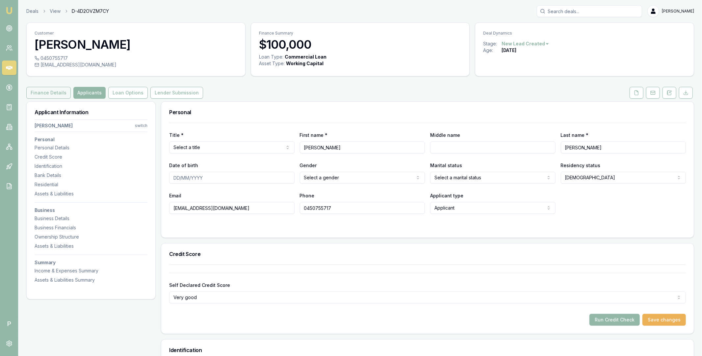
click at [57, 92] on button "Finance Details" at bounding box center [48, 93] width 44 height 12
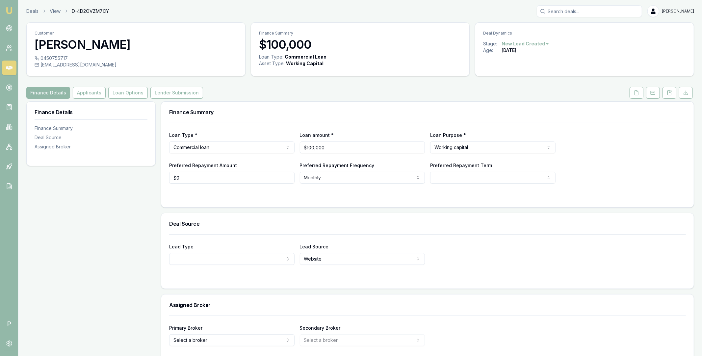
scroll to position [26, 0]
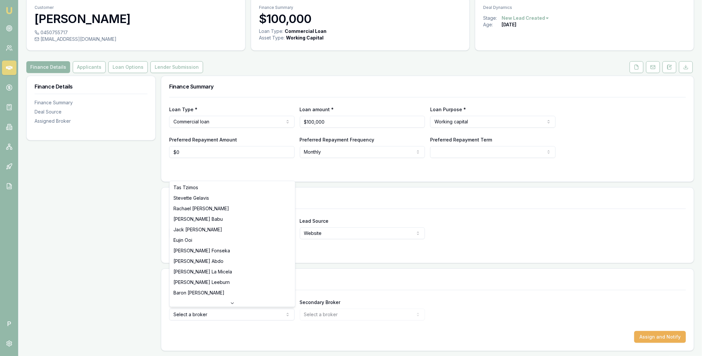
click at [202, 316] on html "Emu Broker P Deals View D-4D2OVZM7CY [PERSON_NAME] Toggle Menu Customer [PERSON…" at bounding box center [351, 152] width 702 height 356
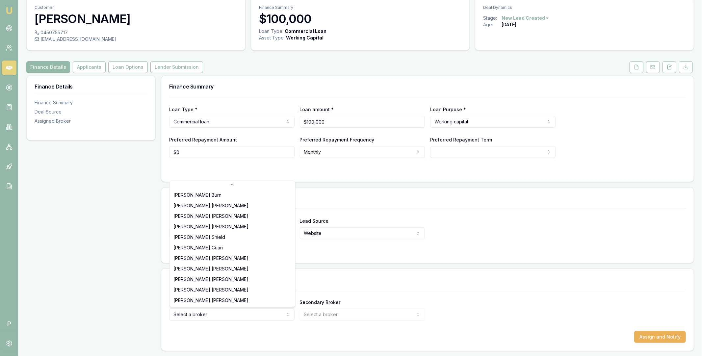
select select "U-1WJPGYZ43L"
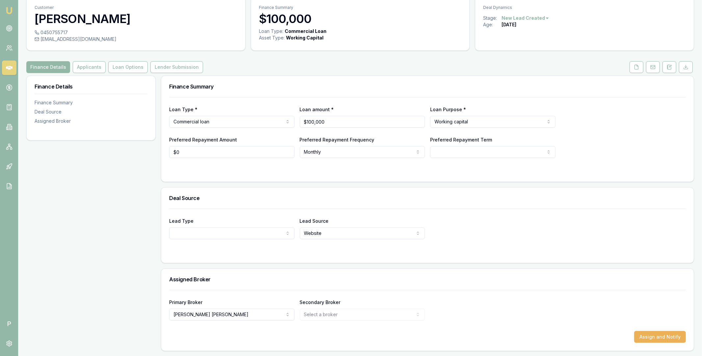
click at [568, 308] on div "Primary Broker [PERSON_NAME] Tas [PERSON_NAME] [PERSON_NAME] [PERSON_NAME] [PER…" at bounding box center [427, 309] width 517 height 22
click at [656, 331] on button "Assign and Notify" at bounding box center [660, 337] width 52 height 12
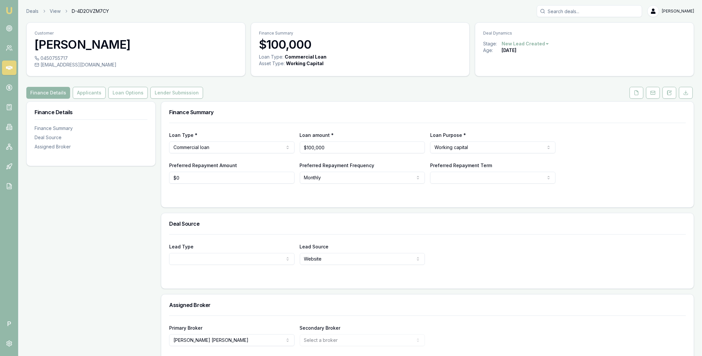
click at [10, 65] on icon at bounding box center [9, 68] width 7 height 7
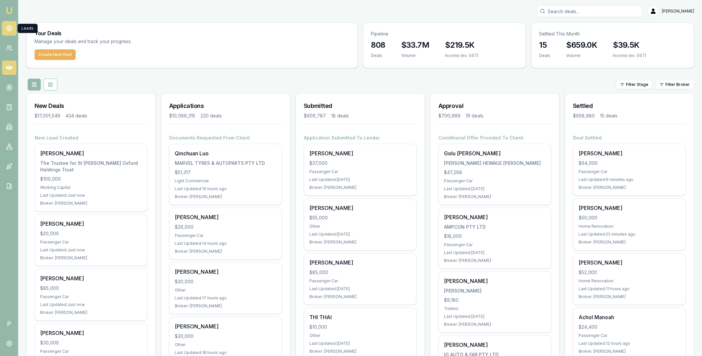
click at [10, 28] on circle at bounding box center [9, 28] width 1 height 1
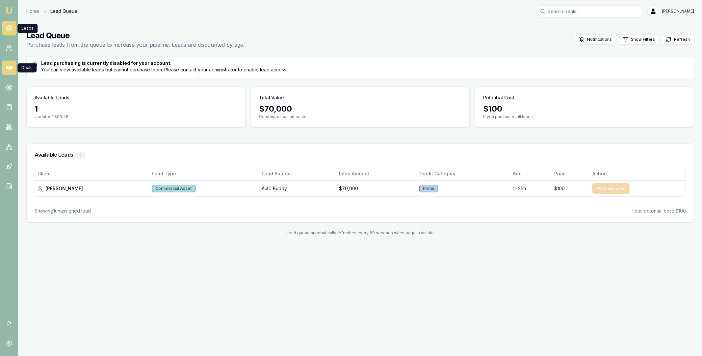
click at [12, 66] on icon at bounding box center [9, 68] width 7 height 7
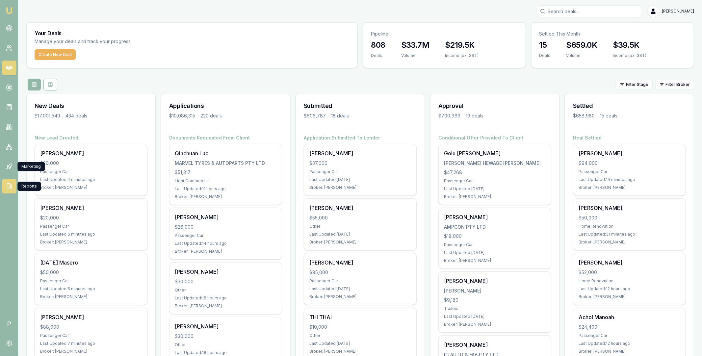
click at [9, 188] on icon at bounding box center [9, 186] width 7 height 7
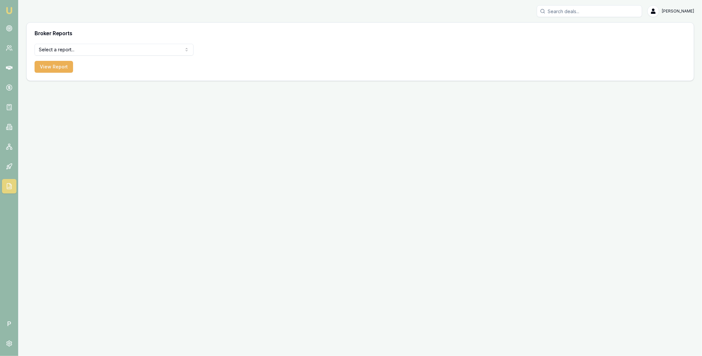
click at [127, 50] on html "Emu Broker P [PERSON_NAME] Toggle Menu Broker Reports Select a report... All De…" at bounding box center [351, 178] width 702 height 356
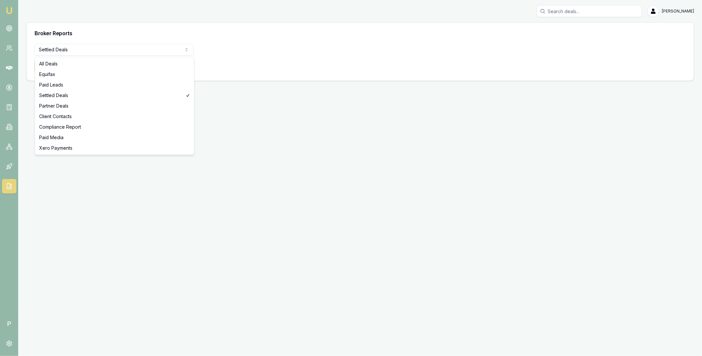
click at [67, 49] on html "Emu Broker P [PERSON_NAME] Toggle Menu Broker Reports Settled Deals All Deals E…" at bounding box center [351, 178] width 702 height 356
select select "all-deals"
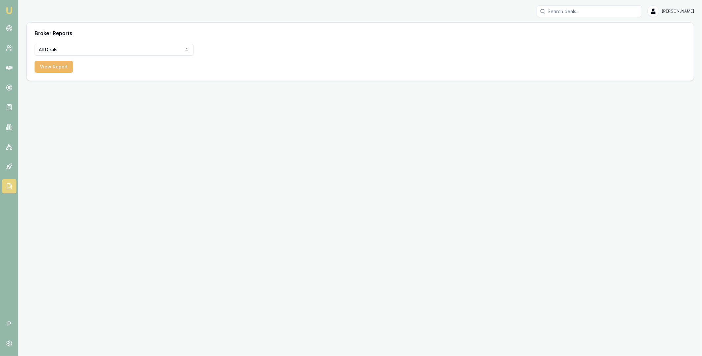
click at [62, 67] on button "View Report" at bounding box center [54, 67] width 39 height 12
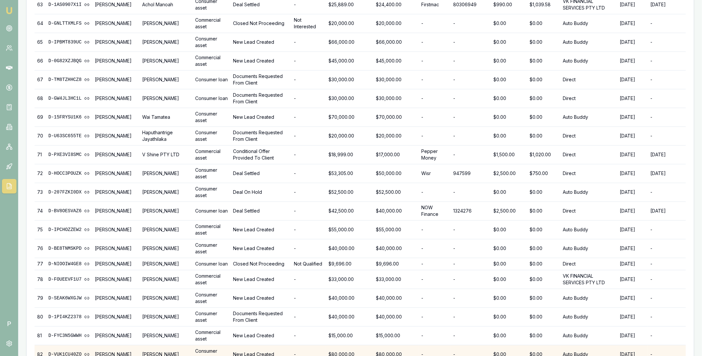
scroll to position [1333, 0]
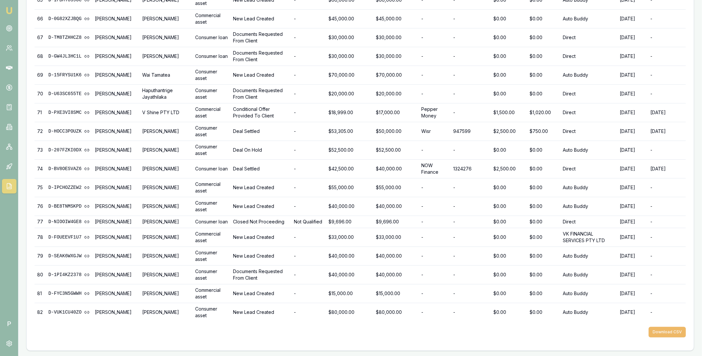
click at [661, 333] on button "Download CSV" at bounding box center [667, 332] width 37 height 11
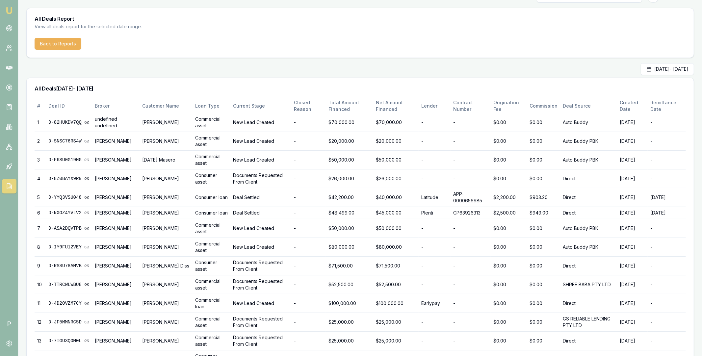
scroll to position [0, 0]
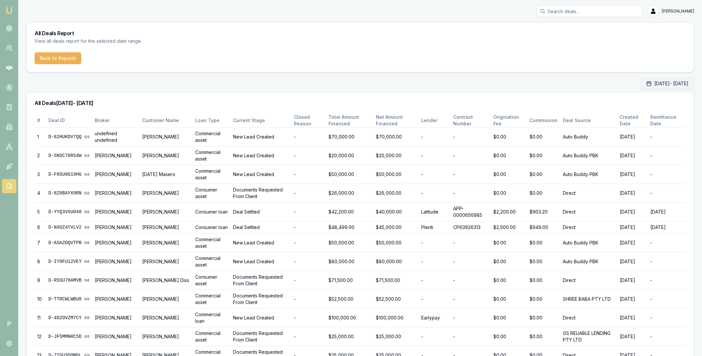
click at [648, 78] on button "[DATE] - [DATE]" at bounding box center [667, 84] width 53 height 12
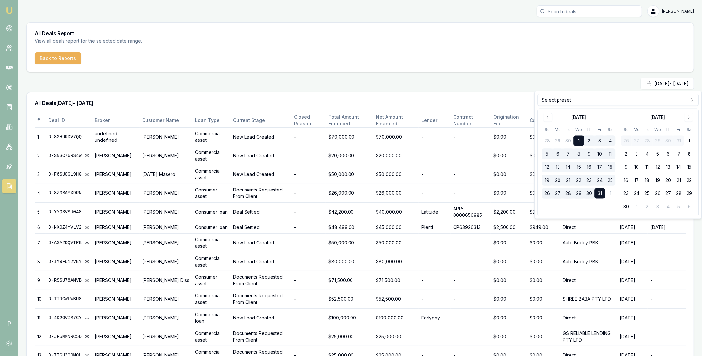
click at [628, 100] on html "Emu Broker P Matt Leeburn Toggle Menu All Deals Report View all deals report fo…" at bounding box center [351, 178] width 702 height 356
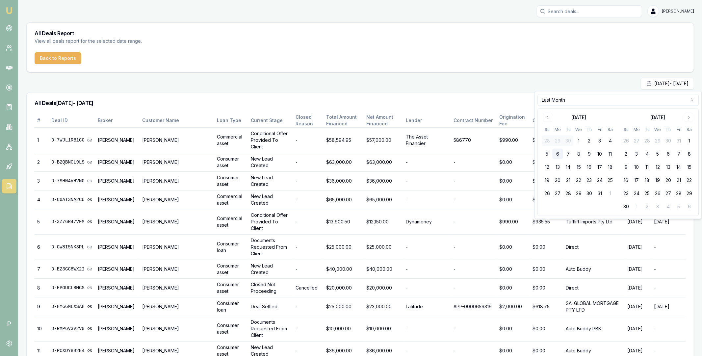
click at [569, 81] on div "Sep 01, 2025 - Sep 30, 2025" at bounding box center [360, 84] width 668 height 12
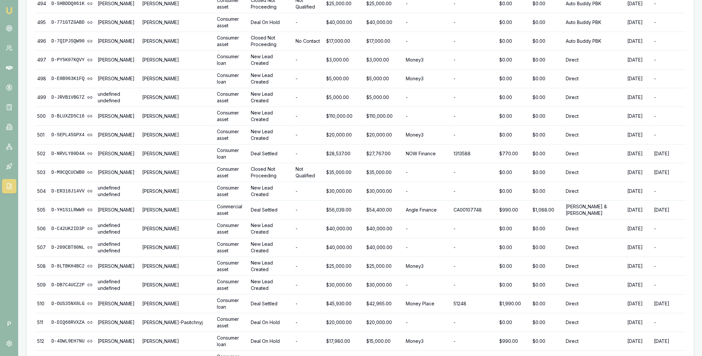
scroll to position [10221, 0]
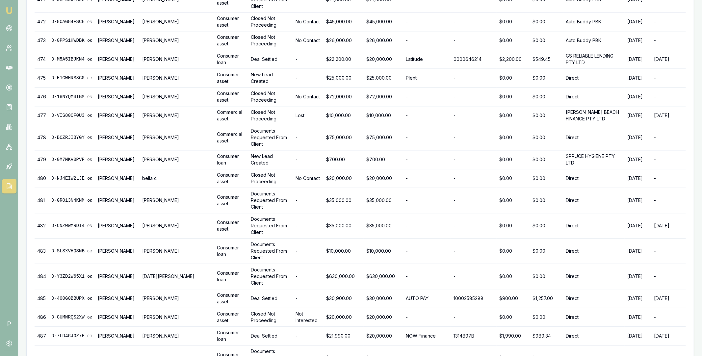
scroll to position [9531, 0]
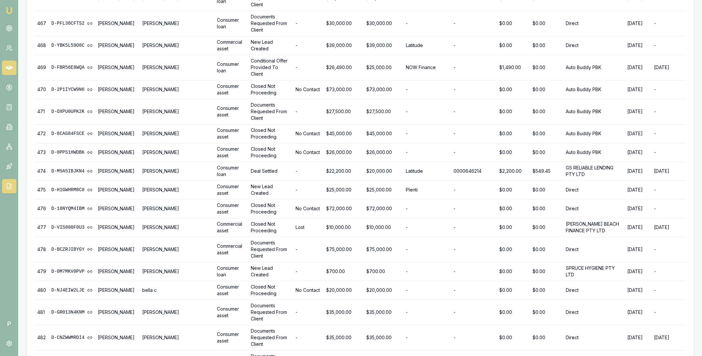
click at [10, 65] on icon at bounding box center [9, 68] width 7 height 7
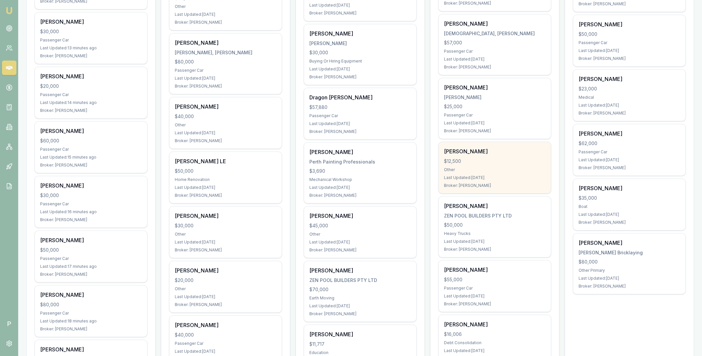
scroll to position [774, 0]
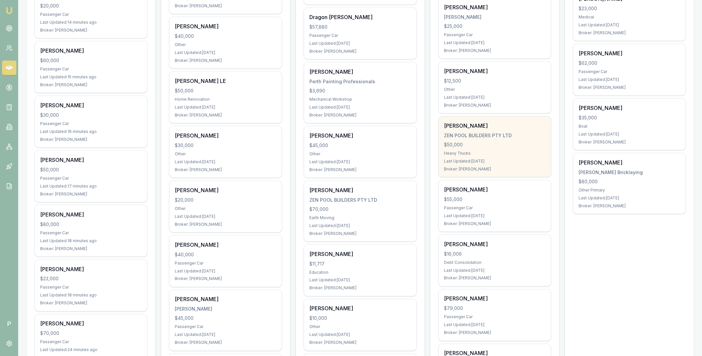
click at [516, 142] on div "$50,000" at bounding box center [495, 145] width 102 height 7
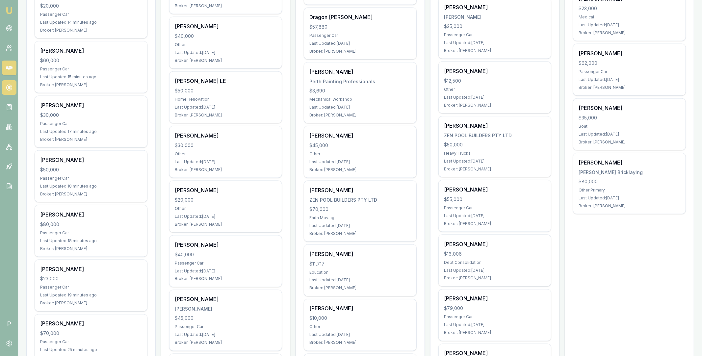
click at [9, 91] on link at bounding box center [9, 87] width 14 height 14
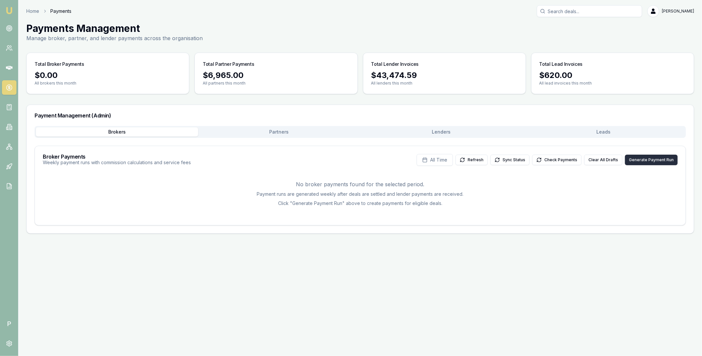
click at [646, 158] on button "Generate Payment Run" at bounding box center [651, 160] width 53 height 11
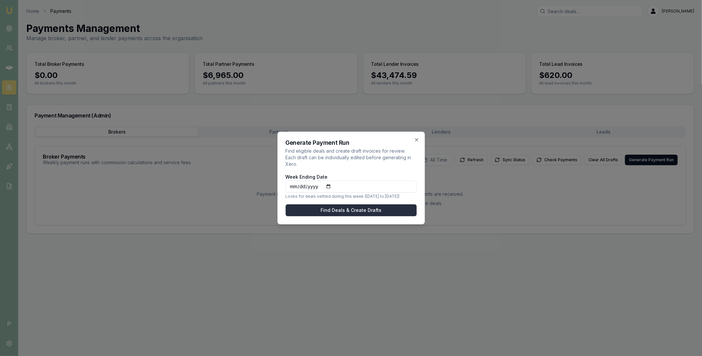
click at [362, 205] on button "Find Deals & Create Drafts" at bounding box center [351, 210] width 131 height 12
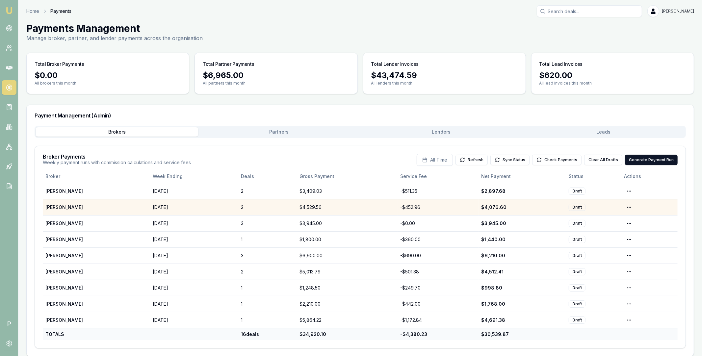
scroll to position [6, 0]
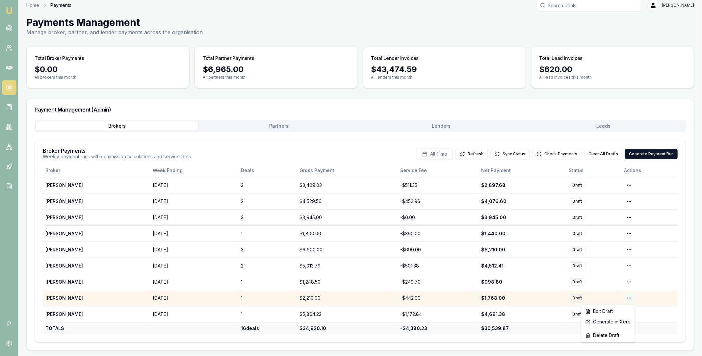
click at [629, 298] on html "Emu Broker P Home Payments Matt Leeburn Toggle Menu Payments Management Manage …" at bounding box center [351, 172] width 702 height 356
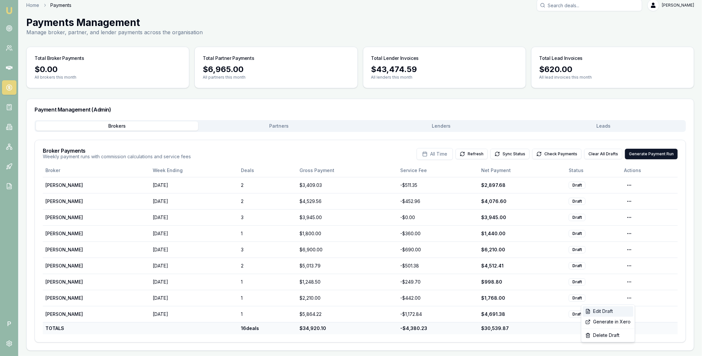
click at [614, 312] on div "Edit Draft" at bounding box center [608, 311] width 51 height 11
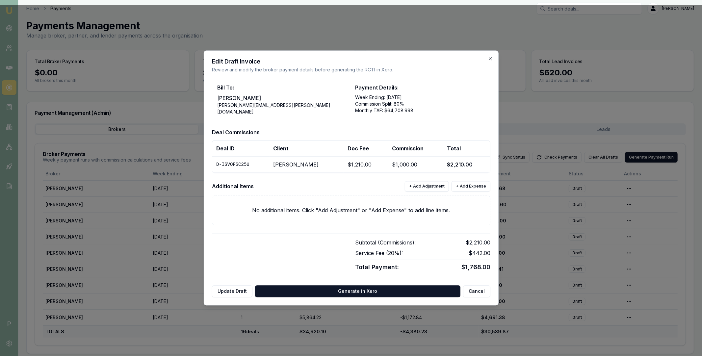
click at [526, 212] on div at bounding box center [351, 178] width 702 height 356
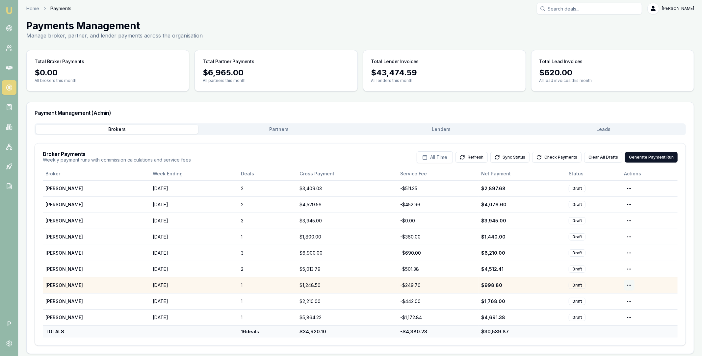
click at [630, 284] on html "Emu Broker P Home Payments Matt Leeburn Toggle Menu Payments Management Manage …" at bounding box center [351, 175] width 702 height 356
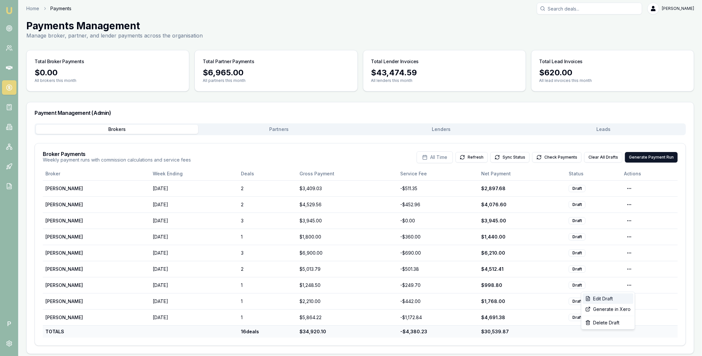
click at [615, 295] on div "Edit Draft" at bounding box center [608, 299] width 51 height 11
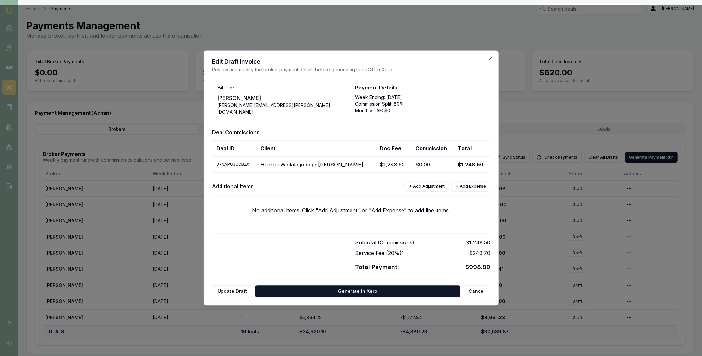
click at [242, 163] on td "D-NAPOJUCBZX" at bounding box center [234, 165] width 44 height 16
copy td "D-NAPOJUCBZX"
click at [491, 58] on icon "button" at bounding box center [490, 58] width 3 height 3
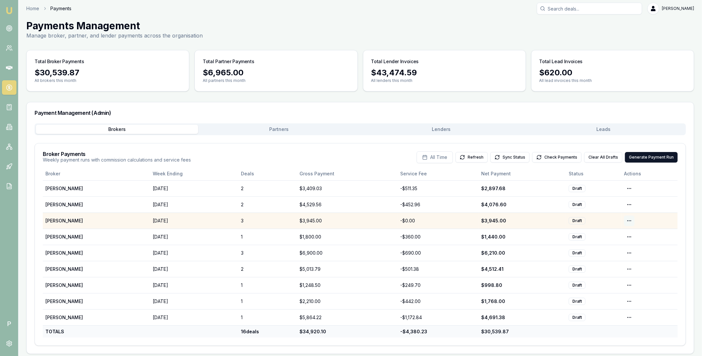
click at [627, 221] on html "Emu Broker P Home Payments Matt Leeburn Toggle Menu Payments Management Manage …" at bounding box center [351, 175] width 702 height 356
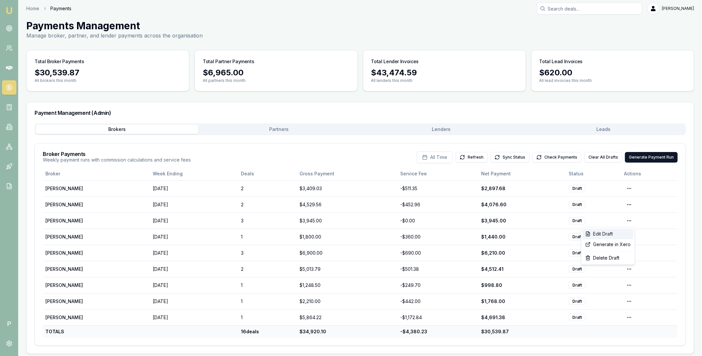
click at [614, 235] on div "Edit Draft" at bounding box center [608, 234] width 51 height 11
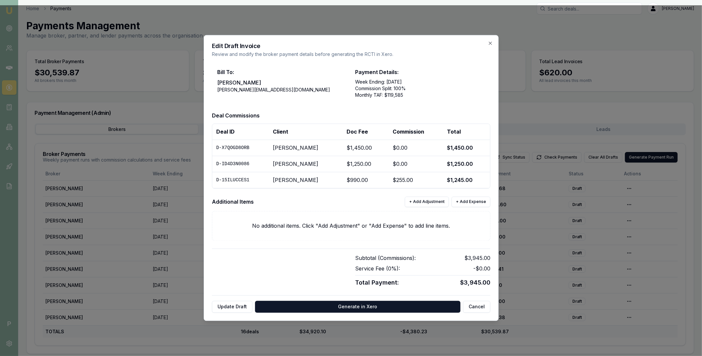
click at [490, 46] on div "Edit Draft Invoice Review and modify the broker payment details before generati…" at bounding box center [351, 178] width 295 height 286
click at [490, 43] on icon "button" at bounding box center [490, 43] width 3 height 3
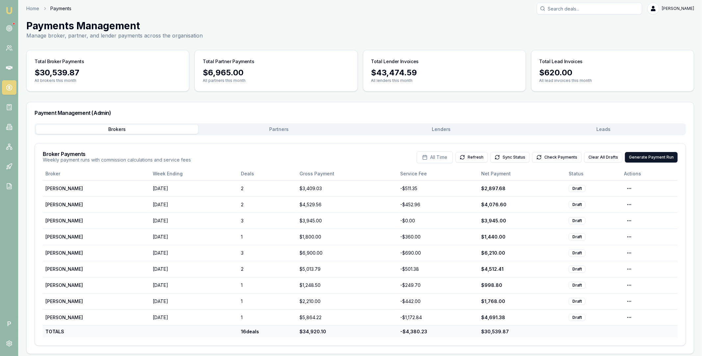
click at [525, 95] on main "Payments Management Manage broker, partner, and lender payments across the orga…" at bounding box center [360, 187] width 684 height 334
click at [545, 95] on main "Payments Management Manage broker, partner, and lender payments across the orga…" at bounding box center [360, 187] width 684 height 334
click at [552, 94] on main "Payments Management Manage broker, partner, and lender payments across the orga…" at bounding box center [360, 187] width 684 height 334
click at [4, 29] on link at bounding box center [9, 28] width 14 height 14
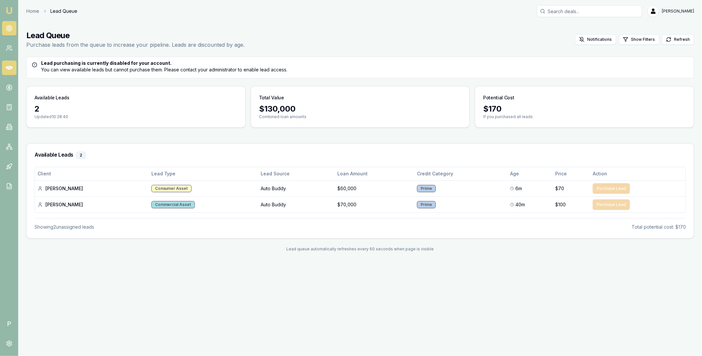
click at [10, 67] on icon at bounding box center [9, 68] width 7 height 7
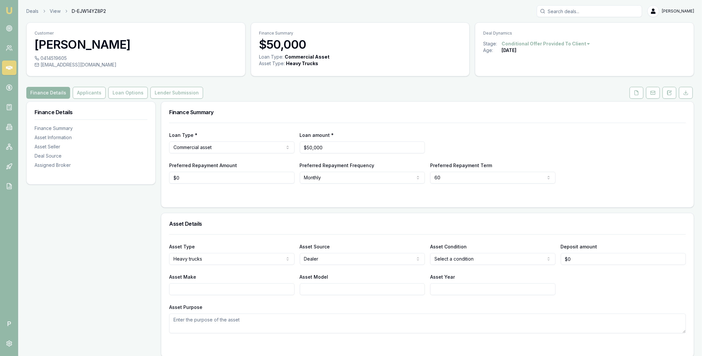
click at [7, 67] on icon at bounding box center [9, 68] width 7 height 4
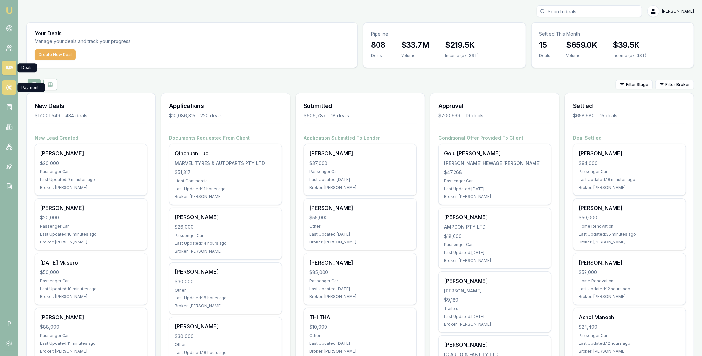
click at [10, 88] on icon at bounding box center [9, 87] width 7 height 7
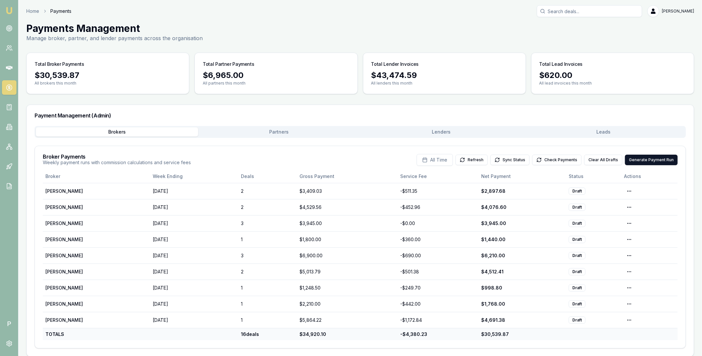
click at [439, 131] on button "Lenders" at bounding box center [441, 131] width 162 height 9
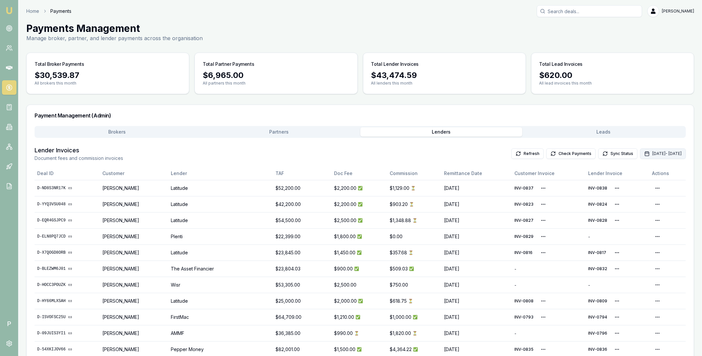
click at [646, 154] on button "[DATE] - [DATE]" at bounding box center [663, 153] width 46 height 11
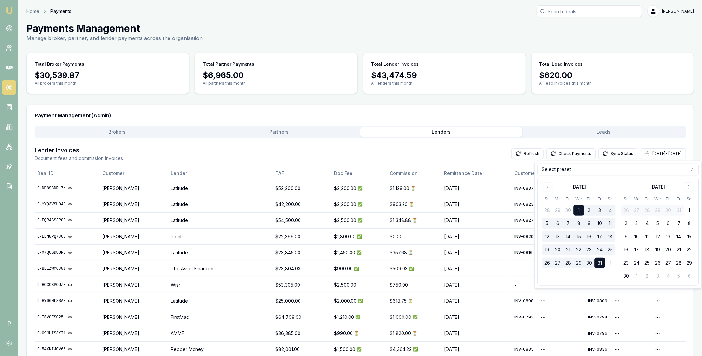
click at [620, 170] on html "Emu Broker P Home Payments [PERSON_NAME] Toggle Menu Payments Management Manage…" at bounding box center [351, 178] width 702 height 356
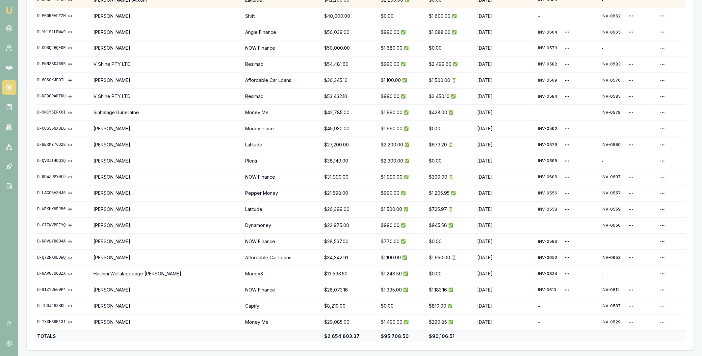
scroll to position [999, 0]
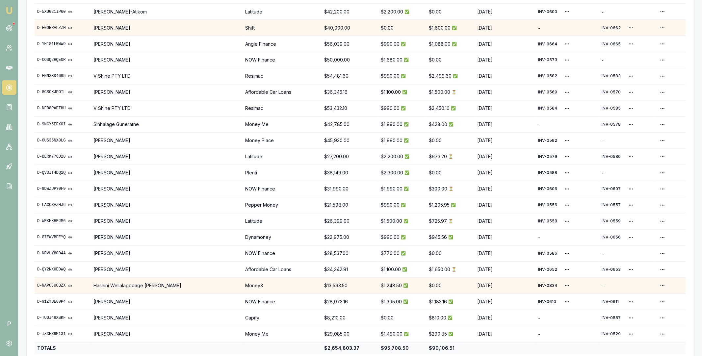
click at [53, 287] on link "D-NAPOJUCBZX" at bounding box center [62, 285] width 51 height 5
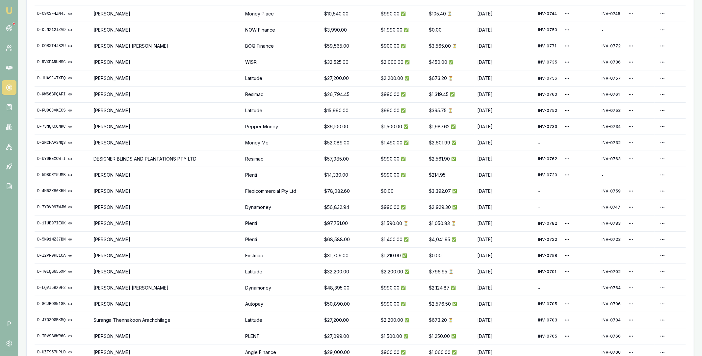
scroll to position [238, 0]
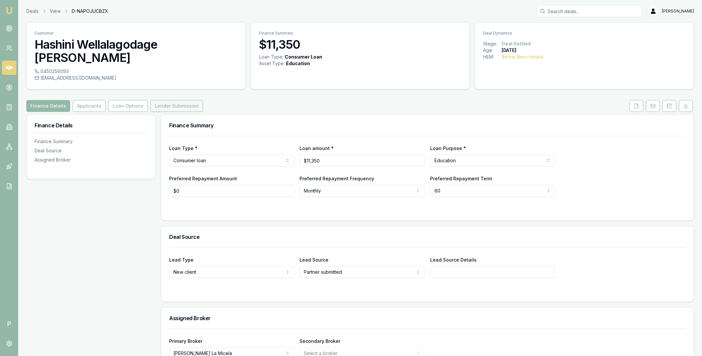
click at [182, 100] on button "Lender Submission" at bounding box center [176, 106] width 53 height 12
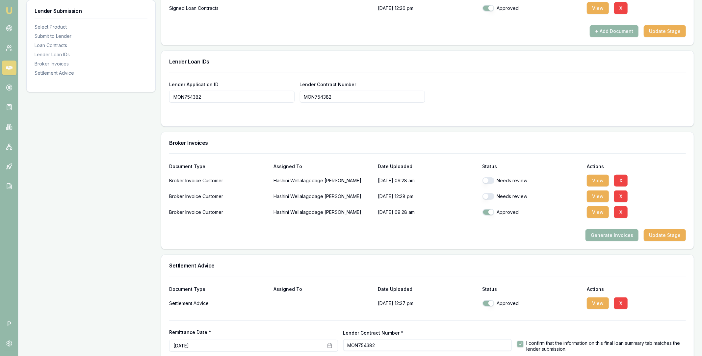
scroll to position [505, 0]
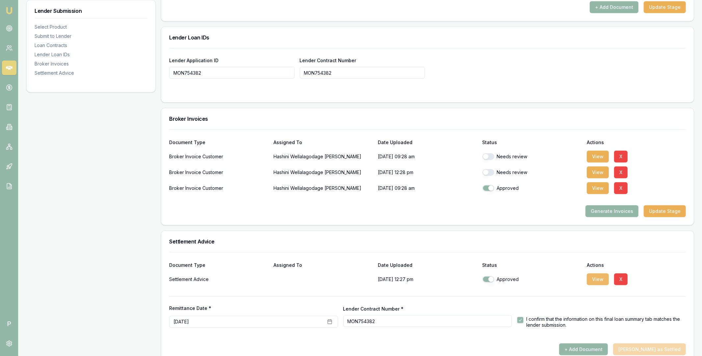
click at [593, 274] on button "View" at bounding box center [598, 280] width 22 height 12
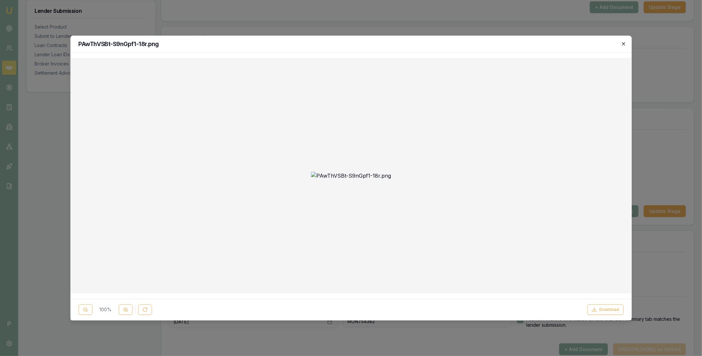
click at [621, 43] on icon "button" at bounding box center [623, 43] width 5 height 5
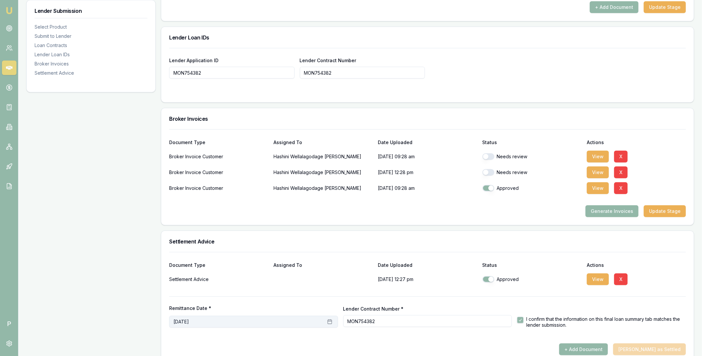
click at [254, 316] on button "[DATE]" at bounding box center [253, 322] width 169 height 12
click at [179, 217] on icon "Go to previous month" at bounding box center [179, 216] width 5 height 5
click at [235, 252] on button "12" at bounding box center [231, 253] width 11 height 11
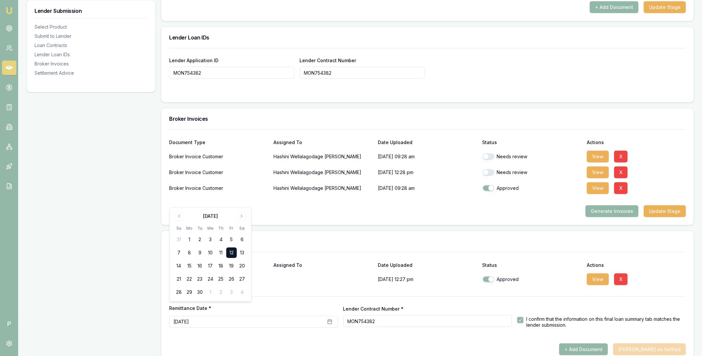
click at [280, 297] on div "Remittance Date * [DATE] Lender Contract Number * MON754382 I confirm that the …" at bounding box center [427, 312] width 517 height 31
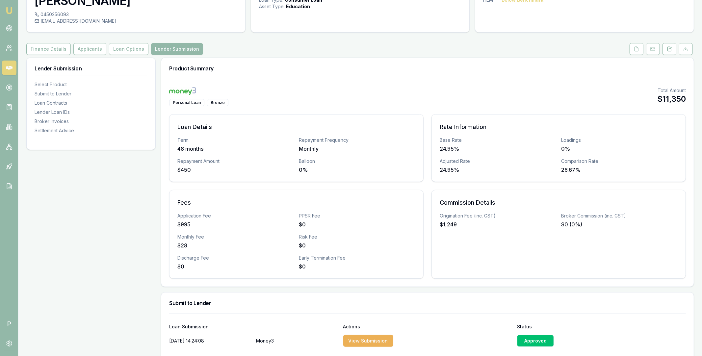
scroll to position [0, 0]
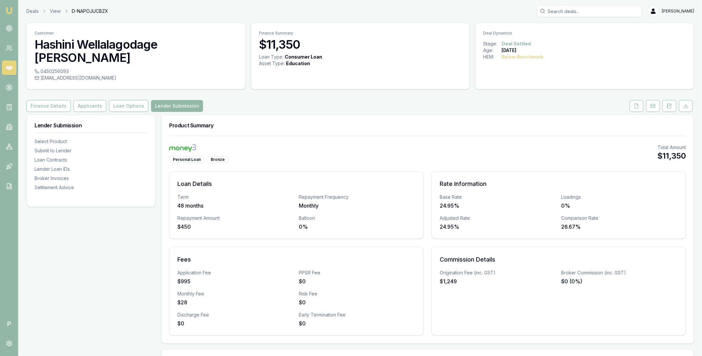
click at [12, 70] on icon at bounding box center [9, 68] width 7 height 7
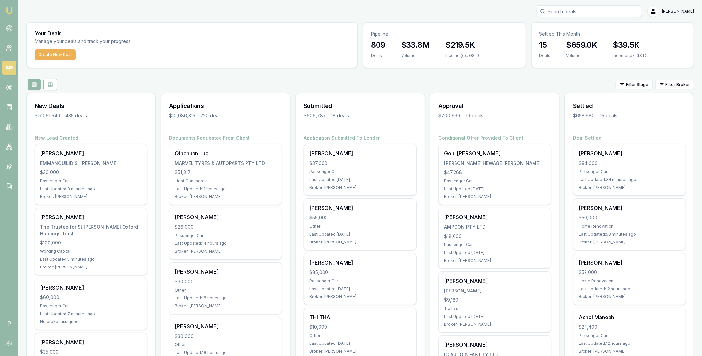
click at [608, 81] on div "Filter Stage Filter Broker" at bounding box center [360, 85] width 668 height 12
click at [611, 82] on div "Filter Stage Filter Broker" at bounding box center [360, 85] width 668 height 12
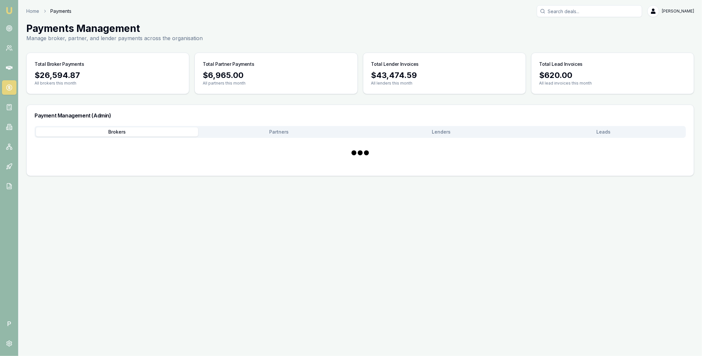
click at [151, 131] on button "Brokers" at bounding box center [117, 131] width 162 height 9
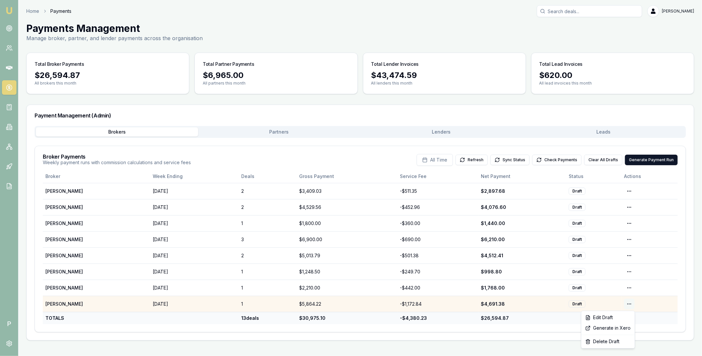
click at [628, 304] on html "Emu Broker P Home Payments [PERSON_NAME] Toggle Menu Payments Management Manage…" at bounding box center [351, 178] width 702 height 356
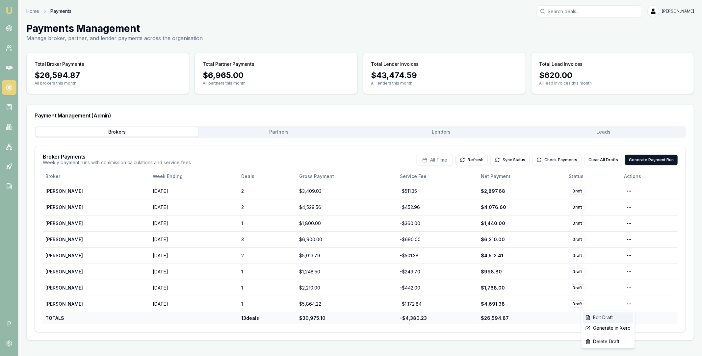
click at [618, 314] on div "Edit Draft" at bounding box center [608, 317] width 51 height 11
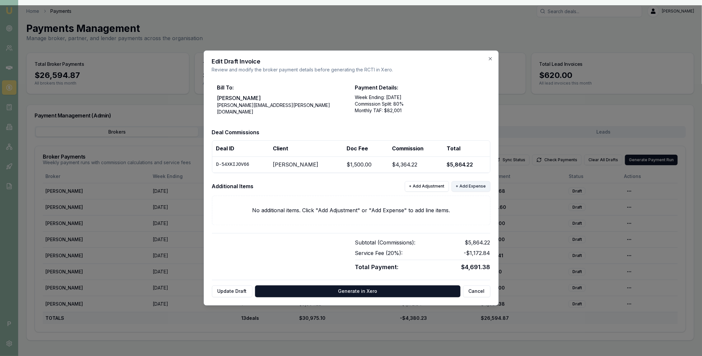
click at [466, 188] on button "+ Add Expense" at bounding box center [471, 186] width 39 height 11
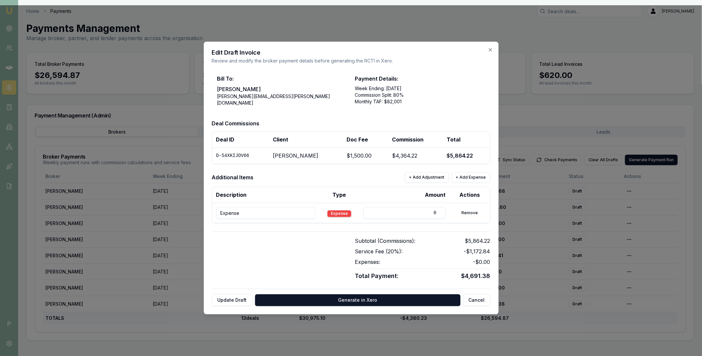
click at [276, 210] on input "Expense" at bounding box center [265, 213] width 99 height 12
type input "INV-0674"
drag, startPoint x: 432, startPoint y: 214, endPoint x: 436, endPoint y: 213, distance: 4.0
click at [436, 214] on input "0" at bounding box center [404, 213] width 82 height 12
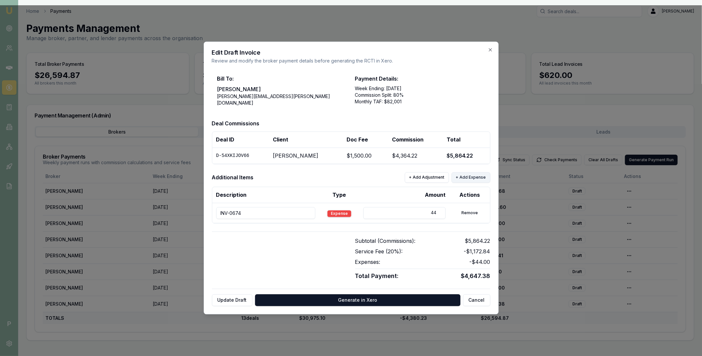
type input "44"
click at [469, 176] on button "+ Add Expense" at bounding box center [471, 177] width 39 height 11
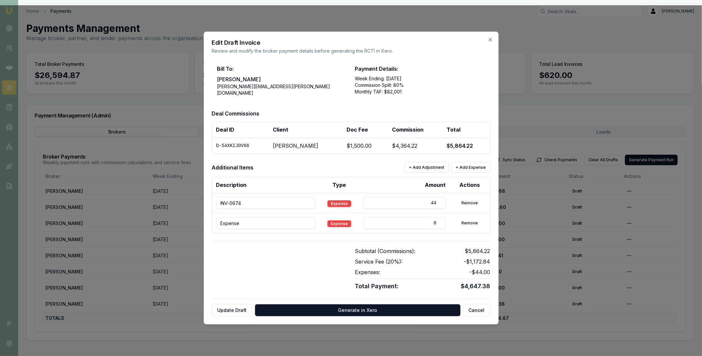
click at [281, 222] on input "Expense" at bounding box center [265, 223] width 99 height 12
type input "INV-0637"
drag, startPoint x: 429, startPoint y: 224, endPoint x: 437, endPoint y: 224, distance: 8.2
click at [437, 224] on input "0" at bounding box center [404, 223] width 82 height 12
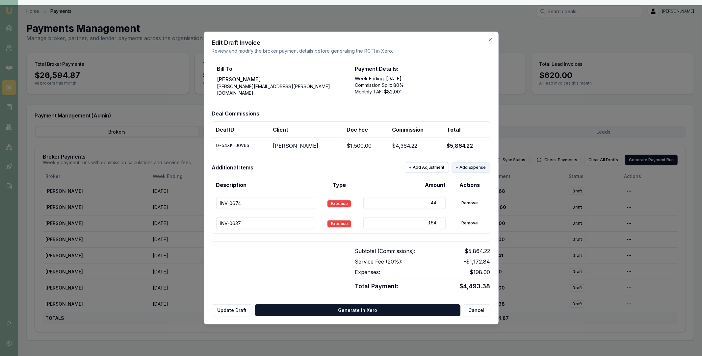
type input "154"
click at [468, 166] on button "+ Add Expense" at bounding box center [471, 167] width 39 height 11
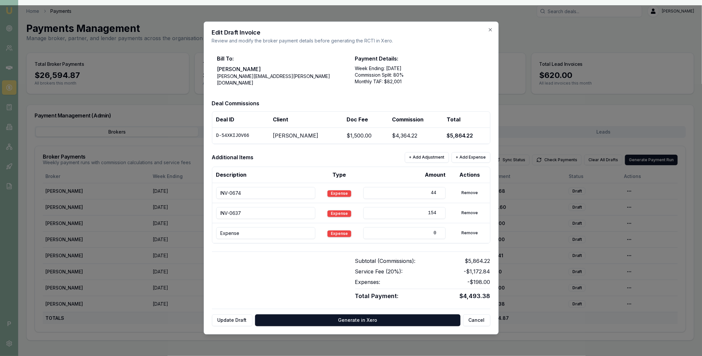
click at [270, 228] on input "Expense" at bounding box center [265, 233] width 99 height 12
type input "INV-0259"
drag, startPoint x: 431, startPoint y: 233, endPoint x: 436, endPoint y: 233, distance: 5.9
click at [436, 233] on input "0" at bounding box center [404, 233] width 82 height 12
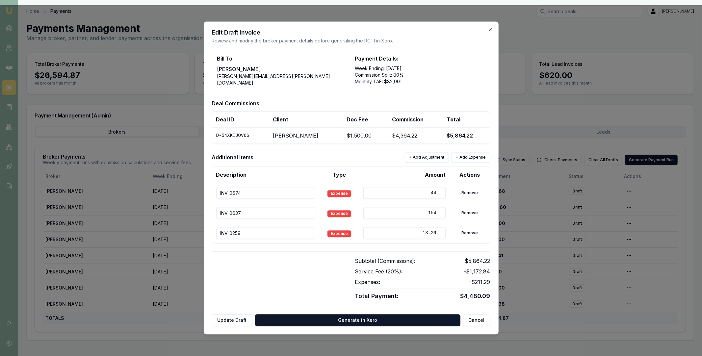
type input "13.29"
click at [325, 261] on div at bounding box center [279, 279] width 135 height 44
click at [237, 322] on button "Update Draft" at bounding box center [232, 321] width 40 height 12
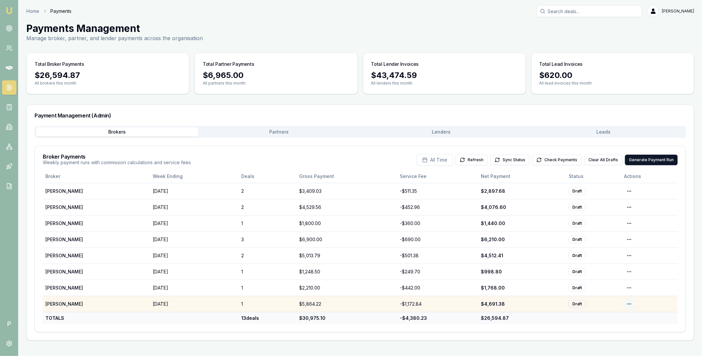
click at [630, 303] on html "Emu Broker P Home Payments Matt Leeburn Toggle Menu Payments Management Manage …" at bounding box center [351, 178] width 702 height 356
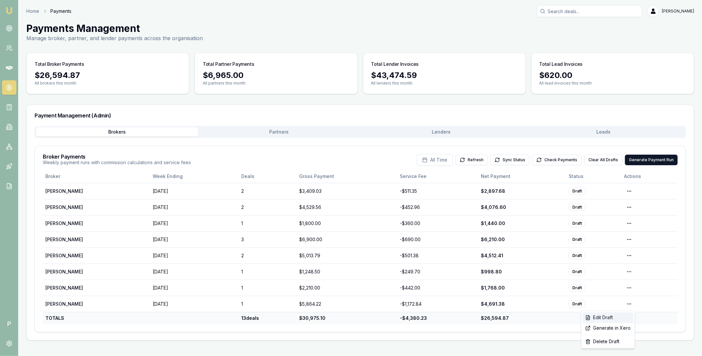
click at [620, 316] on div "Edit Draft" at bounding box center [608, 317] width 51 height 11
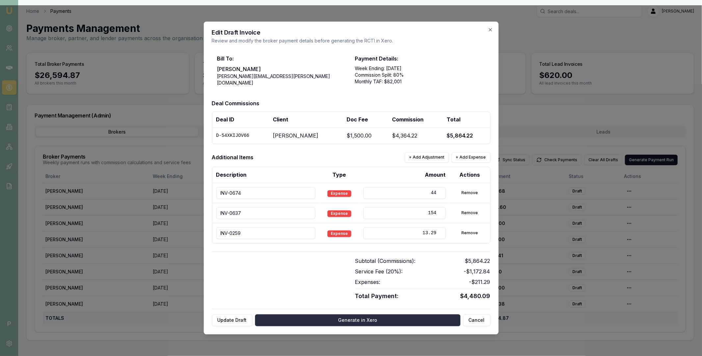
click at [351, 321] on button "Generate in Xero" at bounding box center [357, 321] width 205 height 12
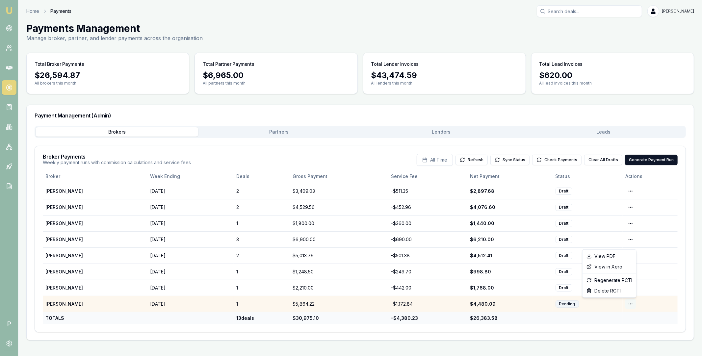
click at [629, 305] on html "Emu Broker P Home Payments Matt Leeburn Toggle Menu Payments Management Manage …" at bounding box center [351, 178] width 702 height 356
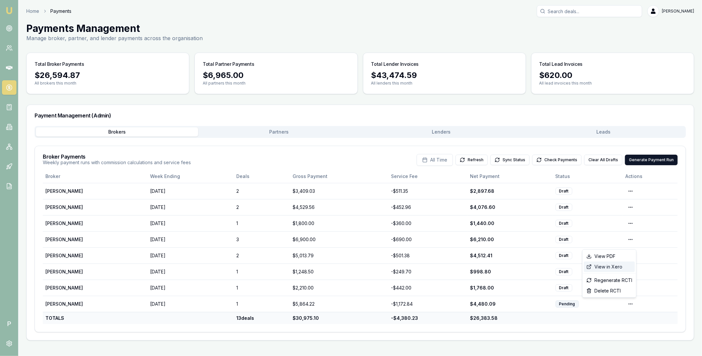
click at [620, 267] on div "View in Xero" at bounding box center [609, 267] width 51 height 11
click at [553, 164] on button "Check Payments" at bounding box center [556, 160] width 49 height 11
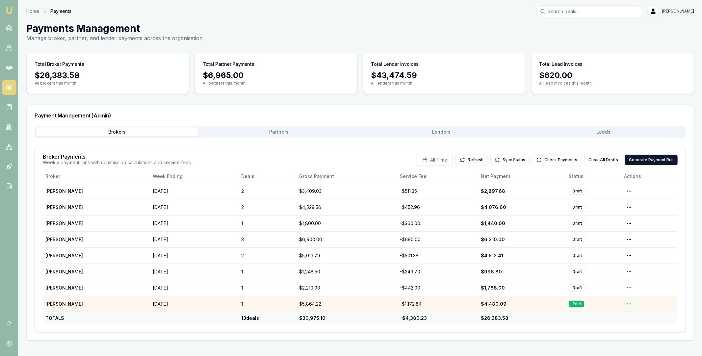
click at [631, 303] on html "Emu Broker P Home Payments [PERSON_NAME] Toggle Menu Payments Management Manage…" at bounding box center [351, 178] width 702 height 356
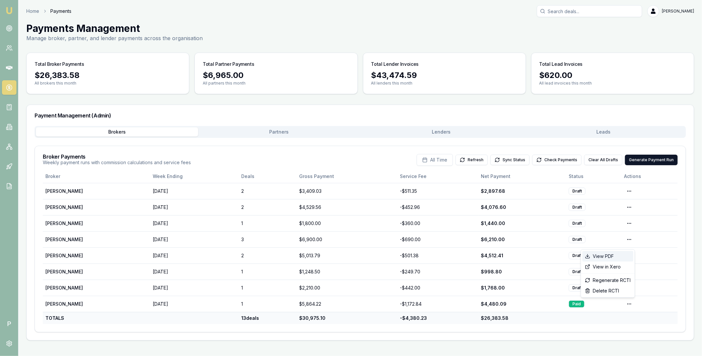
click at [617, 257] on div "View PDF" at bounding box center [607, 256] width 51 height 11
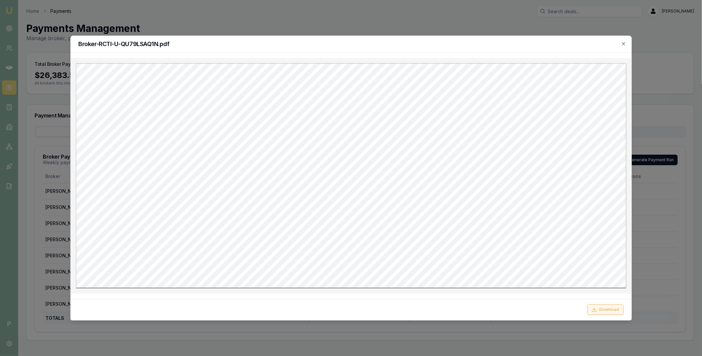
click at [607, 310] on button "Download" at bounding box center [606, 309] width 36 height 11
click at [624, 45] on icon "button" at bounding box center [623, 43] width 5 height 5
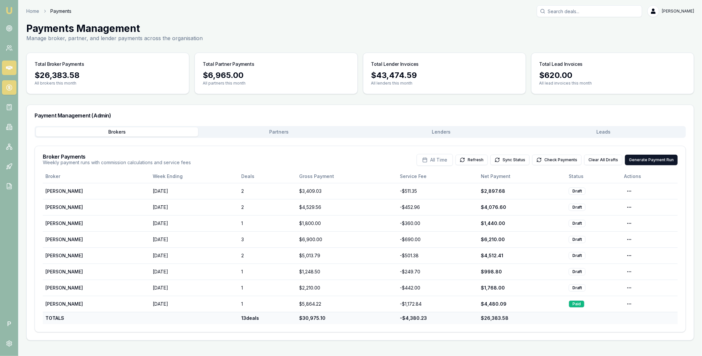
click at [10, 65] on icon at bounding box center [9, 68] width 7 height 7
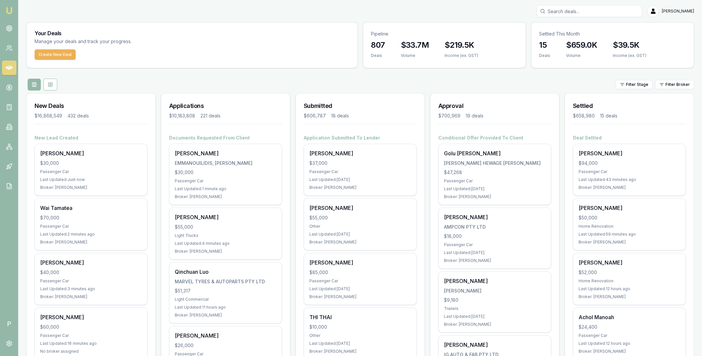
click at [677, 79] on div "Filter Stage Filter Broker" at bounding box center [360, 85] width 668 height 12
click at [677, 86] on html "Emu Broker P Matt Leeburn Toggle Menu Your Deals Manage your deals and track yo…" at bounding box center [351, 178] width 702 height 356
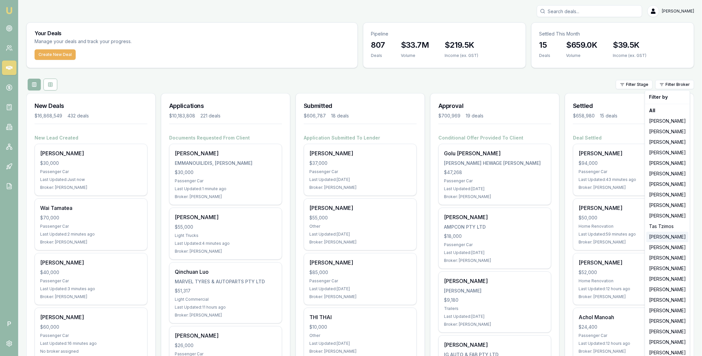
click at [669, 238] on div "[PERSON_NAME]" at bounding box center [667, 237] width 42 height 11
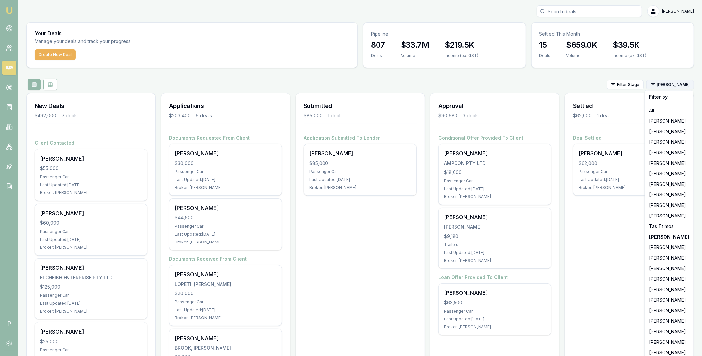
click at [680, 89] on html "Emu Broker P Matt Leeburn Toggle Menu Your Deals Manage your deals and track yo…" at bounding box center [351, 178] width 702 height 356
click at [661, 336] on div "[PERSON_NAME]" at bounding box center [668, 332] width 45 height 11
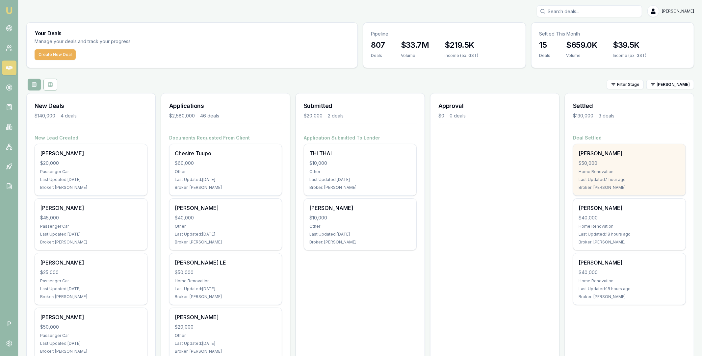
click at [631, 157] on div "phu-vinh pham $50,000 Home Renovation Last Updated: 1 hour ago Broker: Steven N…" at bounding box center [629, 169] width 112 height 51
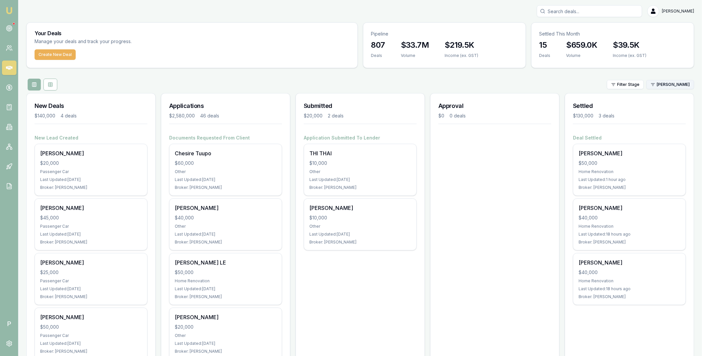
click at [665, 85] on html "Emu Broker P Matt Leeburn Toggle Menu Your Deals Manage your deals and track yo…" at bounding box center [351, 178] width 702 height 356
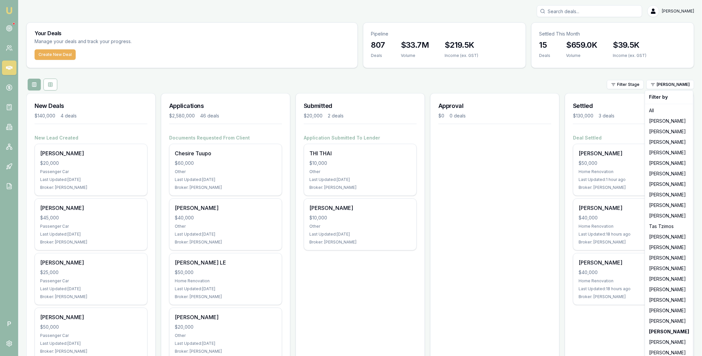
click at [187, 74] on html "Emu Broker P Matt Leeburn Toggle Menu Your Deals Manage your deals and track yo…" at bounding box center [351, 178] width 702 height 356
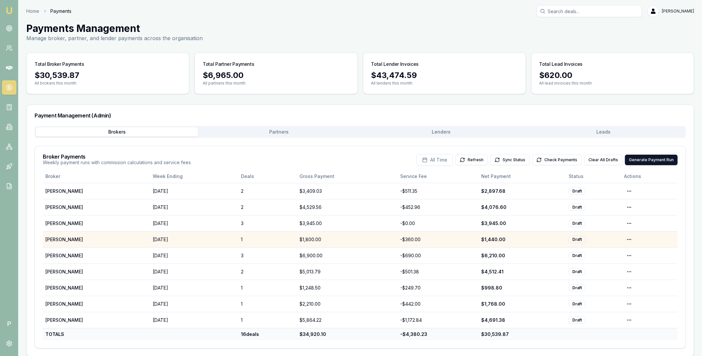
scroll to position [6, 0]
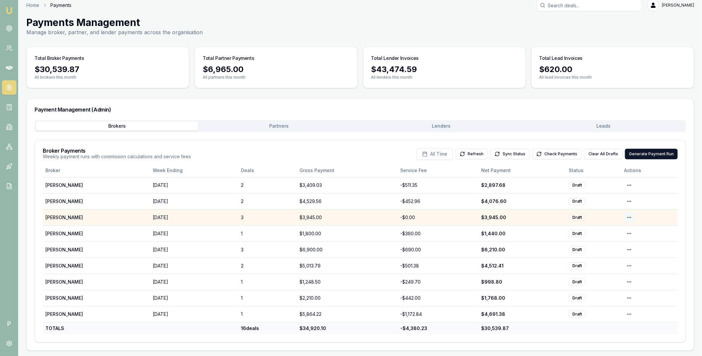
click at [629, 217] on html "Emu Broker P Home Payments [PERSON_NAME] Toggle Menu Payments Management Manage…" at bounding box center [351, 172] width 702 height 356
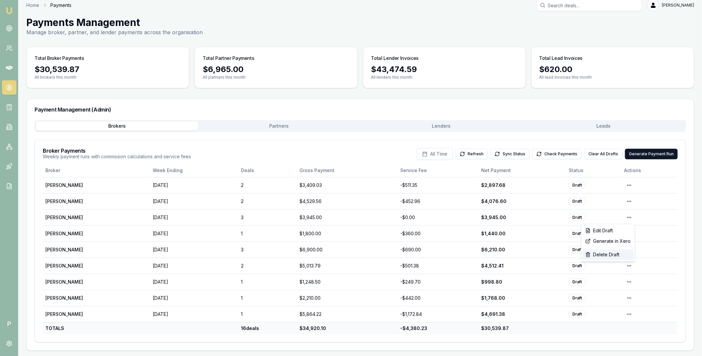
click at [612, 253] on div "Delete Draft" at bounding box center [608, 254] width 51 height 11
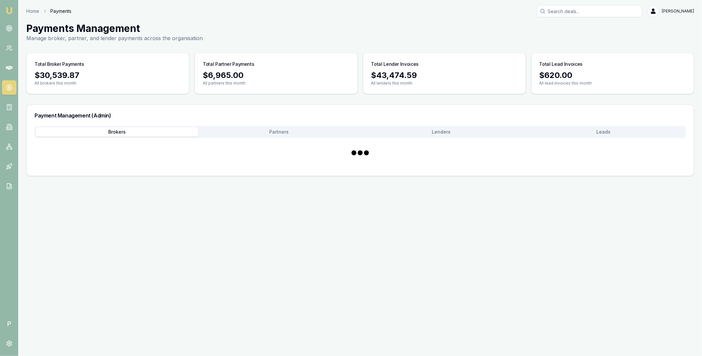
scroll to position [0, 0]
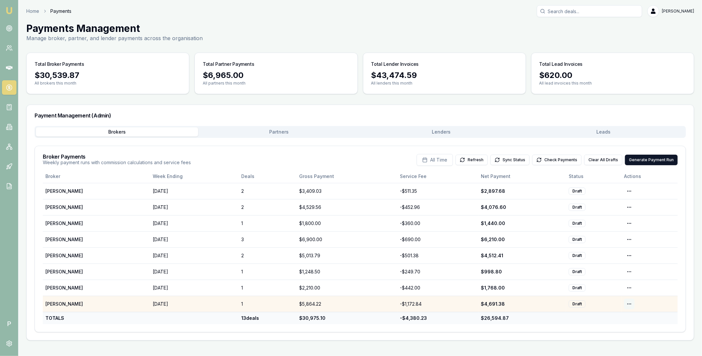
click at [631, 304] on html "Emu Broker P Home Payments [PERSON_NAME] Toggle Menu Payments Management Manage…" at bounding box center [351, 178] width 702 height 356
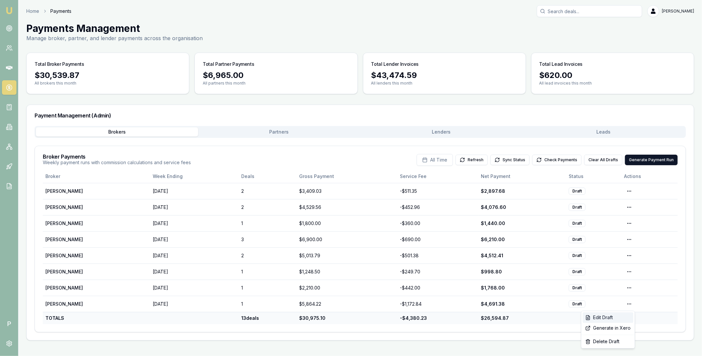
click at [614, 316] on div "Edit Draft" at bounding box center [608, 317] width 51 height 11
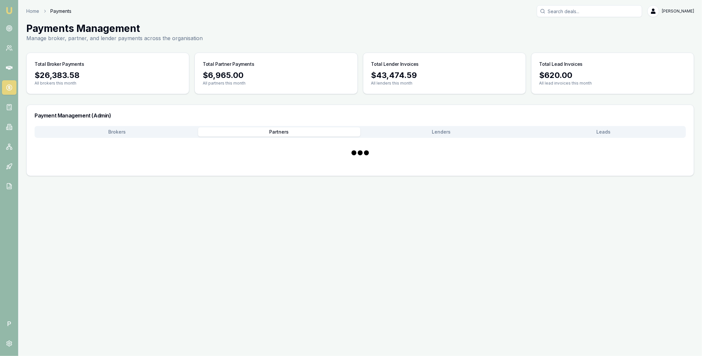
click at [286, 132] on button "Partners" at bounding box center [279, 131] width 162 height 9
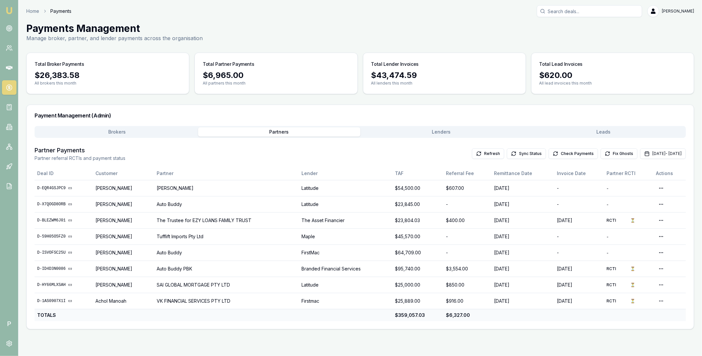
click at [413, 133] on button "Lenders" at bounding box center [441, 131] width 162 height 9
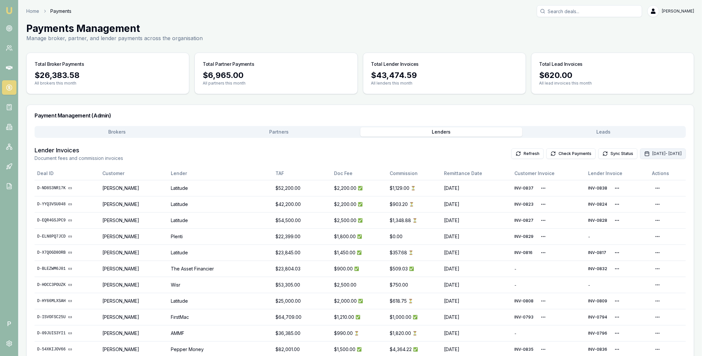
click at [640, 153] on button "[DATE] - [DATE]" at bounding box center [663, 153] width 46 height 11
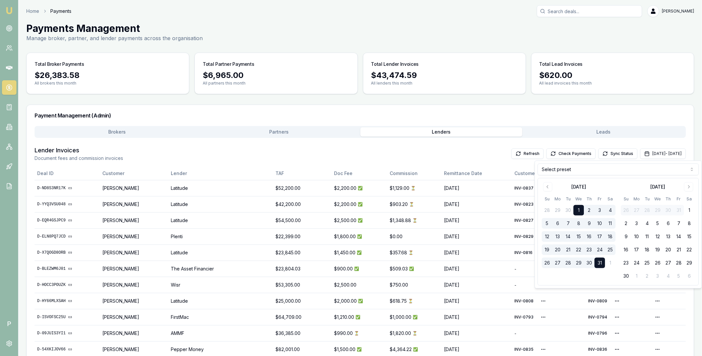
click at [586, 170] on html "Emu Broker P Home Payments [PERSON_NAME] Toggle Menu Payments Management Manage…" at bounding box center [351, 178] width 702 height 356
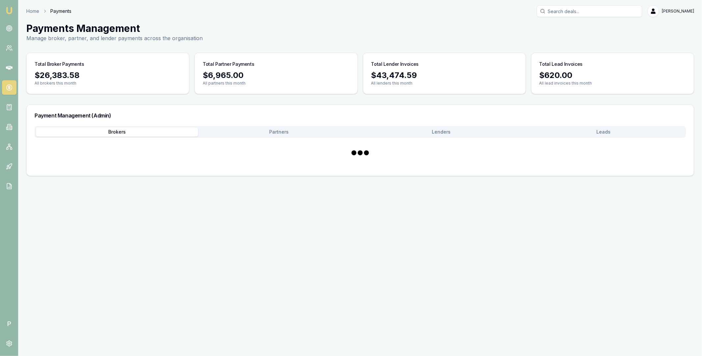
click at [144, 133] on button "Brokers" at bounding box center [117, 131] width 162 height 9
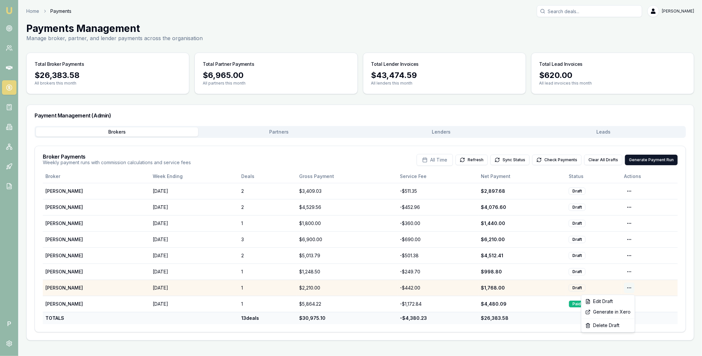
click at [630, 287] on html "Emu Broker P Home Payments [PERSON_NAME] Toggle Menu Payments Management Manage…" at bounding box center [351, 178] width 702 height 356
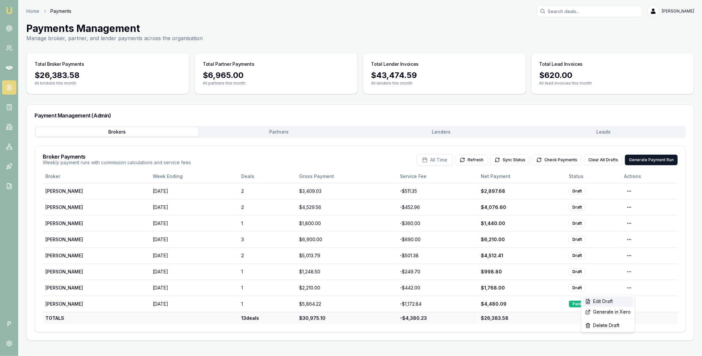
click at [623, 300] on div "Edit Draft" at bounding box center [608, 302] width 51 height 11
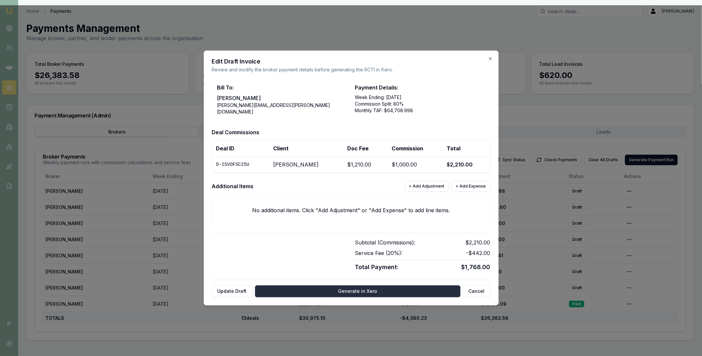
click at [345, 290] on button "Generate in Xero" at bounding box center [357, 292] width 205 height 12
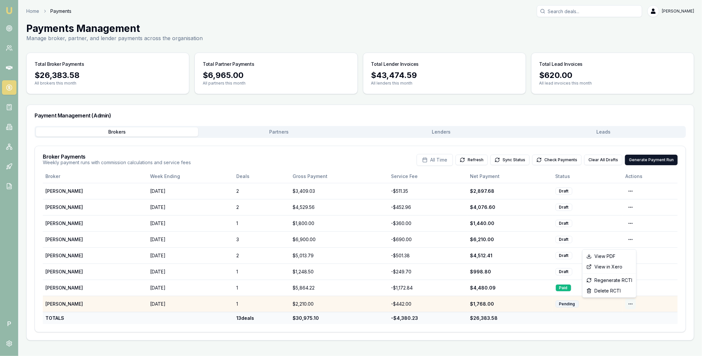
click at [631, 304] on html "Emu Broker P Home Payments [PERSON_NAME] Toggle Menu Payments Management Manage…" at bounding box center [351, 178] width 702 height 356
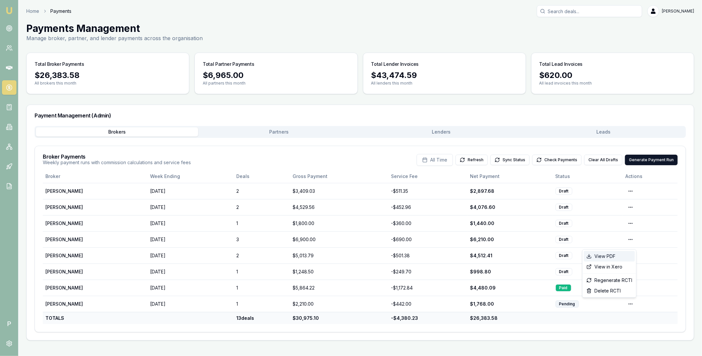
click at [622, 256] on div "View PDF" at bounding box center [609, 256] width 51 height 11
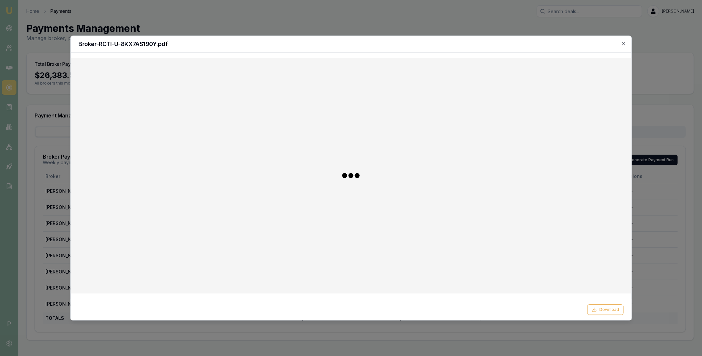
click at [624, 43] on icon "button" at bounding box center [623, 43] width 3 height 3
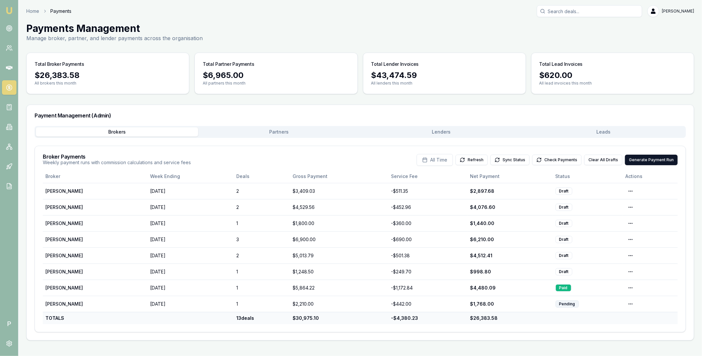
click at [480, 132] on button "Lenders" at bounding box center [441, 131] width 162 height 9
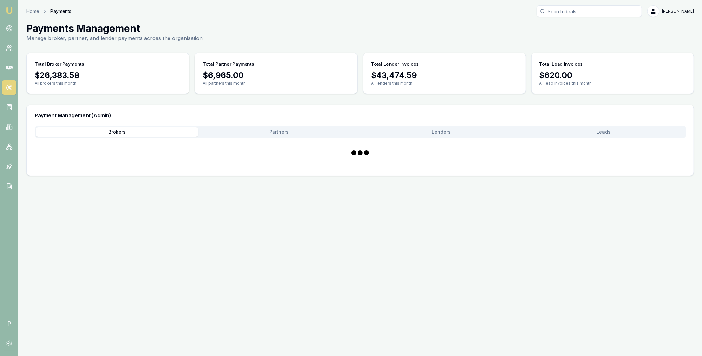
click at [147, 132] on button "Brokers" at bounding box center [117, 131] width 162 height 9
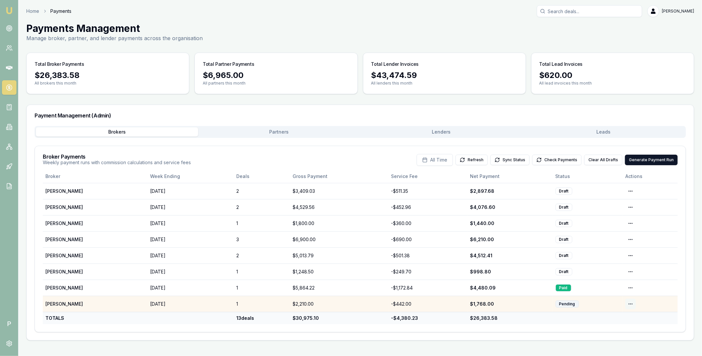
click at [632, 305] on html "Emu Broker P Home Payments [PERSON_NAME] Toggle Menu Payments Management Manage…" at bounding box center [351, 178] width 702 height 356
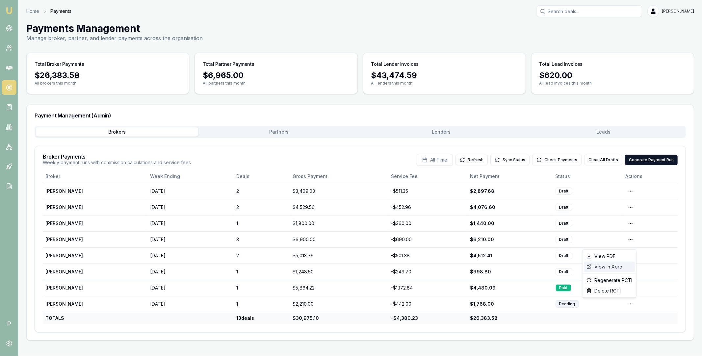
click at [617, 269] on div "View in Xero" at bounding box center [609, 267] width 51 height 11
click at [566, 161] on button "Check Payments" at bounding box center [556, 160] width 49 height 11
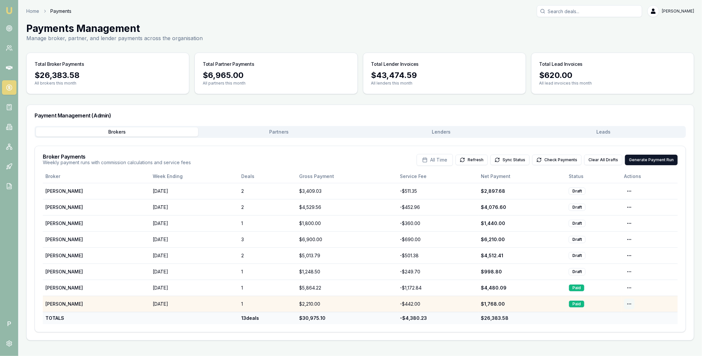
click at [631, 304] on html "Emu Broker P Home Payments [PERSON_NAME] Toggle Menu Payments Management Manage…" at bounding box center [351, 178] width 702 height 356
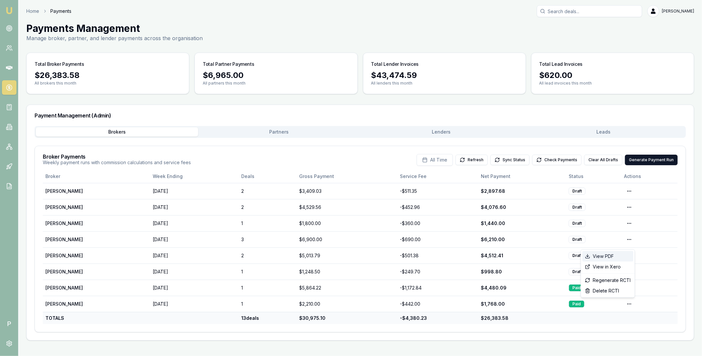
click at [615, 257] on div "View PDF" at bounding box center [607, 256] width 51 height 11
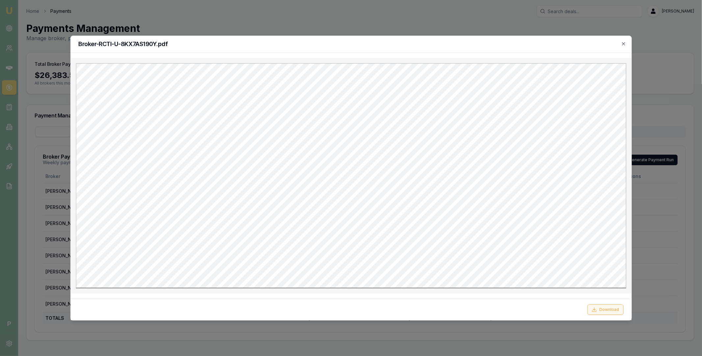
click at [605, 309] on button "Download" at bounding box center [606, 309] width 36 height 11
click at [624, 44] on icon "button" at bounding box center [623, 43] width 5 height 5
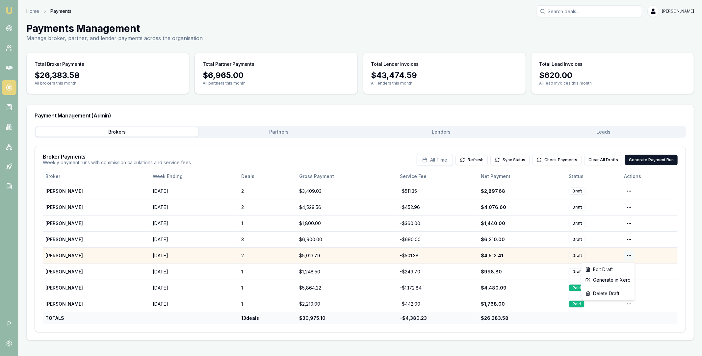
click at [628, 255] on html "Emu Broker P Home Payments [PERSON_NAME] Toggle Menu Payments Management Manage…" at bounding box center [351, 178] width 702 height 356
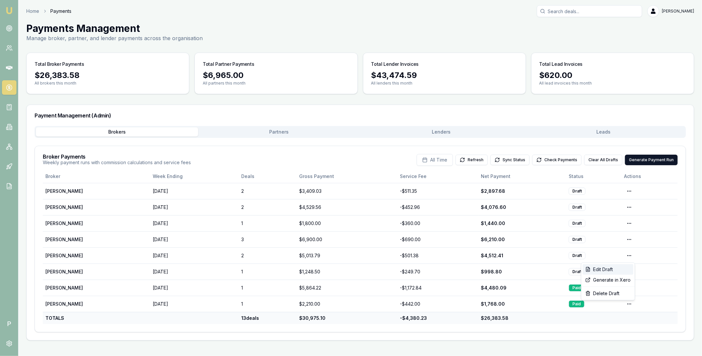
click at [616, 267] on div "Edit Draft" at bounding box center [608, 269] width 51 height 11
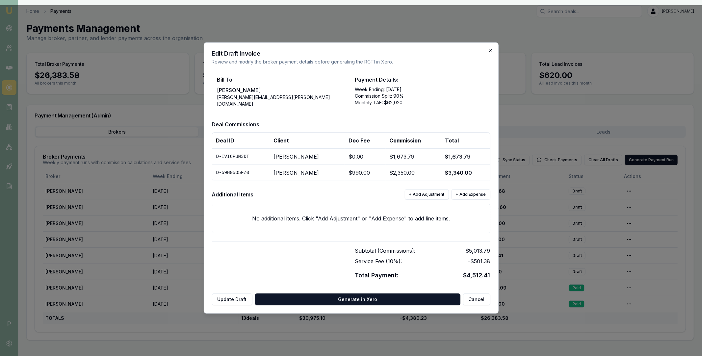
click at [492, 51] on icon "button" at bounding box center [490, 50] width 5 height 5
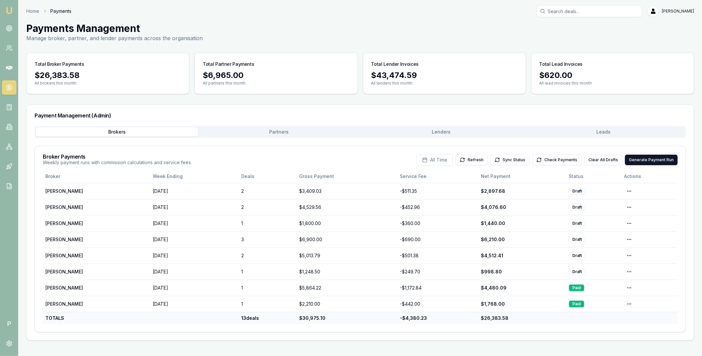
click at [430, 127] on div "Brokers Partners [PERSON_NAME] Leads" at bounding box center [360, 132] width 651 height 12
click at [432, 131] on button "Lenders" at bounding box center [441, 131] width 162 height 9
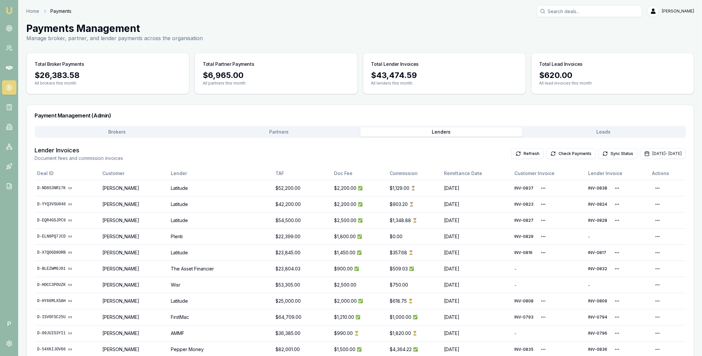
click at [583, 10] on input "Search deals" at bounding box center [589, 11] width 105 height 12
paste input "D-NXOZ4YVLV2"
type input "D-NXOZ4YVLV2"
click at [392, 101] on main "Payments Management Manage broker, partner, and lender payments across the orga…" at bounding box center [360, 232] width 684 height 420
click at [640, 149] on button "[DATE] - [DATE]" at bounding box center [663, 153] width 46 height 11
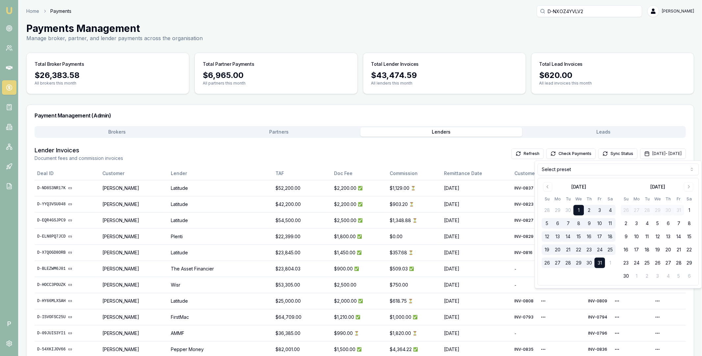
click at [615, 170] on html "Emu Broker P Home Payments D-NXOZ4YVLV2 [PERSON_NAME] Toggle Menu Payments Mana…" at bounding box center [351, 178] width 702 height 356
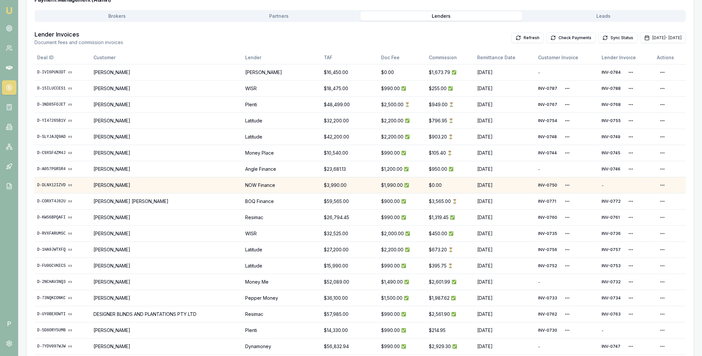
scroll to position [24, 0]
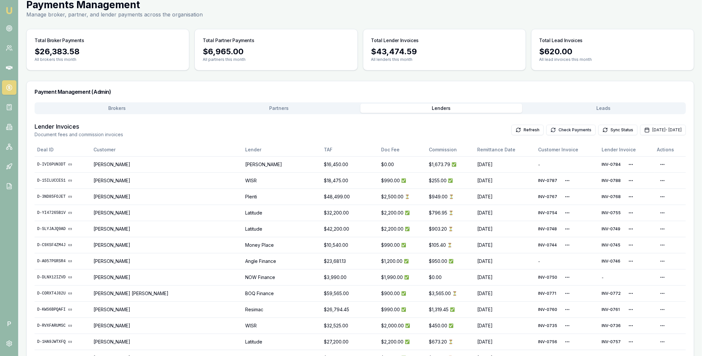
click at [546, 128] on button "Check Payments" at bounding box center [570, 130] width 49 height 11
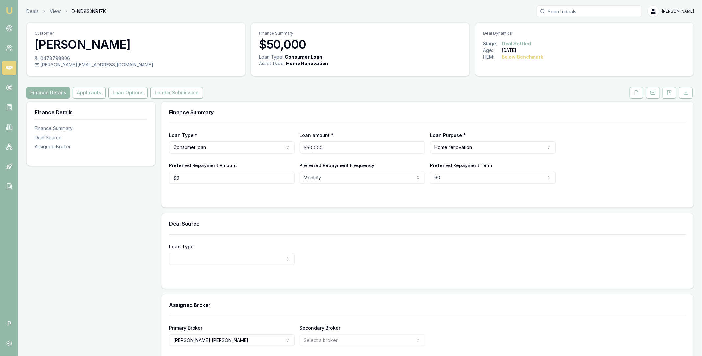
click at [617, 90] on div "Finance Details Applicants Loan Options Lender Submission" at bounding box center [360, 93] width 668 height 12
click at [576, 11] on input "Search deals" at bounding box center [589, 11] width 105 height 12
paste input "D-NXOZ4YVLV2"
type input "D-NXOZ4YVLV2"
click at [575, 35] on p "0423363434" at bounding box center [589, 35] width 99 height 7
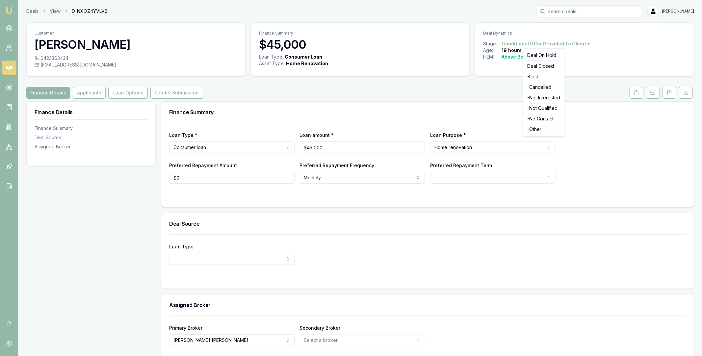
click at [582, 45] on html "Emu Broker P Deals View D-NXOZ4YVLV2 [PERSON_NAME] Toggle Menu Customer [PERSON…" at bounding box center [351, 178] width 702 height 356
click at [545, 89] on div "- Cancelled" at bounding box center [544, 87] width 39 height 11
click at [10, 69] on icon at bounding box center [9, 68] width 7 height 7
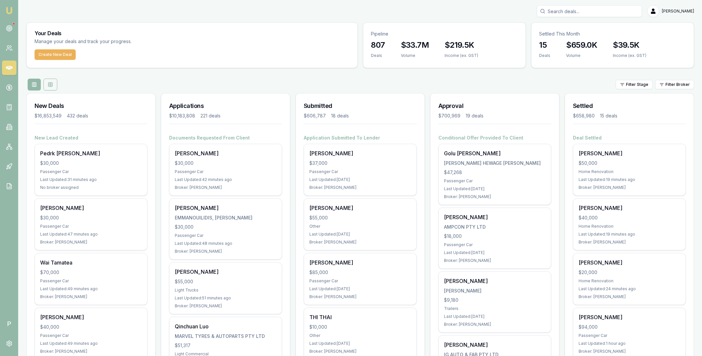
click at [54, 83] on button at bounding box center [50, 85] width 14 height 12
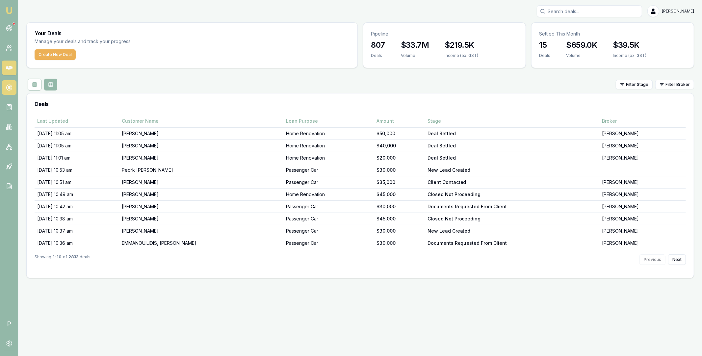
click at [8, 90] on icon at bounding box center [9, 87] width 7 height 7
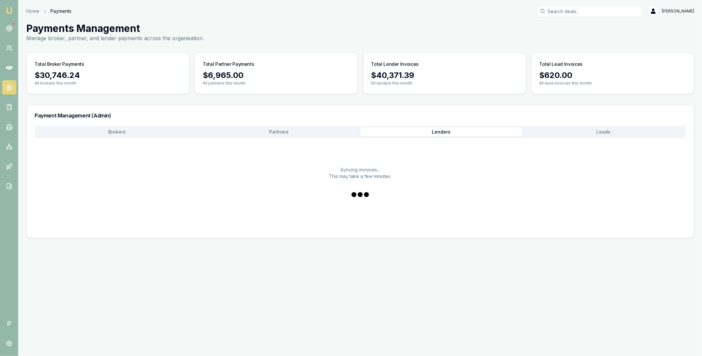
click at [417, 134] on button "Lenders" at bounding box center [441, 131] width 162 height 9
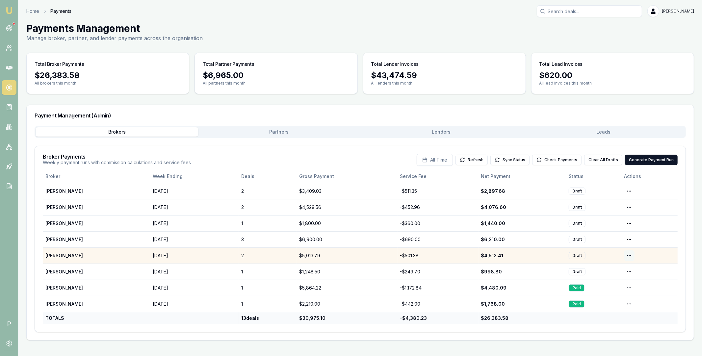
click at [631, 254] on html "Emu Broker P Home Payments [PERSON_NAME] Toggle Menu Payments Management Manage…" at bounding box center [351, 178] width 702 height 356
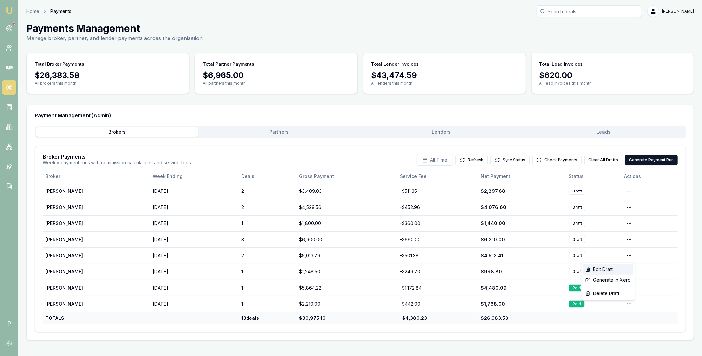
click at [614, 267] on div "Edit Draft" at bounding box center [608, 269] width 51 height 11
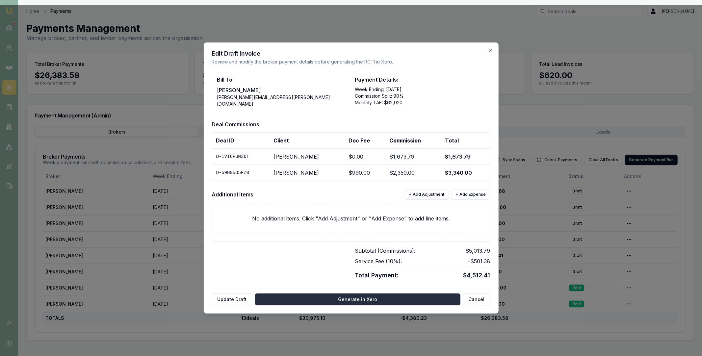
click at [336, 299] on button "Generate in Xero" at bounding box center [357, 300] width 205 height 12
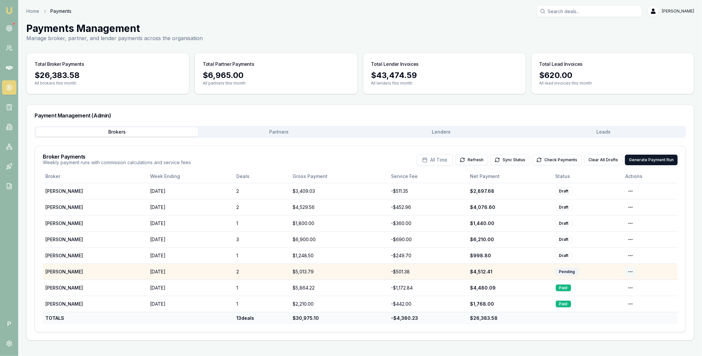
click at [632, 271] on html "Emu Broker P Home Payments [PERSON_NAME] Toggle Menu Payments Management Manage…" at bounding box center [351, 178] width 702 height 356
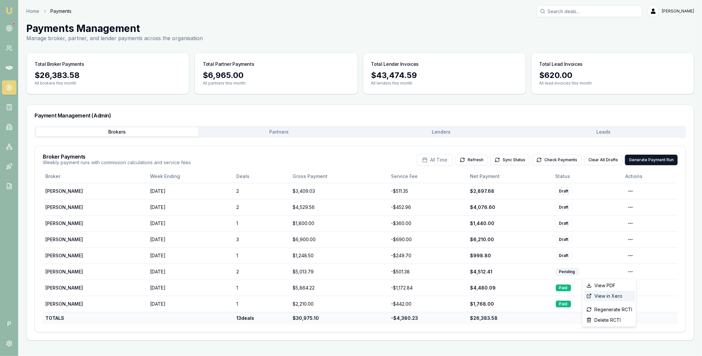
click at [614, 297] on div "View in Xero" at bounding box center [609, 296] width 51 height 11
click at [548, 156] on button "Check Payments" at bounding box center [556, 160] width 49 height 11
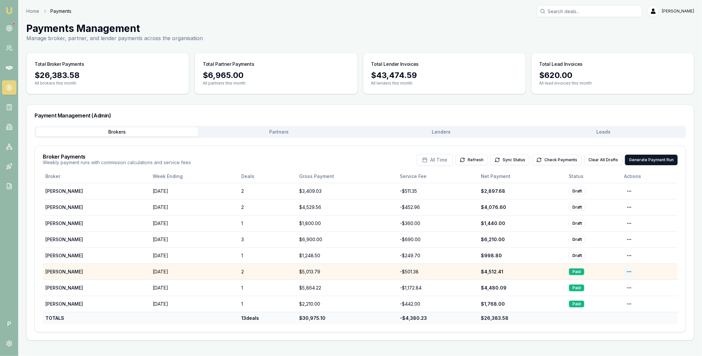
click at [631, 270] on html "Emu Broker P Home Payments Matt Leeburn Toggle Menu Payments Management Manage …" at bounding box center [351, 178] width 702 height 356
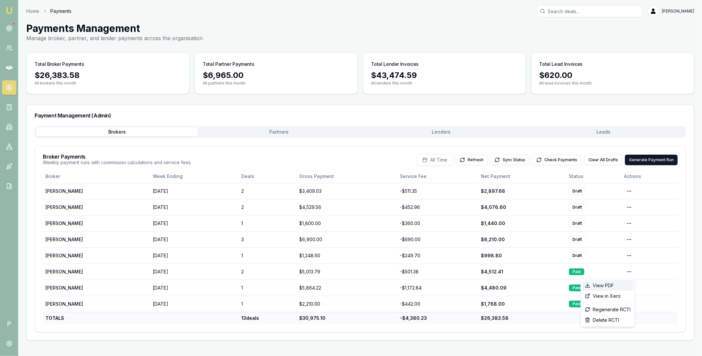
click at [620, 285] on div "View PDF" at bounding box center [607, 285] width 51 height 11
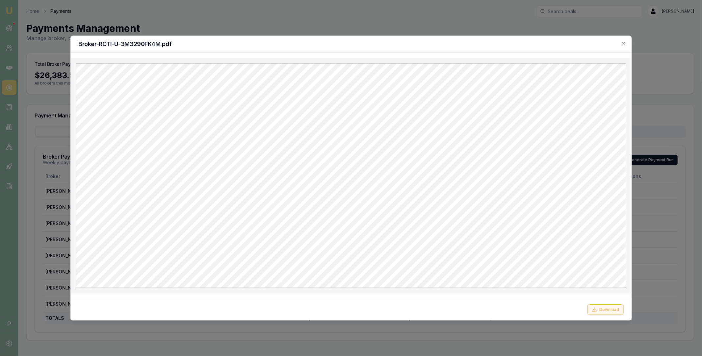
click at [610, 309] on button "Download" at bounding box center [606, 309] width 36 height 11
click at [622, 46] on h2 "Broker-RCTI-U-3M3290FK4M.pdf" at bounding box center [350, 44] width 545 height 6
click at [624, 44] on icon "button" at bounding box center [623, 43] width 5 height 5
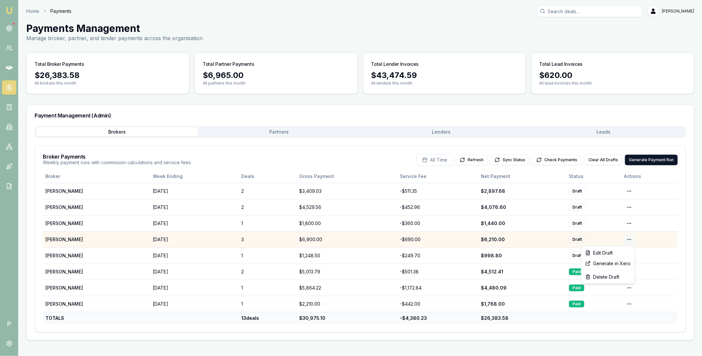
click at [629, 237] on html "Emu Broker P Home Payments Matt Leeburn Toggle Menu Payments Management Manage …" at bounding box center [351, 178] width 702 height 356
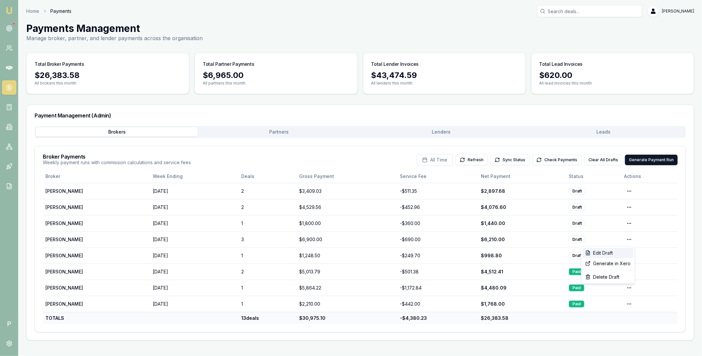
click at [618, 252] on div "Edit Draft" at bounding box center [608, 253] width 51 height 11
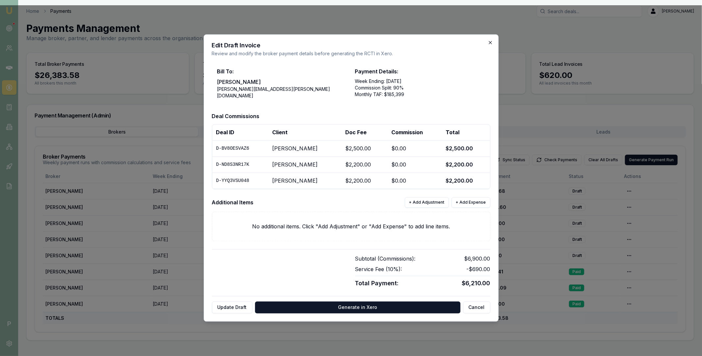
click at [491, 44] on icon "button" at bounding box center [490, 42] width 5 height 5
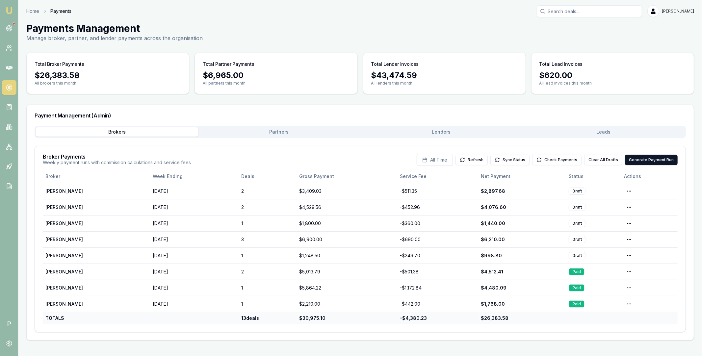
click at [415, 128] on button "Lenders" at bounding box center [441, 131] width 162 height 9
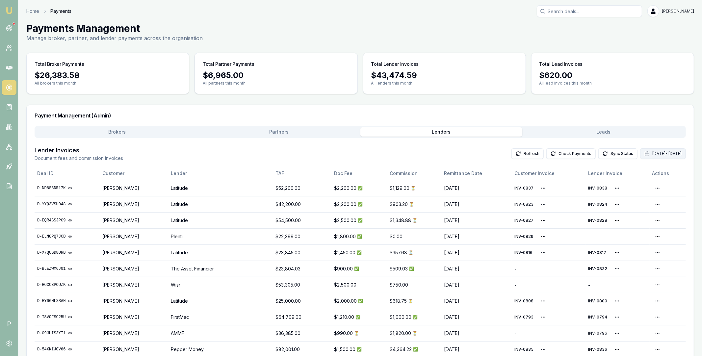
click at [641, 149] on button "Oct 01, 2025 - Oct 31, 2025" at bounding box center [663, 153] width 46 height 11
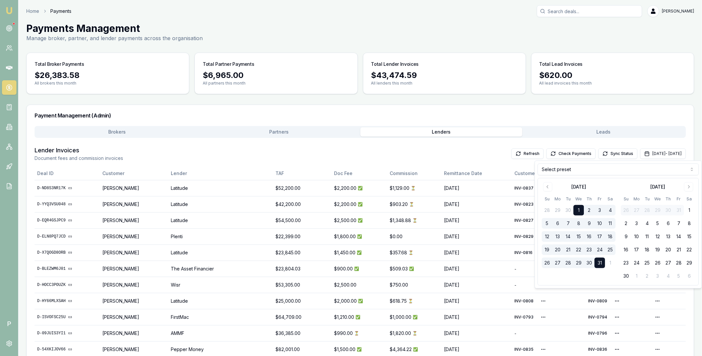
click at [613, 169] on html "Emu Broker P Home Payments Matt Leeburn Toggle Menu Payments Management Manage …" at bounding box center [351, 178] width 702 height 356
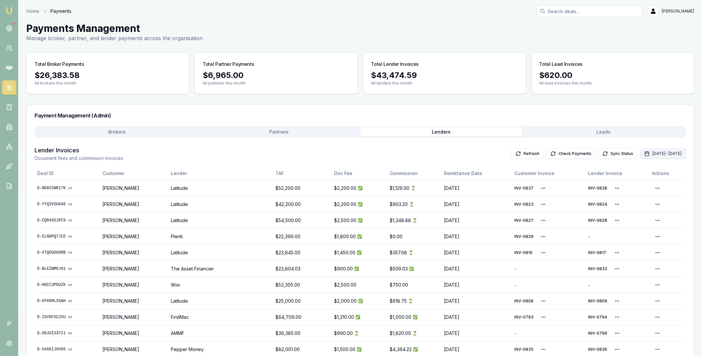
click at [645, 153] on button "Oct 01, 2025 - Oct 31, 2025" at bounding box center [663, 153] width 46 height 11
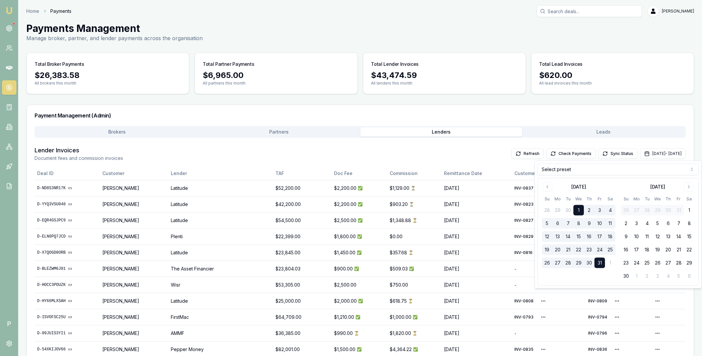
click at [602, 166] on html "Emu Broker P Home Payments Matt Leeburn Toggle Menu Payments Management Manage …" at bounding box center [351, 178] width 702 height 356
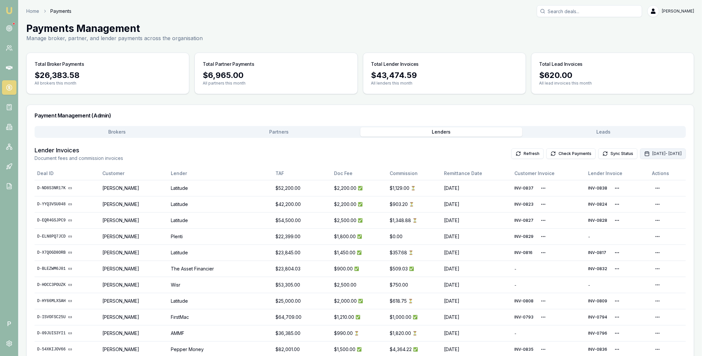
click at [647, 152] on button "Oct 01, 2025 - Oct 31, 2025" at bounding box center [663, 153] width 46 height 11
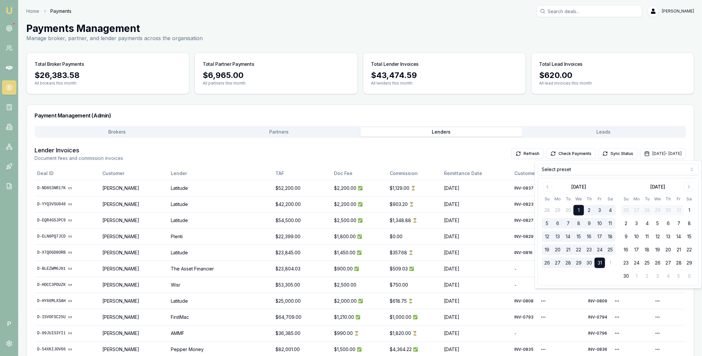
click at [599, 174] on html "Emu Broker P Home Payments Matt Leeburn Toggle Menu Payments Management Manage …" at bounding box center [351, 178] width 702 height 356
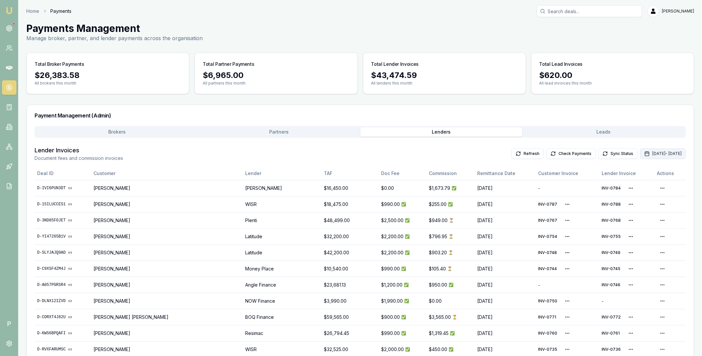
click at [640, 153] on button "Oct 01, 2025 - Oct 31, 2025" at bounding box center [663, 153] width 46 height 11
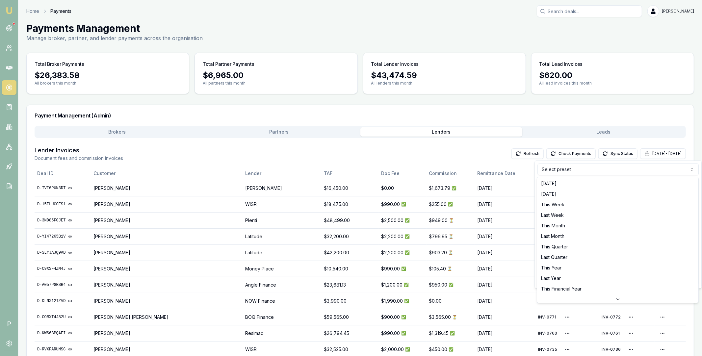
click at [602, 172] on html "Emu Broker P Home Payments Matt Leeburn Toggle Menu Payments Management Manage …" at bounding box center [351, 178] width 702 height 356
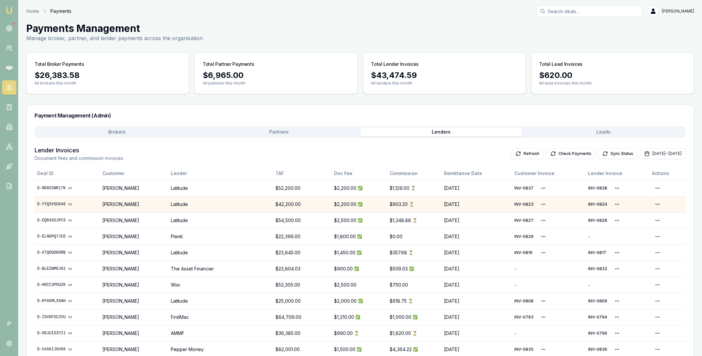
scroll to position [92, 0]
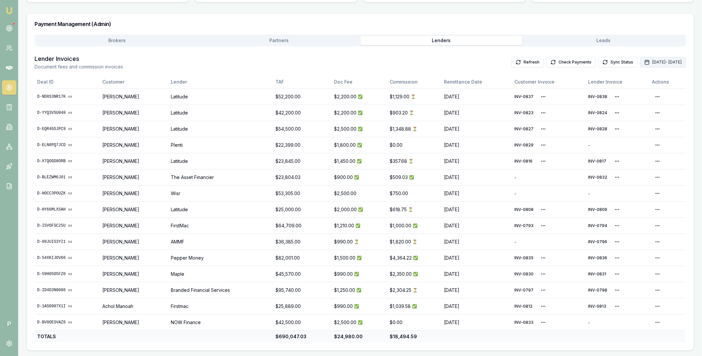
click at [640, 59] on button "Oct 01, 2025 - Oct 31, 2025" at bounding box center [663, 62] width 46 height 11
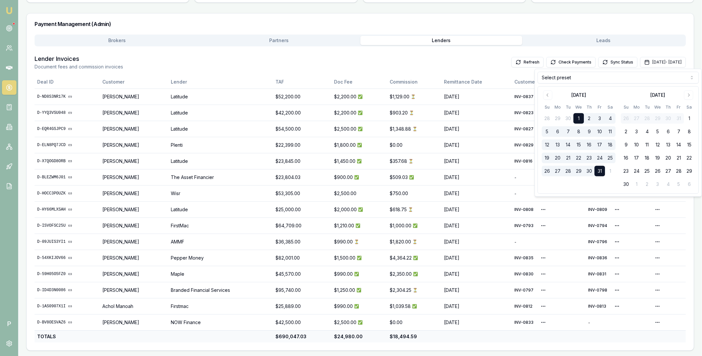
click at [616, 76] on html "Emu Broker P Home Payments Matt Leeburn Toggle Menu Payments Management Manage …" at bounding box center [351, 86] width 702 height 356
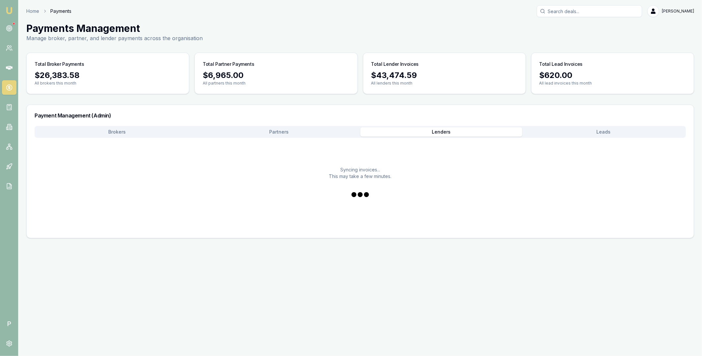
scroll to position [0, 0]
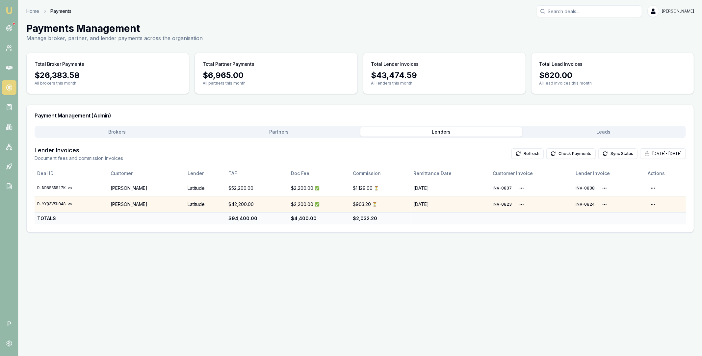
click at [53, 203] on link "D-YYQ3VSU048" at bounding box center [71, 204] width 68 height 5
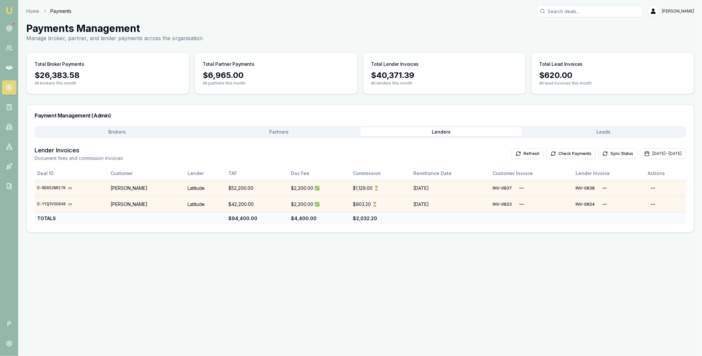
click at [56, 186] on link "D-ND8S3NR17K" at bounding box center [71, 188] width 68 height 5
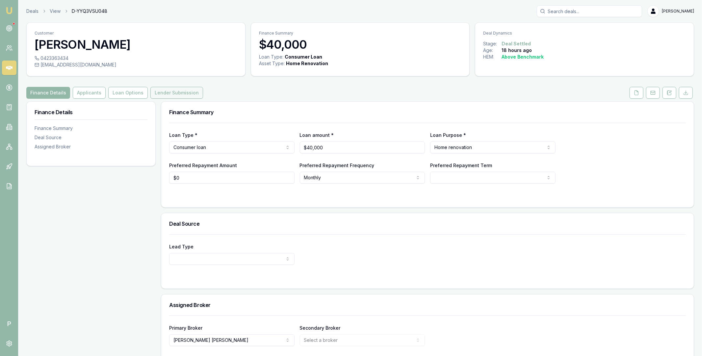
click at [188, 93] on button "Lender Submission" at bounding box center [176, 93] width 53 height 12
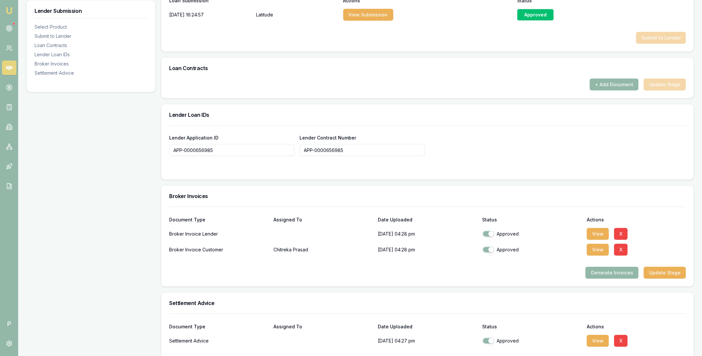
scroll to position [445, 0]
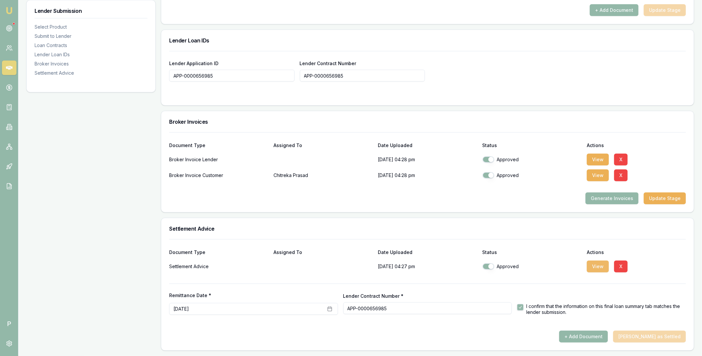
click at [594, 270] on button "View" at bounding box center [598, 267] width 22 height 12
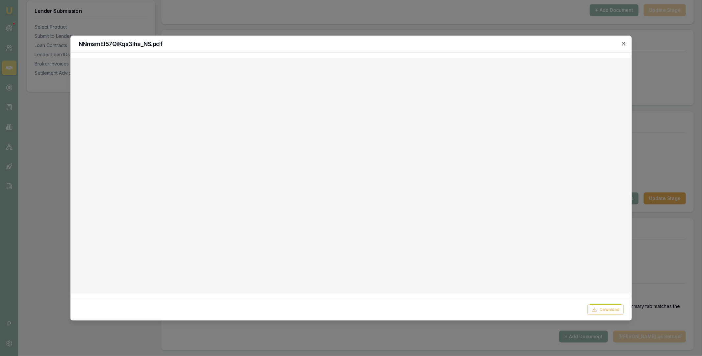
click at [622, 44] on icon "button" at bounding box center [623, 43] width 5 height 5
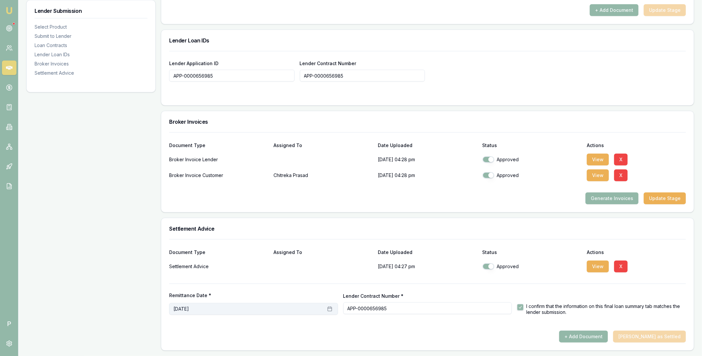
click at [258, 305] on button "[DATE]" at bounding box center [253, 309] width 169 height 12
click at [210, 240] on button "1" at bounding box center [210, 239] width 11 height 11
click at [276, 289] on div "Remittance Date * [DATE] Lender Contract Number * APP-0000656985 I confirm that…" at bounding box center [427, 299] width 517 height 31
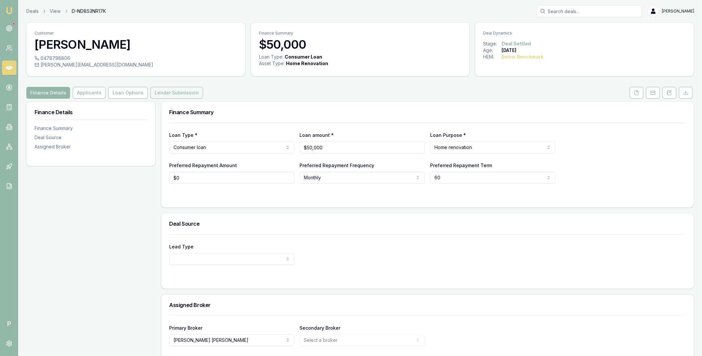
click at [186, 97] on button "Lender Submission" at bounding box center [176, 93] width 53 height 12
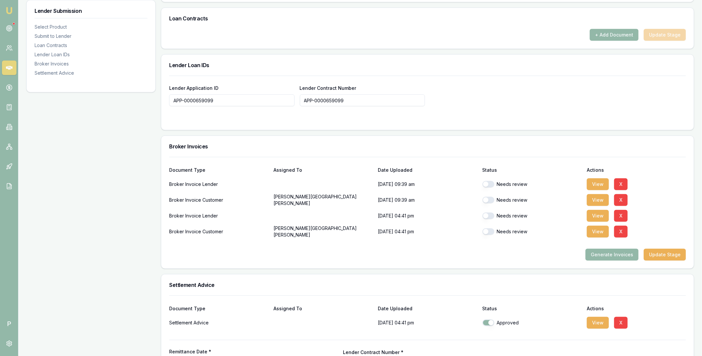
scroll to position [476, 0]
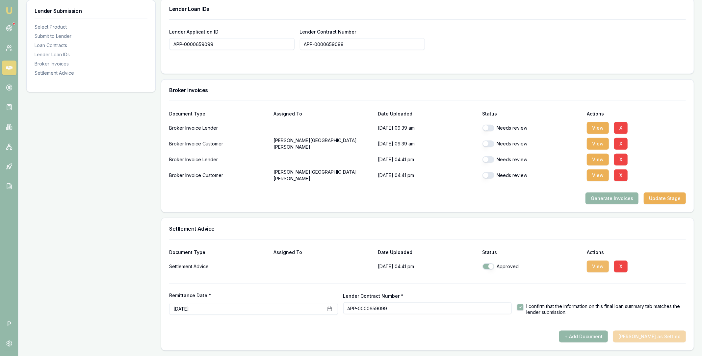
click at [594, 267] on button "View" at bounding box center [598, 267] width 22 height 12
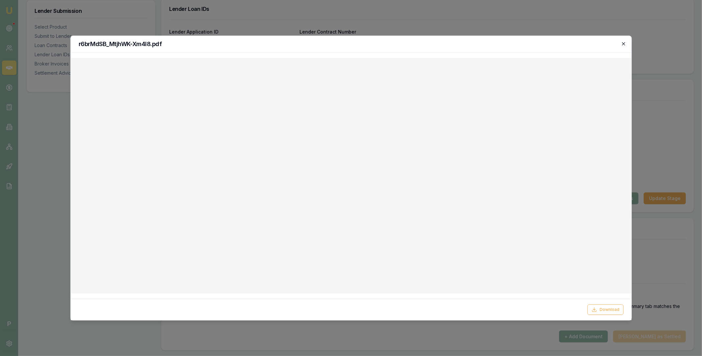
click at [622, 45] on icon "button" at bounding box center [623, 43] width 5 height 5
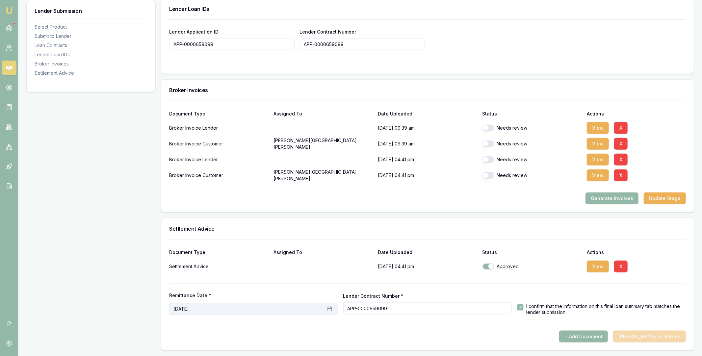
click at [222, 306] on button "[DATE]" at bounding box center [253, 309] width 169 height 12
click at [231, 239] on button "3" at bounding box center [231, 239] width 11 height 11
click at [402, 327] on div at bounding box center [427, 328] width 517 height 5
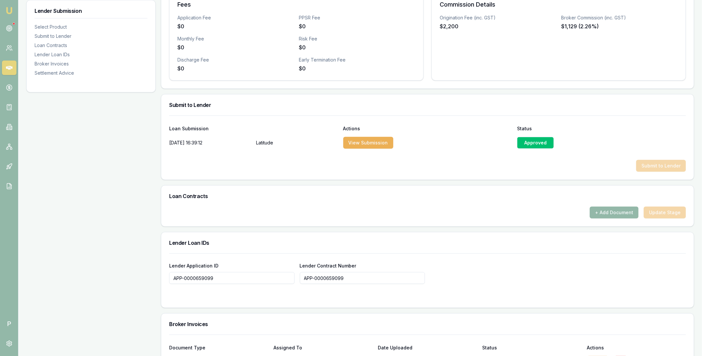
scroll to position [0, 0]
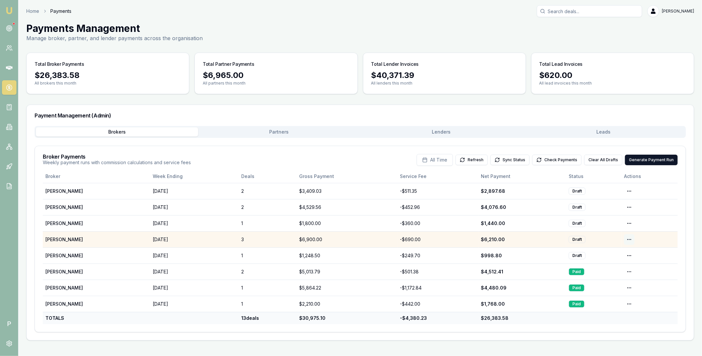
click at [629, 239] on html "Emu Broker P Home Payments [PERSON_NAME] Toggle Menu Payments Management Manage…" at bounding box center [351, 178] width 702 height 356
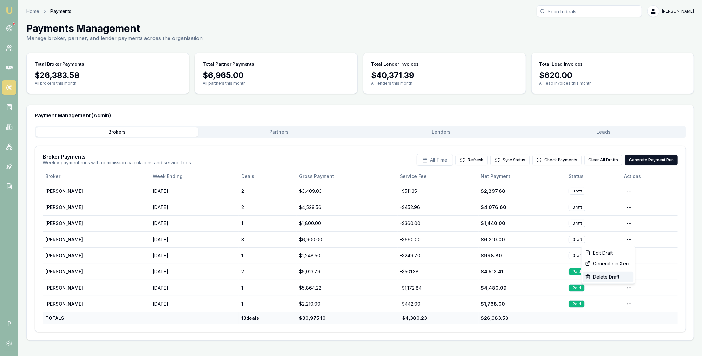
click at [615, 276] on div "Delete Draft" at bounding box center [608, 277] width 51 height 11
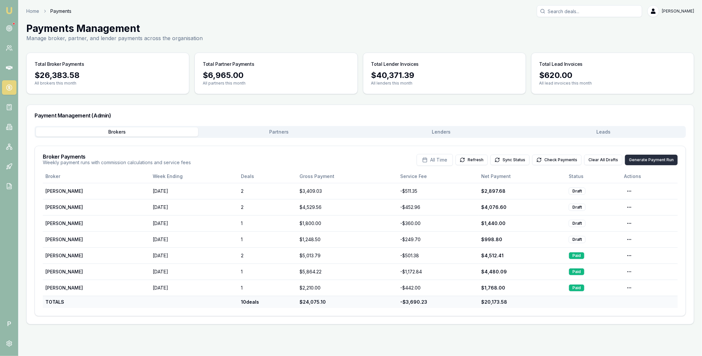
click at [646, 161] on button "Generate Payment Run" at bounding box center [651, 160] width 53 height 11
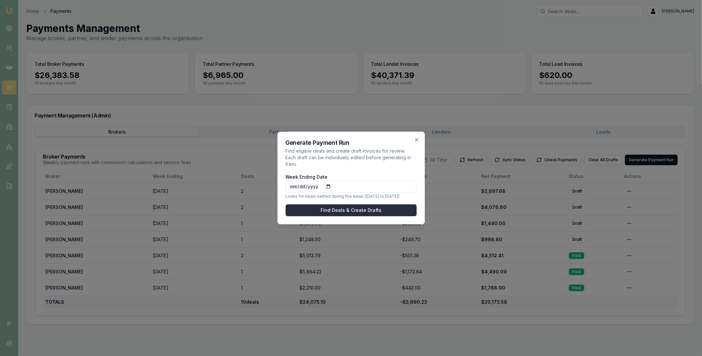
click at [346, 205] on button "Find Deals & Create Drafts" at bounding box center [351, 210] width 131 height 12
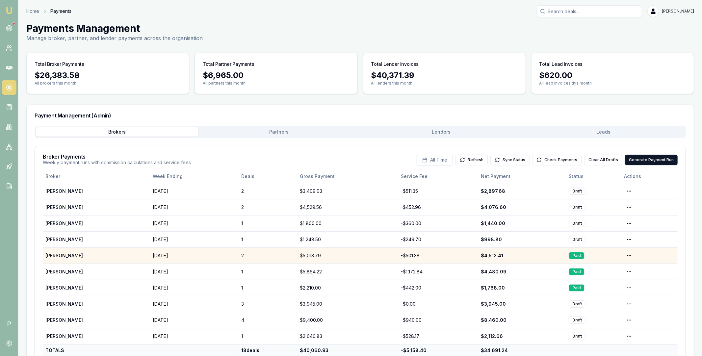
scroll to position [22, 0]
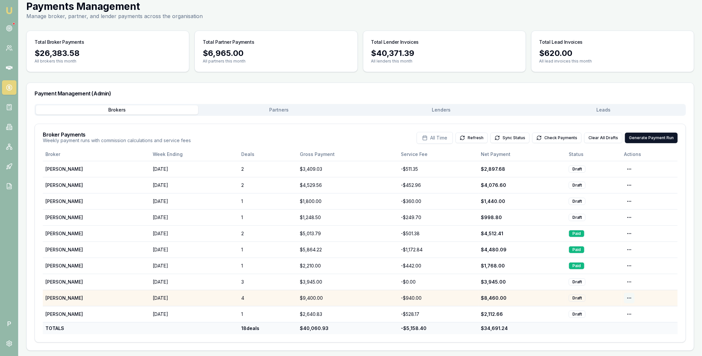
click at [629, 297] on html "Emu Broker P Home Payments [PERSON_NAME] Toggle Menu Payments Management Manage…" at bounding box center [351, 156] width 702 height 356
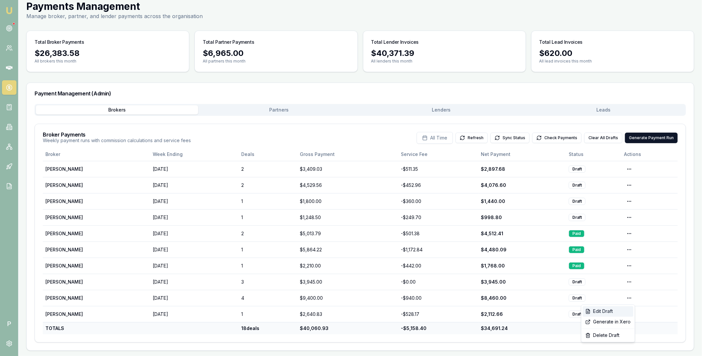
click at [616, 310] on div "Edit Draft" at bounding box center [608, 311] width 51 height 11
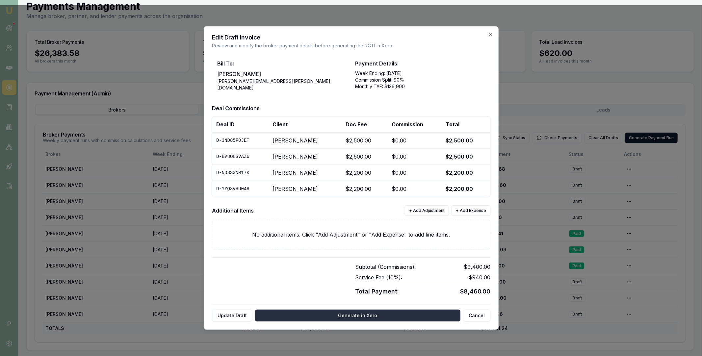
click at [334, 318] on button "Generate in Xero" at bounding box center [357, 316] width 205 height 12
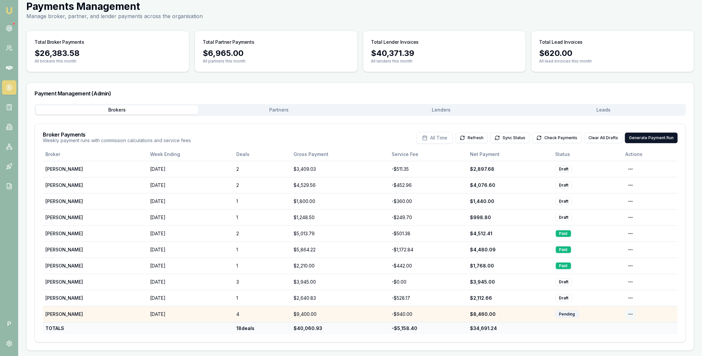
click at [632, 315] on html "Emu Broker P Home Payments [PERSON_NAME] Toggle Menu Payments Management Manage…" at bounding box center [351, 156] width 702 height 356
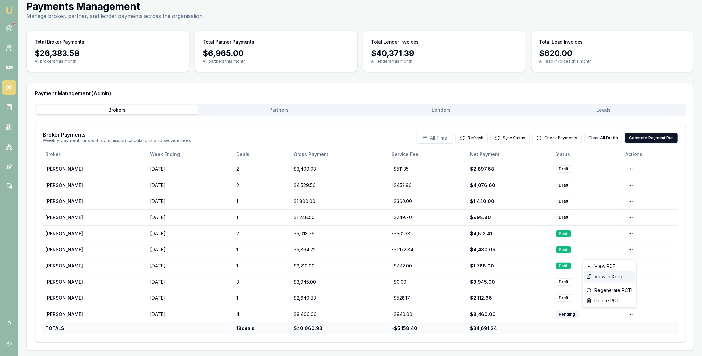
click at [622, 276] on div "View in Xero" at bounding box center [609, 277] width 51 height 11
click at [431, 105] on div "Brokers Partners [PERSON_NAME] Leads" at bounding box center [360, 110] width 651 height 12
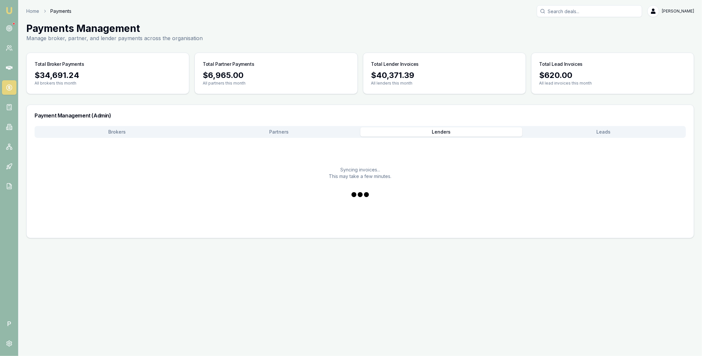
scroll to position [0, 0]
click at [436, 114] on div "Payment Management (Admin) Brokers Partners Lenders Leads Syncing invoices... T…" at bounding box center [360, 172] width 668 height 134
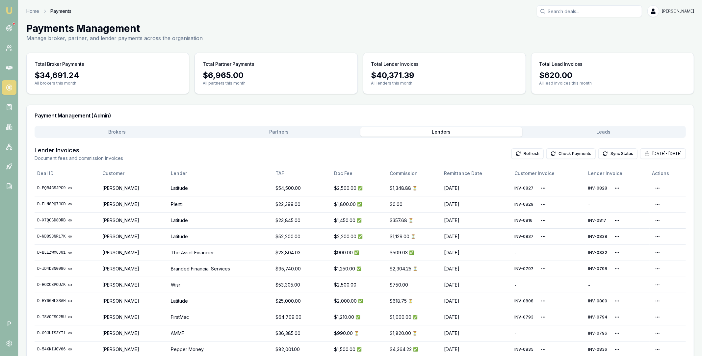
click at [141, 129] on button "Brokers" at bounding box center [117, 131] width 162 height 9
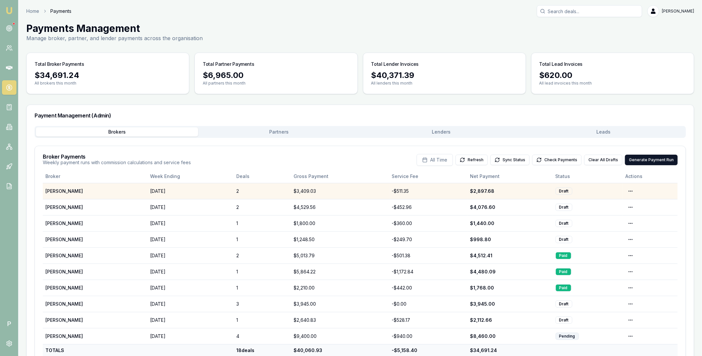
scroll to position [22, 0]
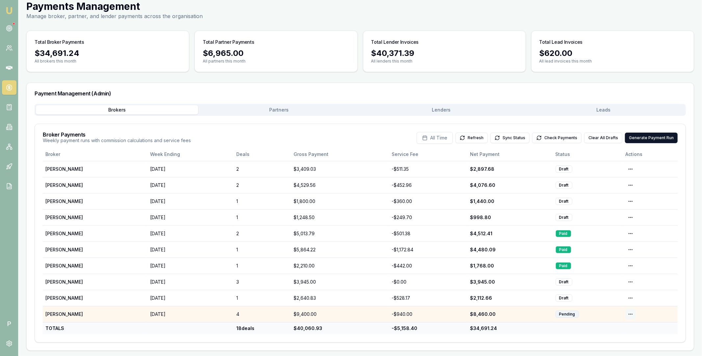
click at [631, 314] on html "Emu Broker P Home Payments [PERSON_NAME] Toggle Menu Payments Management Manage…" at bounding box center [351, 156] width 702 height 356
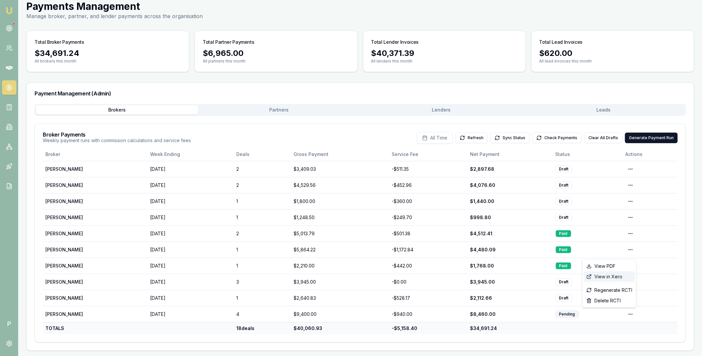
click at [621, 277] on div "View in Xero" at bounding box center [609, 277] width 51 height 11
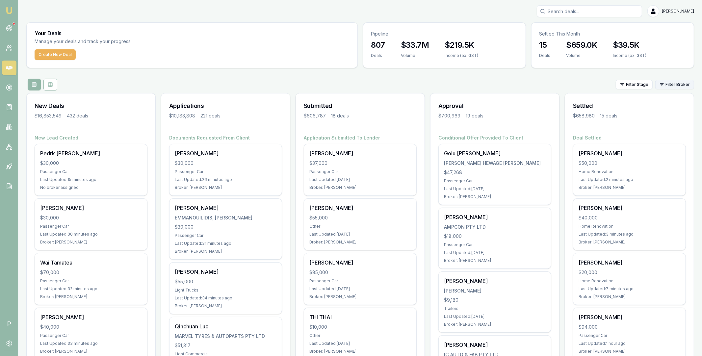
click at [674, 83] on html "Emu Broker P [PERSON_NAME] Toggle Menu Your Deals Manage your deals and track y…" at bounding box center [351, 178] width 702 height 356
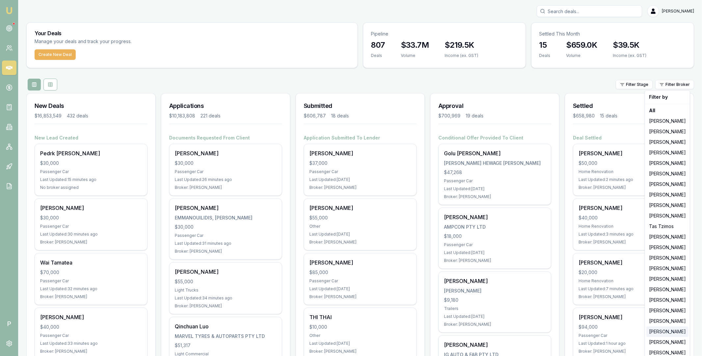
click at [663, 334] on div "[PERSON_NAME]" at bounding box center [667, 332] width 42 height 11
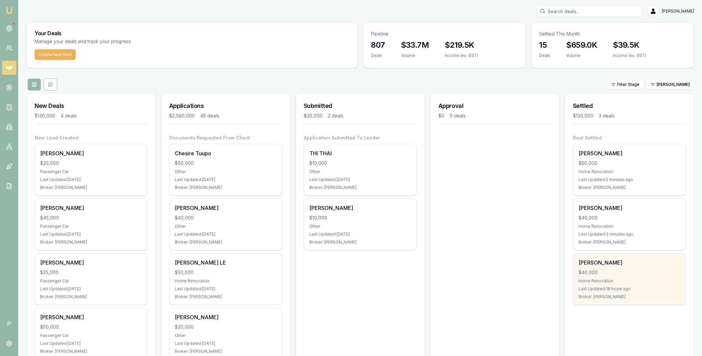
click at [623, 265] on div "[PERSON_NAME]" at bounding box center [630, 263] width 102 height 8
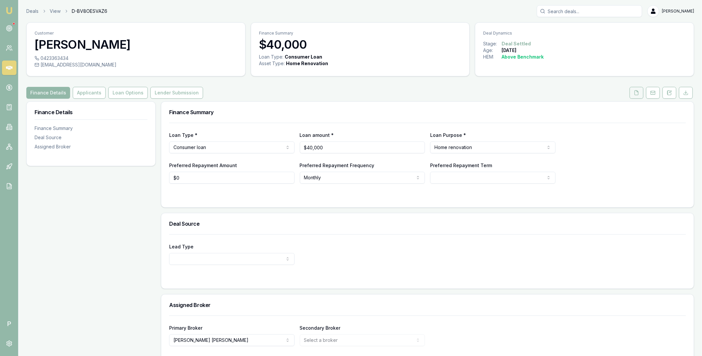
click at [635, 96] on button at bounding box center [637, 93] width 14 height 12
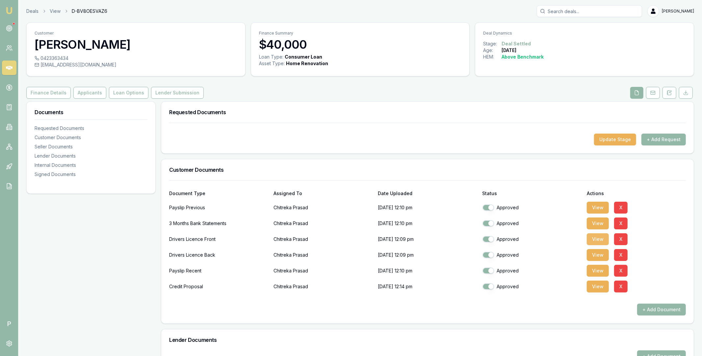
click at [600, 238] on button "View" at bounding box center [598, 239] width 22 height 12
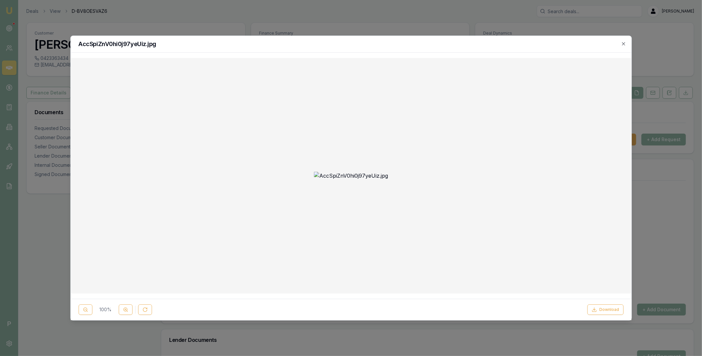
click at [373, 172] on img at bounding box center [351, 176] width 74 height 8
click at [625, 43] on icon "button" at bounding box center [623, 43] width 5 height 5
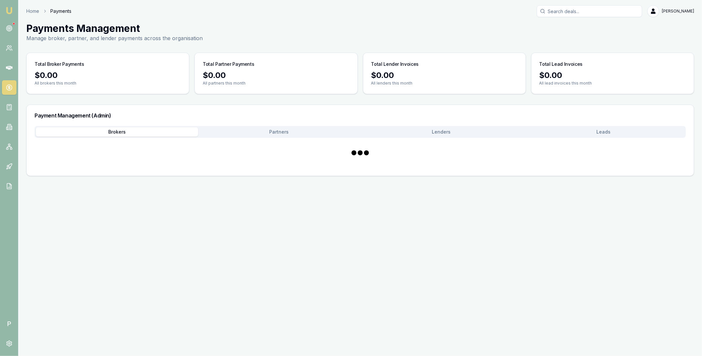
scroll to position [22, 0]
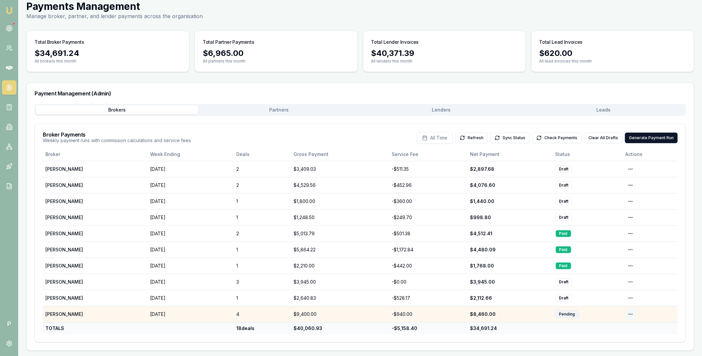
click at [631, 314] on html "Emu Broker P Home Payments [PERSON_NAME] Toggle Menu Payments Management Manage…" at bounding box center [351, 156] width 702 height 356
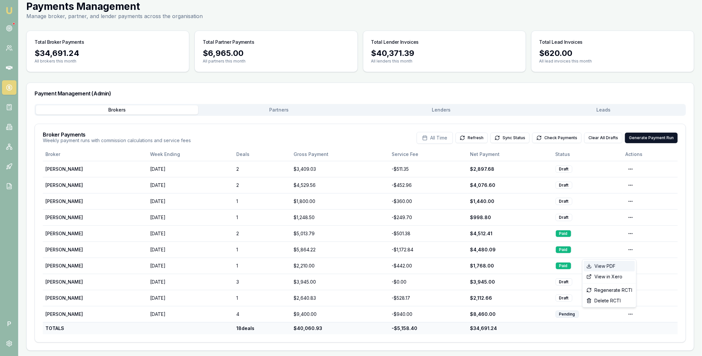
click at [616, 264] on div "View PDF" at bounding box center [609, 266] width 51 height 11
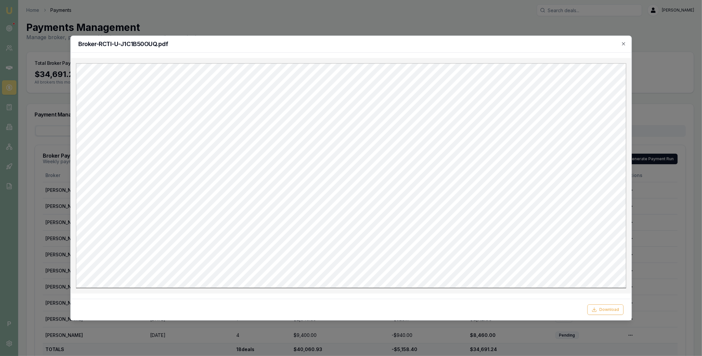
scroll to position [0, 0]
click at [610, 312] on button "Download" at bounding box center [606, 309] width 36 height 11
click at [625, 45] on icon "button" at bounding box center [623, 43] width 5 height 5
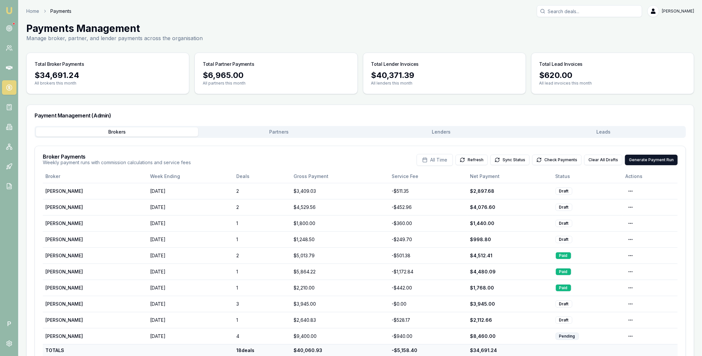
click at [688, 145] on div "Brokers Partners [PERSON_NAME] Leads Broker Payments Weekly payment runs with c…" at bounding box center [360, 249] width 667 height 247
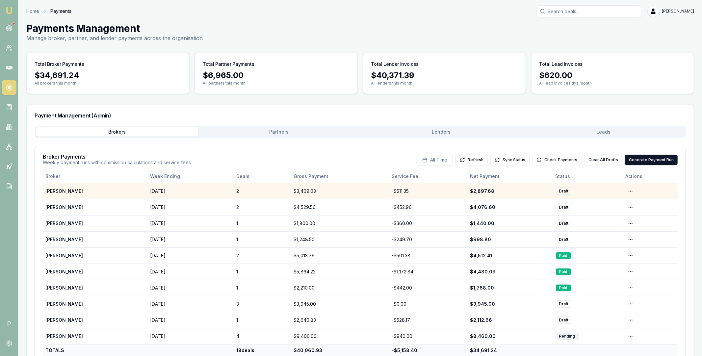
scroll to position [22, 0]
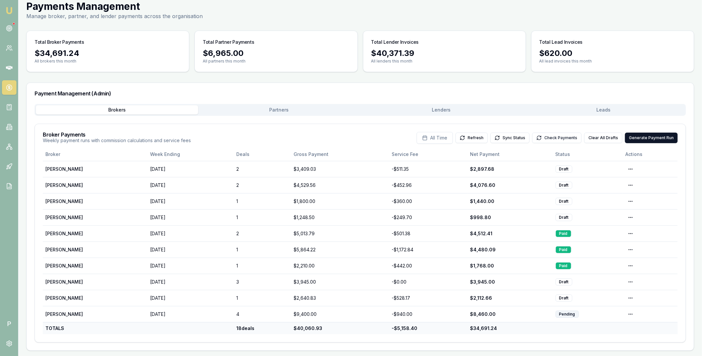
click at [566, 139] on button "Check Payments" at bounding box center [556, 138] width 49 height 11
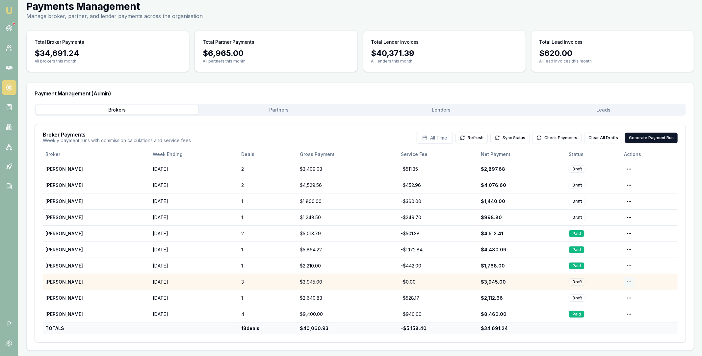
click at [630, 281] on html "Emu Broker P Home Payments [PERSON_NAME] Toggle Menu Payments Management Manage…" at bounding box center [351, 156] width 702 height 356
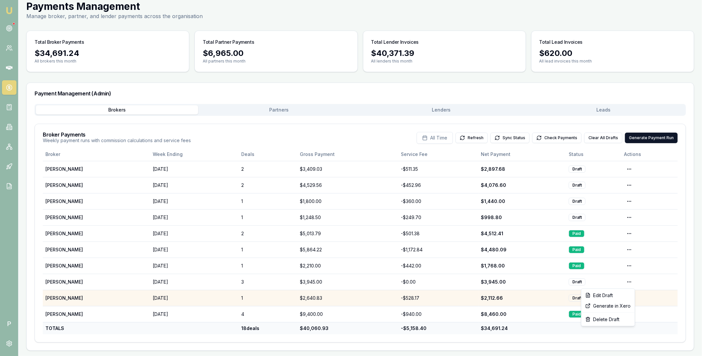
click at [670, 304] on html "Emu Broker P Home Payments [PERSON_NAME] Toggle Menu Payments Management Manage…" at bounding box center [351, 156] width 702 height 356
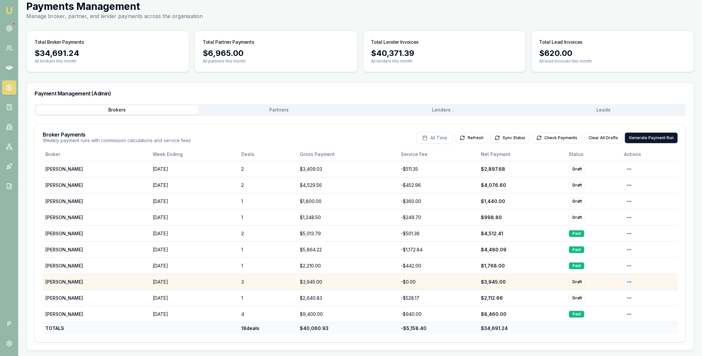
click at [628, 282] on html "Emu Broker P Home Payments [PERSON_NAME] Toggle Menu Payments Management Manage…" at bounding box center [351, 156] width 702 height 356
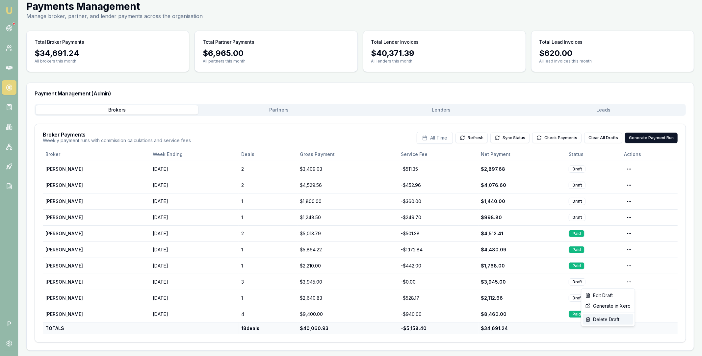
click at [621, 320] on div "Delete Draft" at bounding box center [608, 319] width 51 height 11
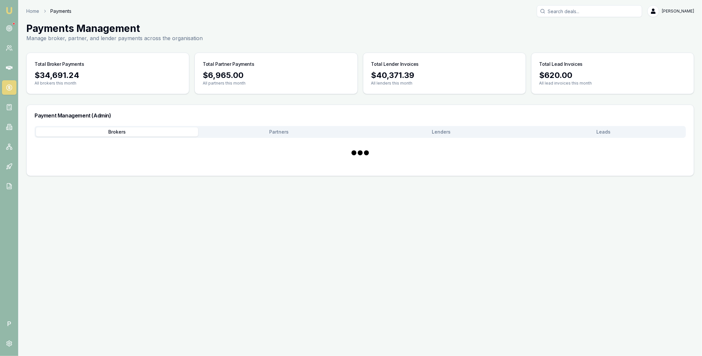
scroll to position [0, 0]
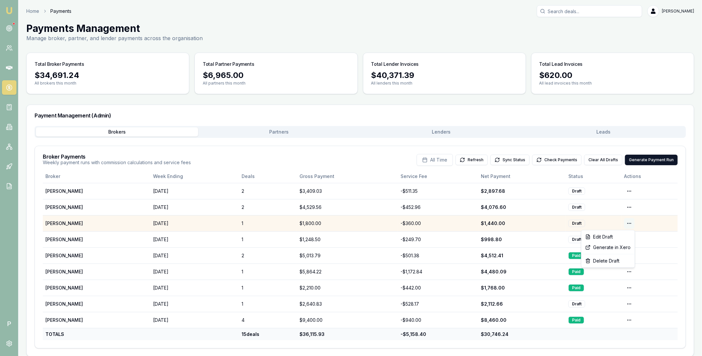
click at [629, 223] on html "Emu Broker P Home Payments [PERSON_NAME] Toggle Menu Payments Management Manage…" at bounding box center [351, 178] width 702 height 356
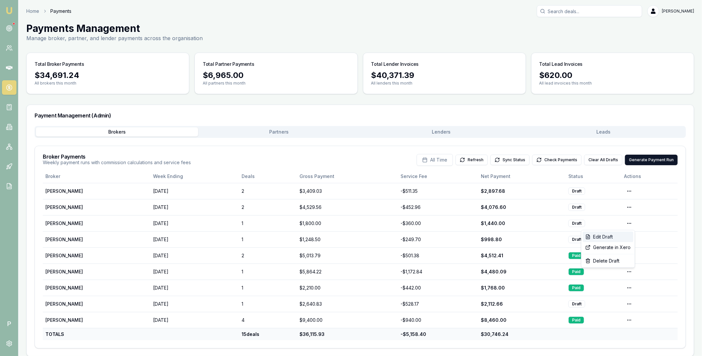
click at [622, 233] on div "Edit Draft" at bounding box center [608, 237] width 51 height 11
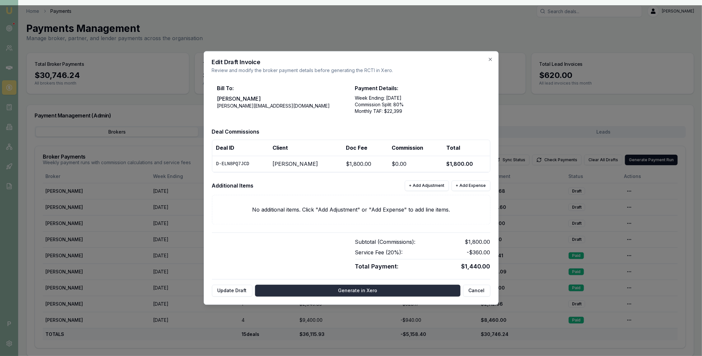
click at [332, 291] on button "Generate in Xero" at bounding box center [357, 291] width 205 height 12
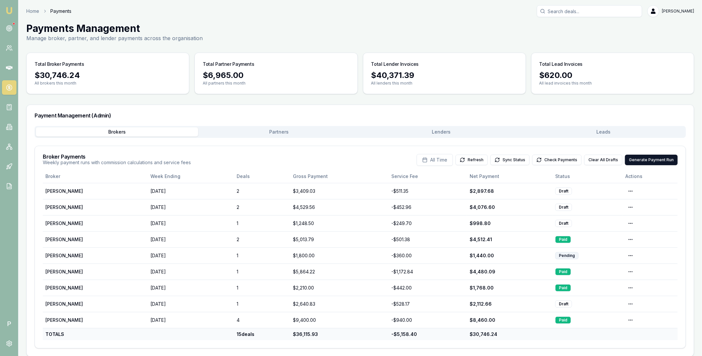
scroll to position [6, 0]
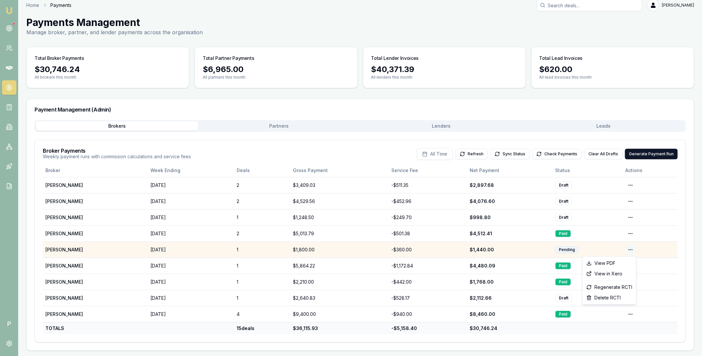
click at [631, 248] on html "Emu Broker P Home Payments [PERSON_NAME] Toggle Menu Payments Management Manage…" at bounding box center [351, 172] width 702 height 356
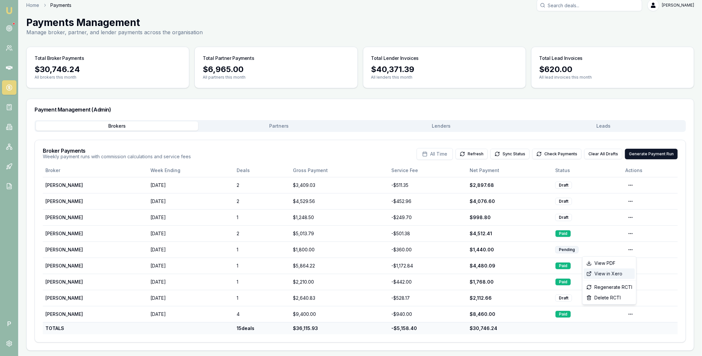
click at [618, 274] on div "View in Xero" at bounding box center [609, 274] width 51 height 11
click at [555, 154] on button "Check Payments" at bounding box center [556, 154] width 49 height 11
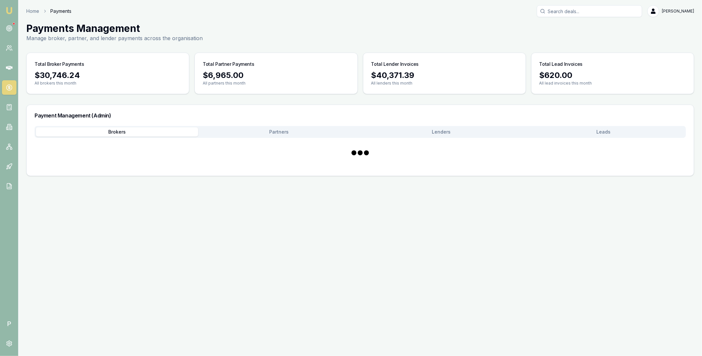
scroll to position [0, 0]
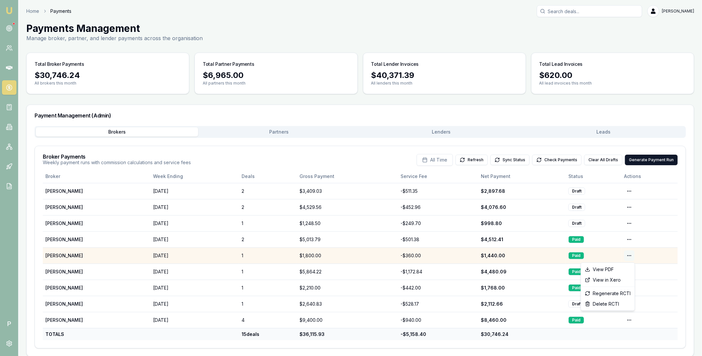
click at [629, 256] on html "Emu Broker P Home Payments [PERSON_NAME] Toggle Menu Payments Management Manage…" at bounding box center [351, 178] width 702 height 356
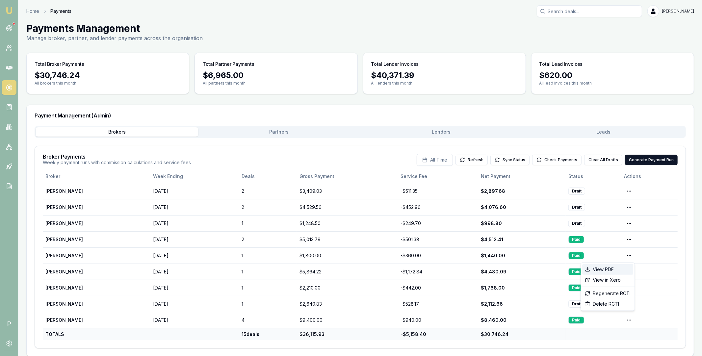
click at [614, 267] on div "View PDF" at bounding box center [607, 269] width 51 height 11
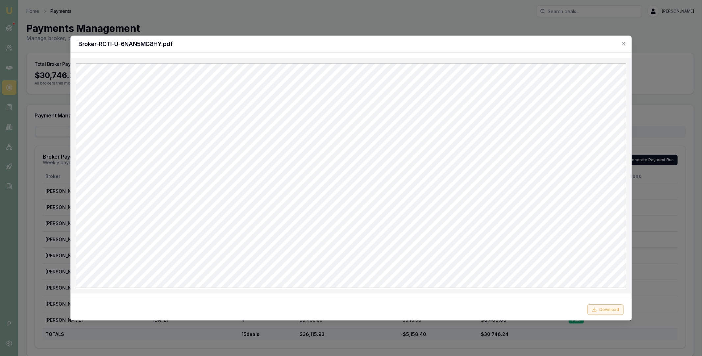
click at [606, 309] on button "Download" at bounding box center [606, 309] width 36 height 11
click at [625, 43] on icon "button" at bounding box center [623, 43] width 5 height 5
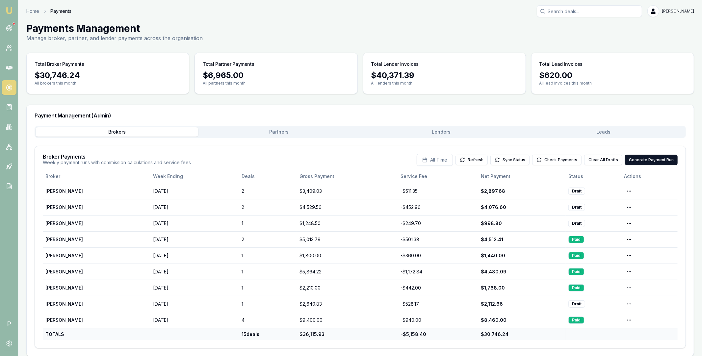
click at [445, 133] on button "Lenders" at bounding box center [441, 131] width 162 height 9
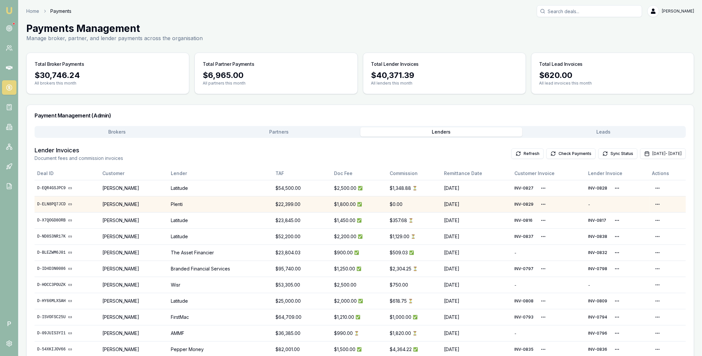
click at [58, 203] on link "D-ELN8PQ7JCD" at bounding box center [67, 204] width 60 height 5
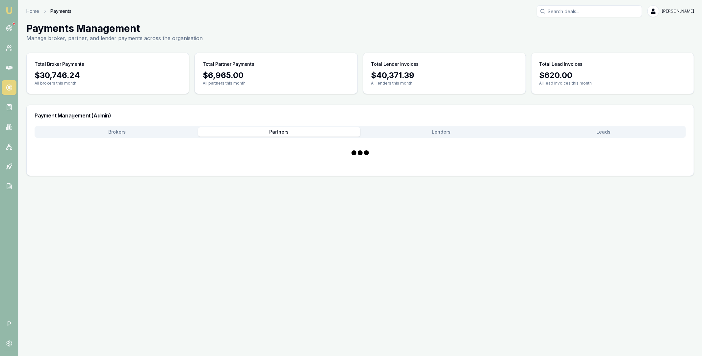
click at [280, 133] on button "Partners" at bounding box center [279, 131] width 162 height 9
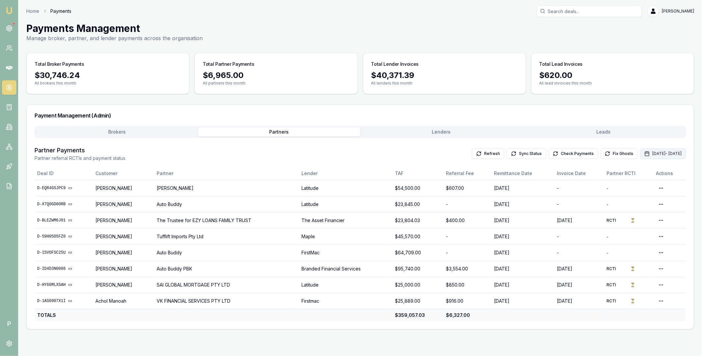
click at [640, 152] on button "Oct 01, 2025 - Oct 31, 2025" at bounding box center [663, 153] width 46 height 11
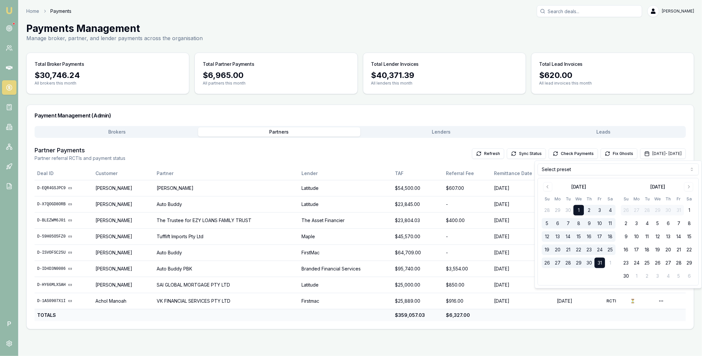
click at [616, 173] on html "Emu Broker P Home Payments Matt Leeburn Toggle Menu Payments Management Manage …" at bounding box center [351, 178] width 702 height 356
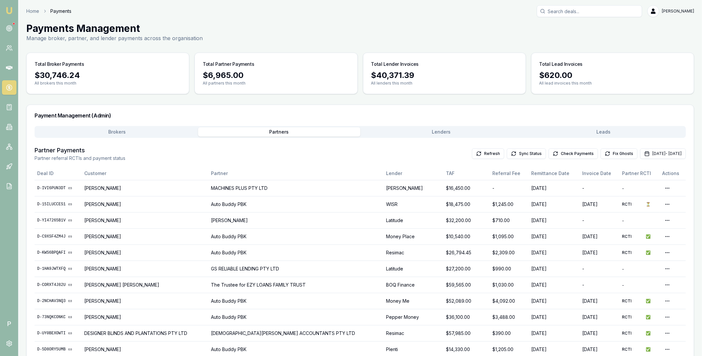
click at [127, 132] on button "Brokers" at bounding box center [117, 131] width 162 height 9
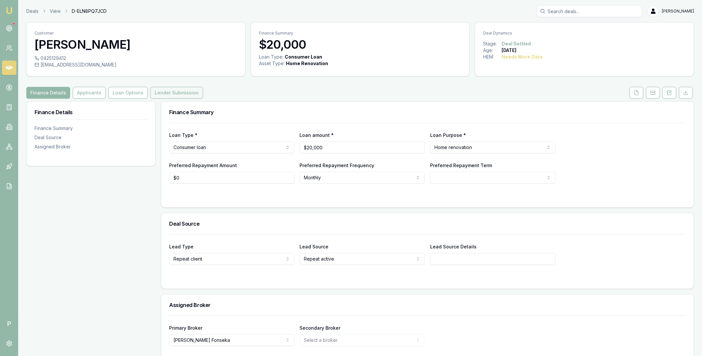
click at [184, 95] on button "Lender Submission" at bounding box center [176, 93] width 53 height 12
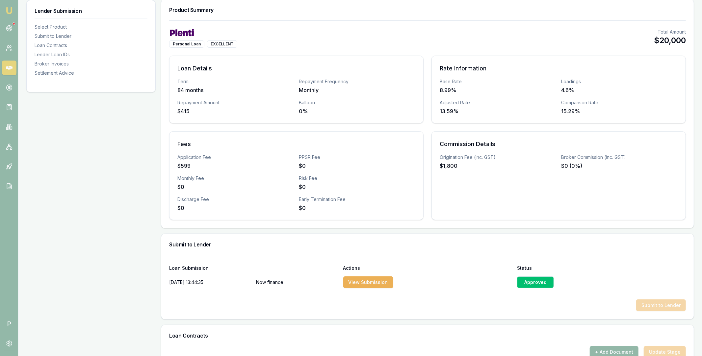
scroll to position [8, 0]
